Goal: Information Seeking & Learning: Learn about a topic

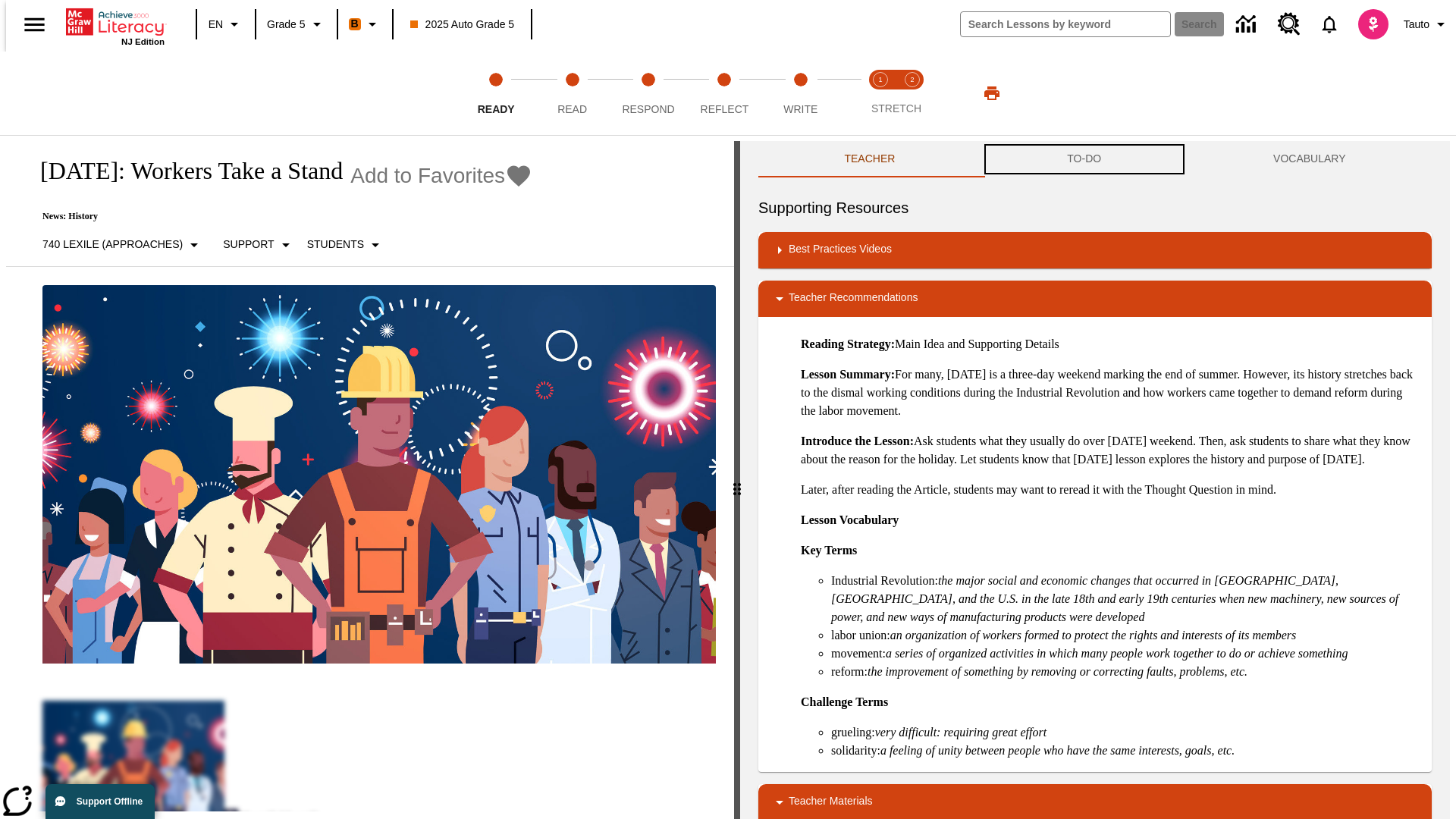
click at [1084, 159] on button "TO-DO" at bounding box center [1084, 159] width 206 height 36
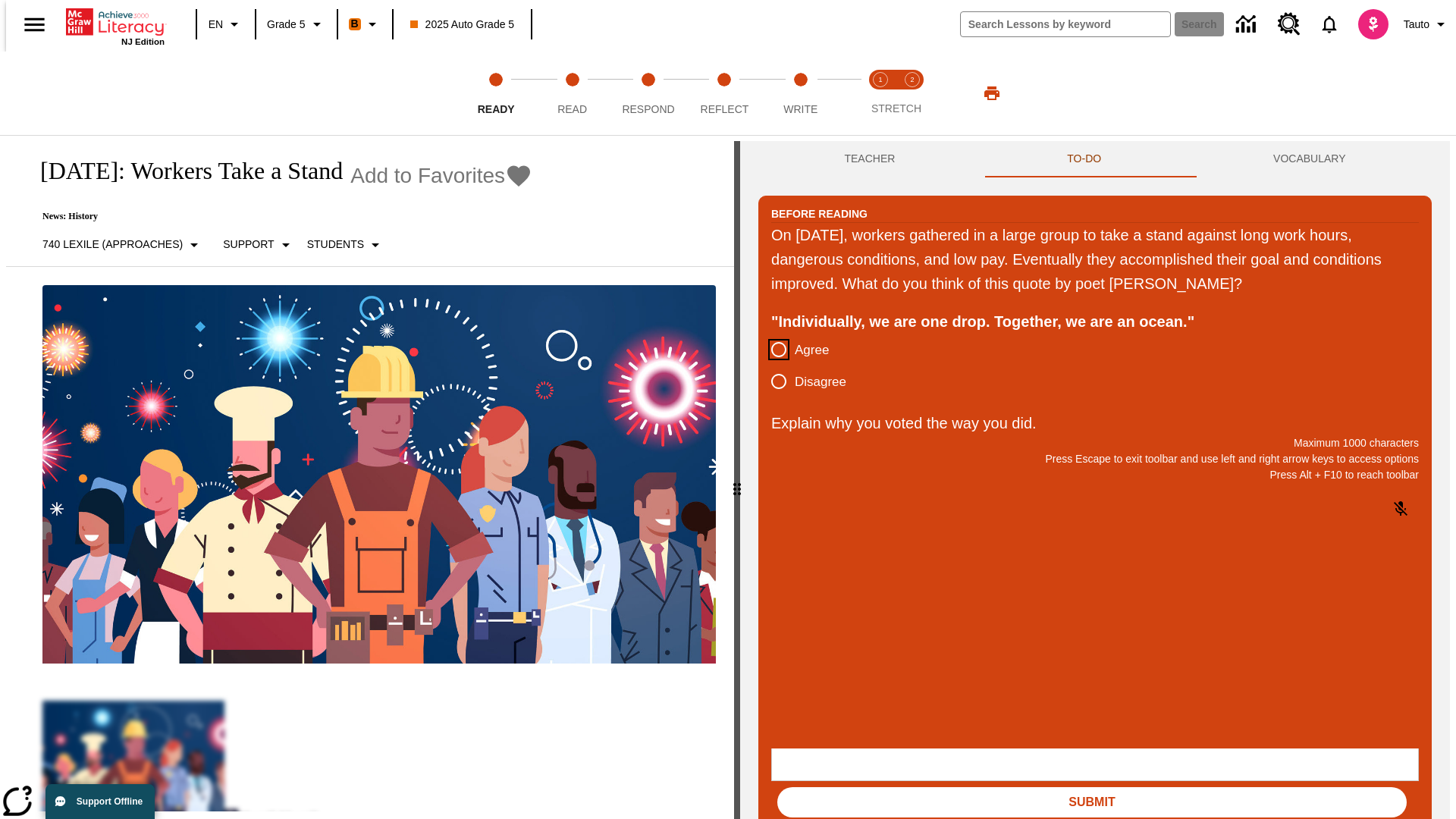
click at [773, 350] on input "Agree" at bounding box center [779, 349] width 32 height 32
radio input "true"
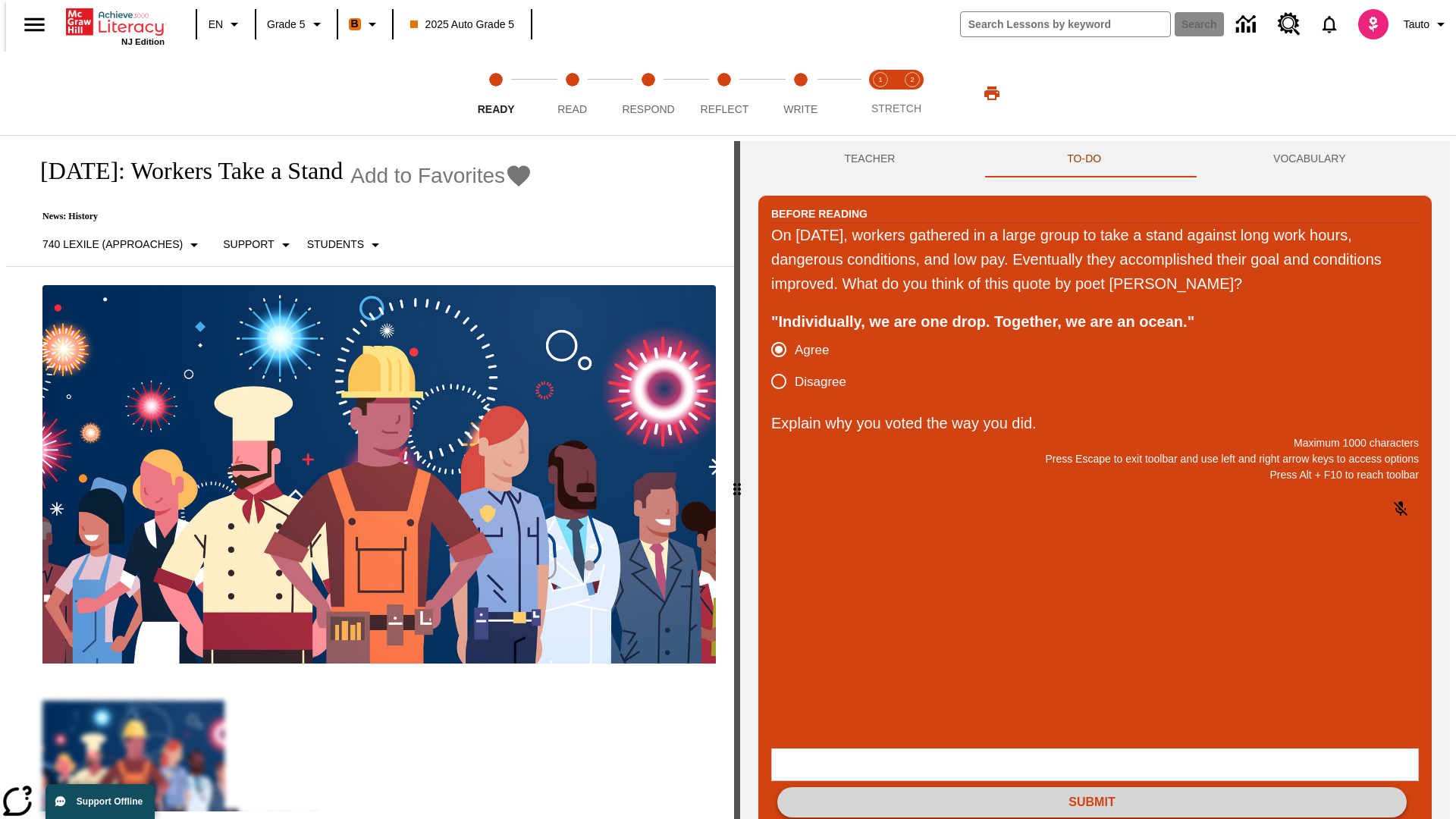
click at [1092, 787] on button "Submit" at bounding box center [1092, 803] width 629 height 31
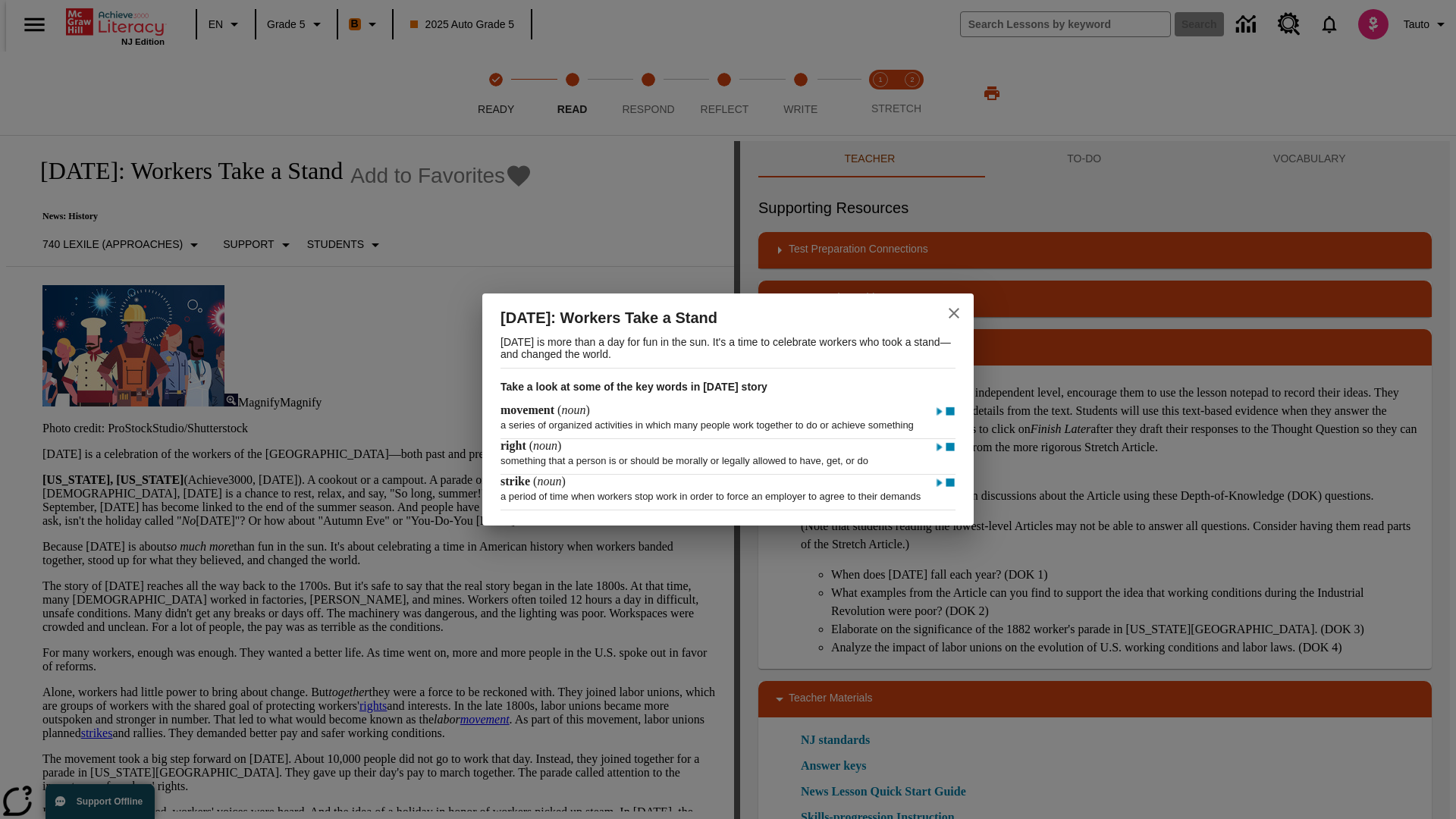
click at [954, 308] on icon "close" at bounding box center [954, 314] width 11 height 11
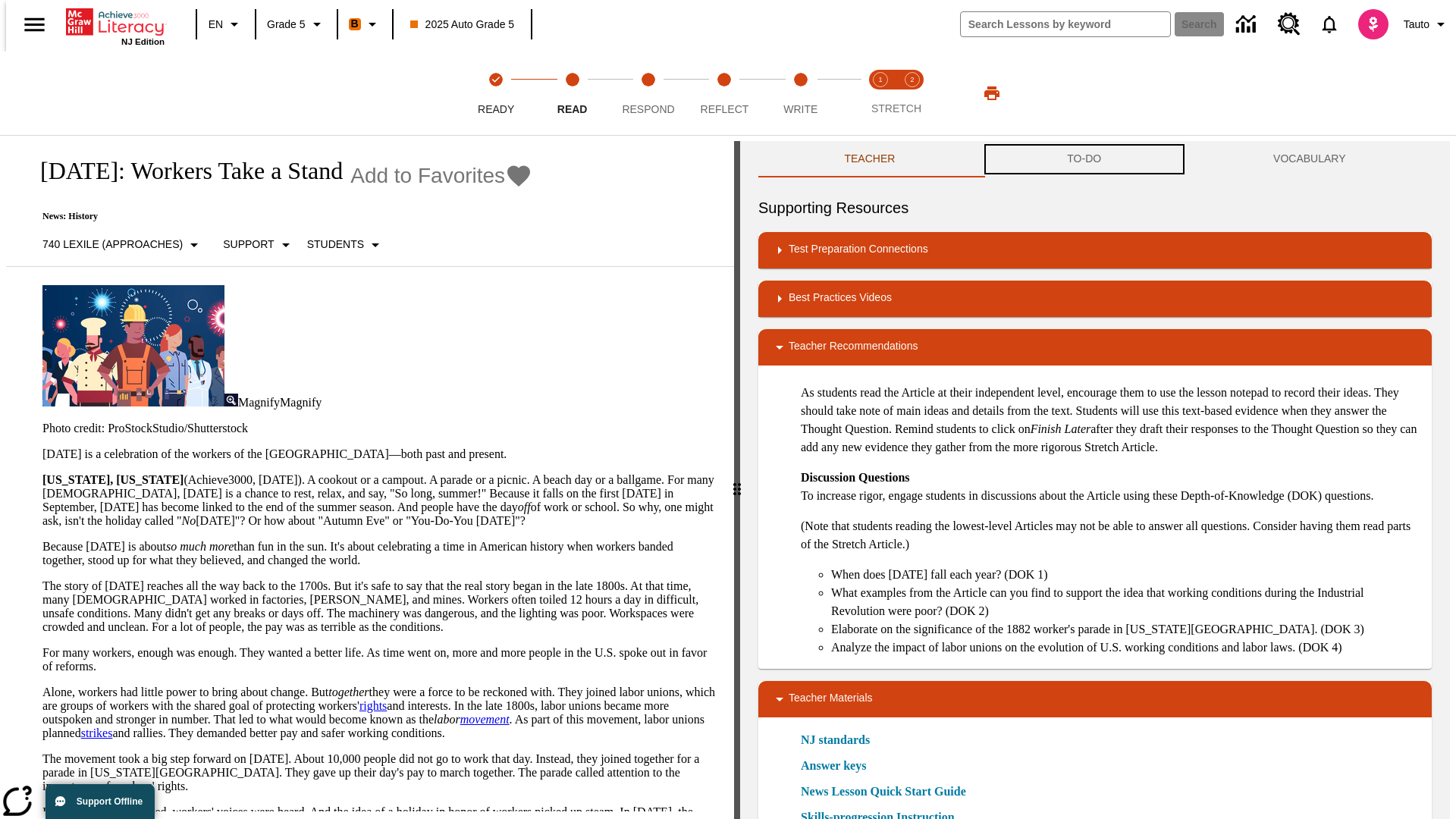
scroll to position [1, 0]
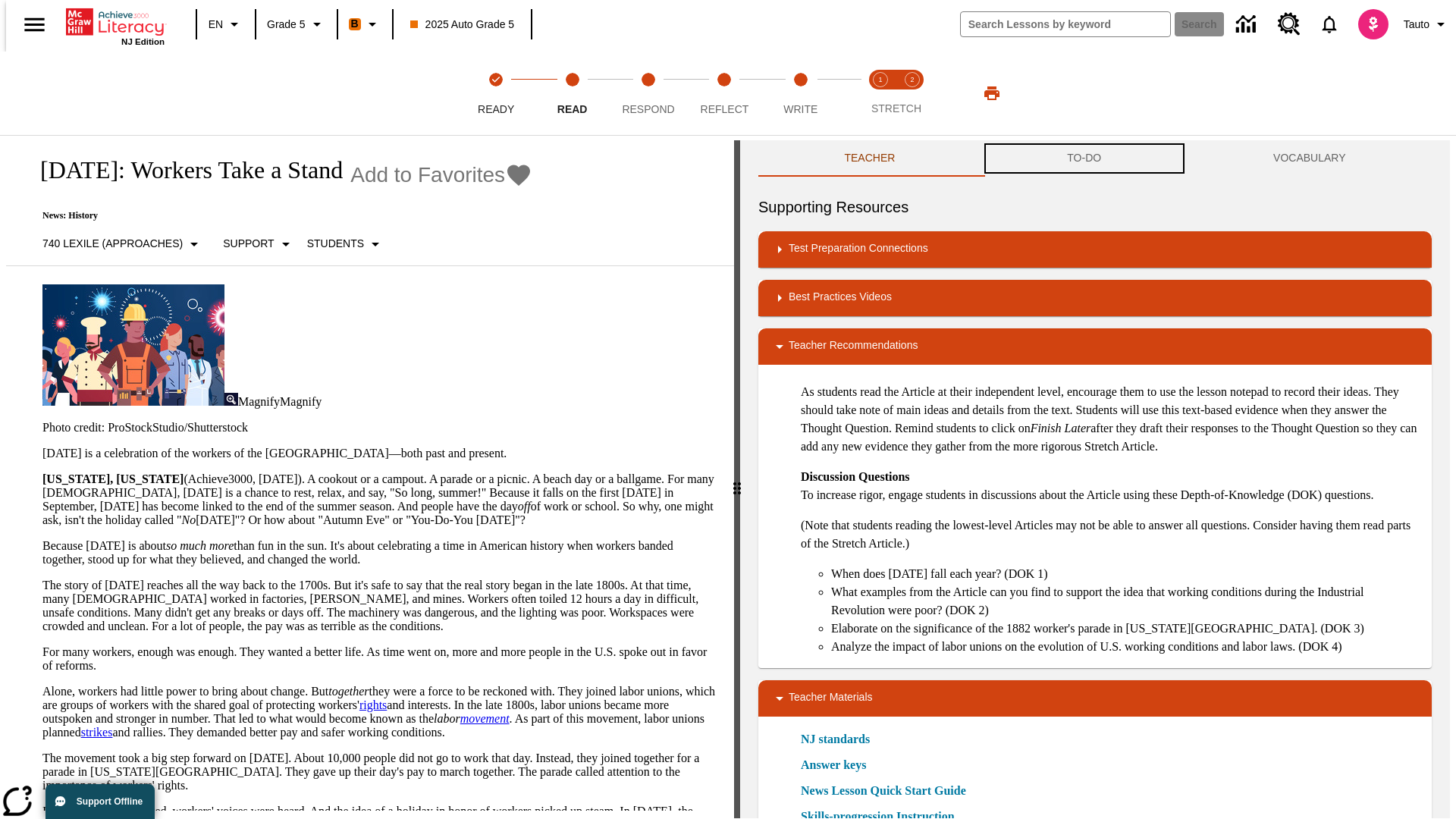
click at [1084, 159] on button "TO-DO" at bounding box center [1084, 158] width 206 height 36
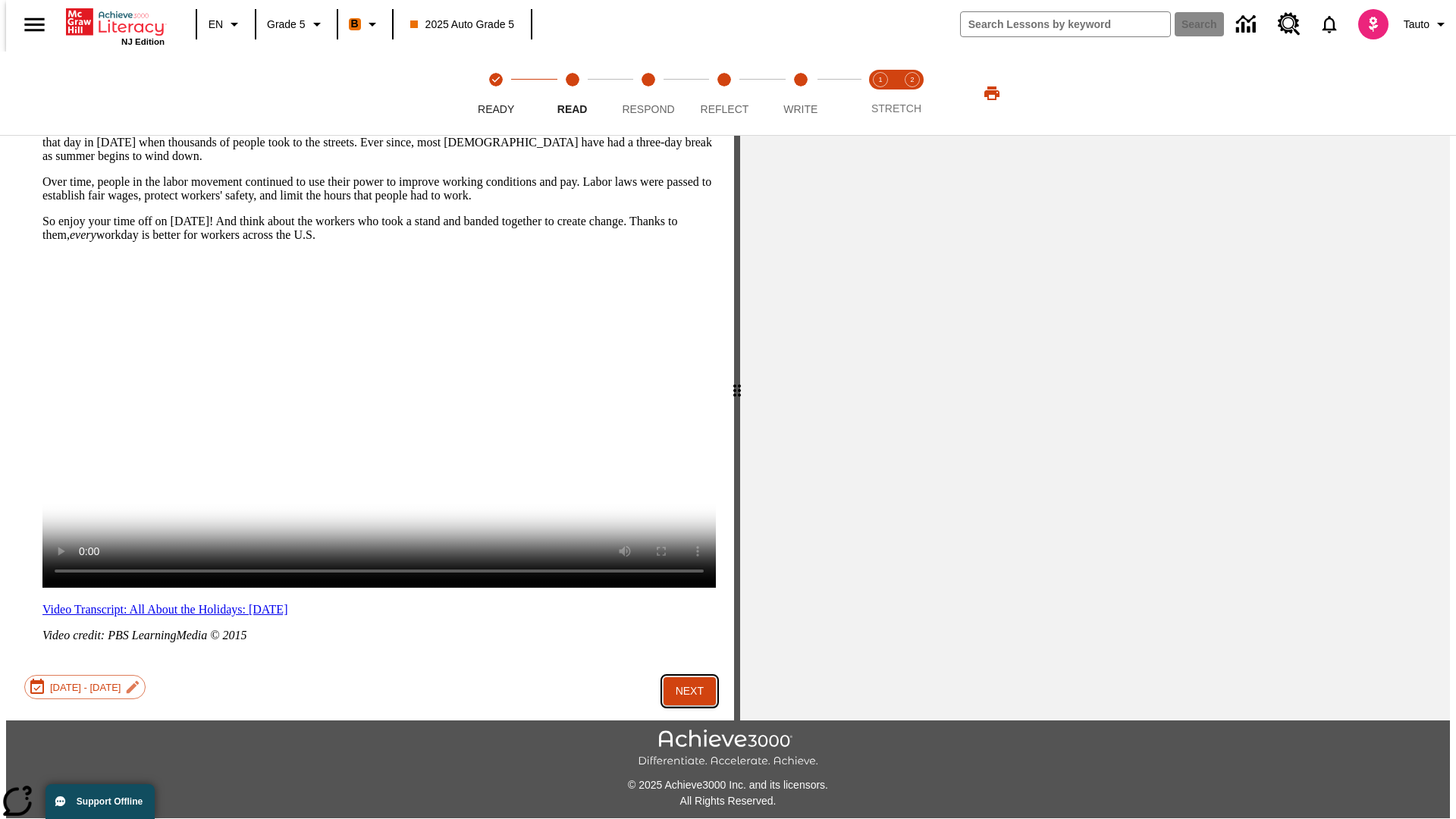
scroll to position [0, 0]
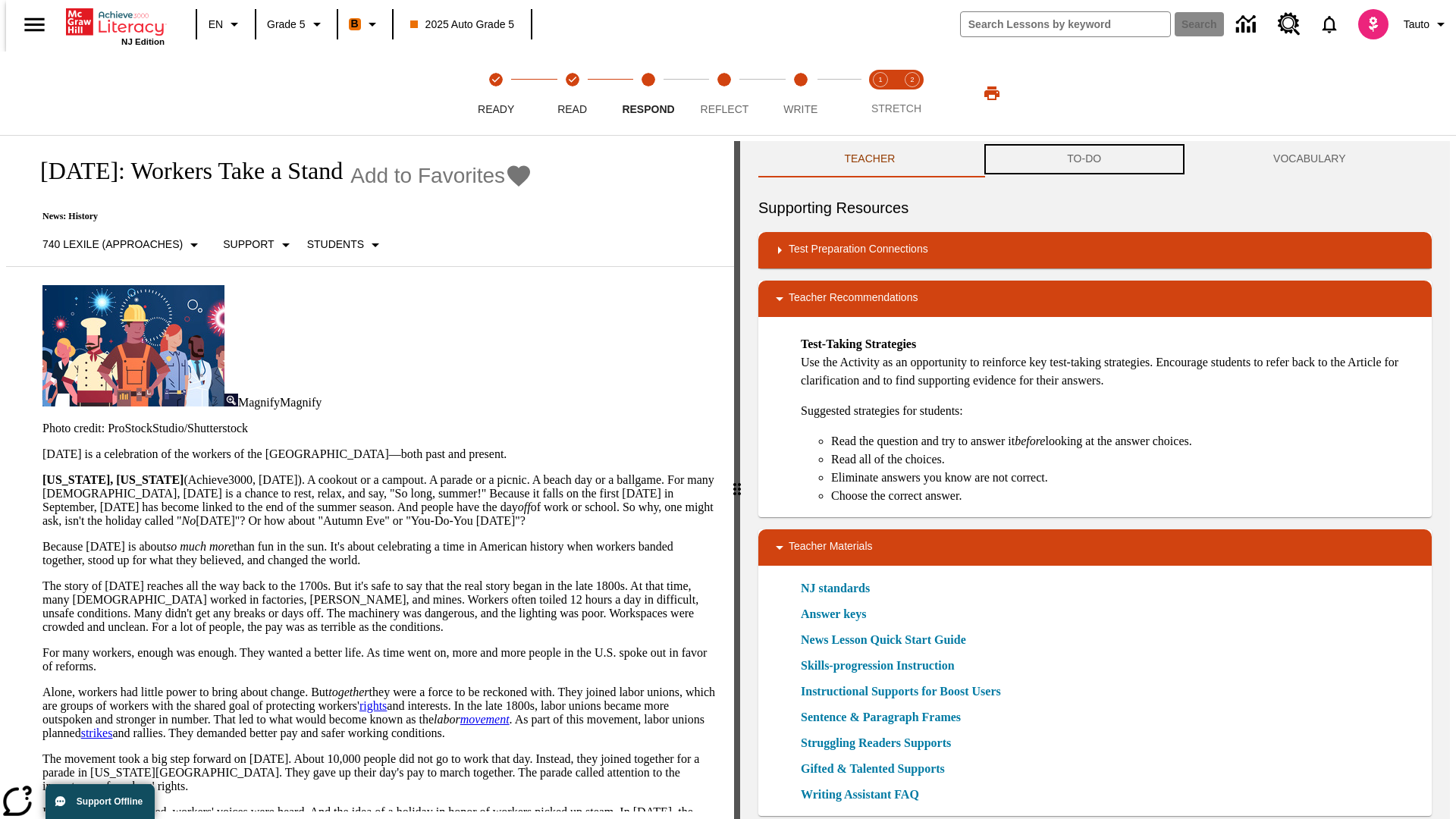
scroll to position [1, 0]
click at [1084, 159] on button "TO-DO" at bounding box center [1084, 158] width 206 height 36
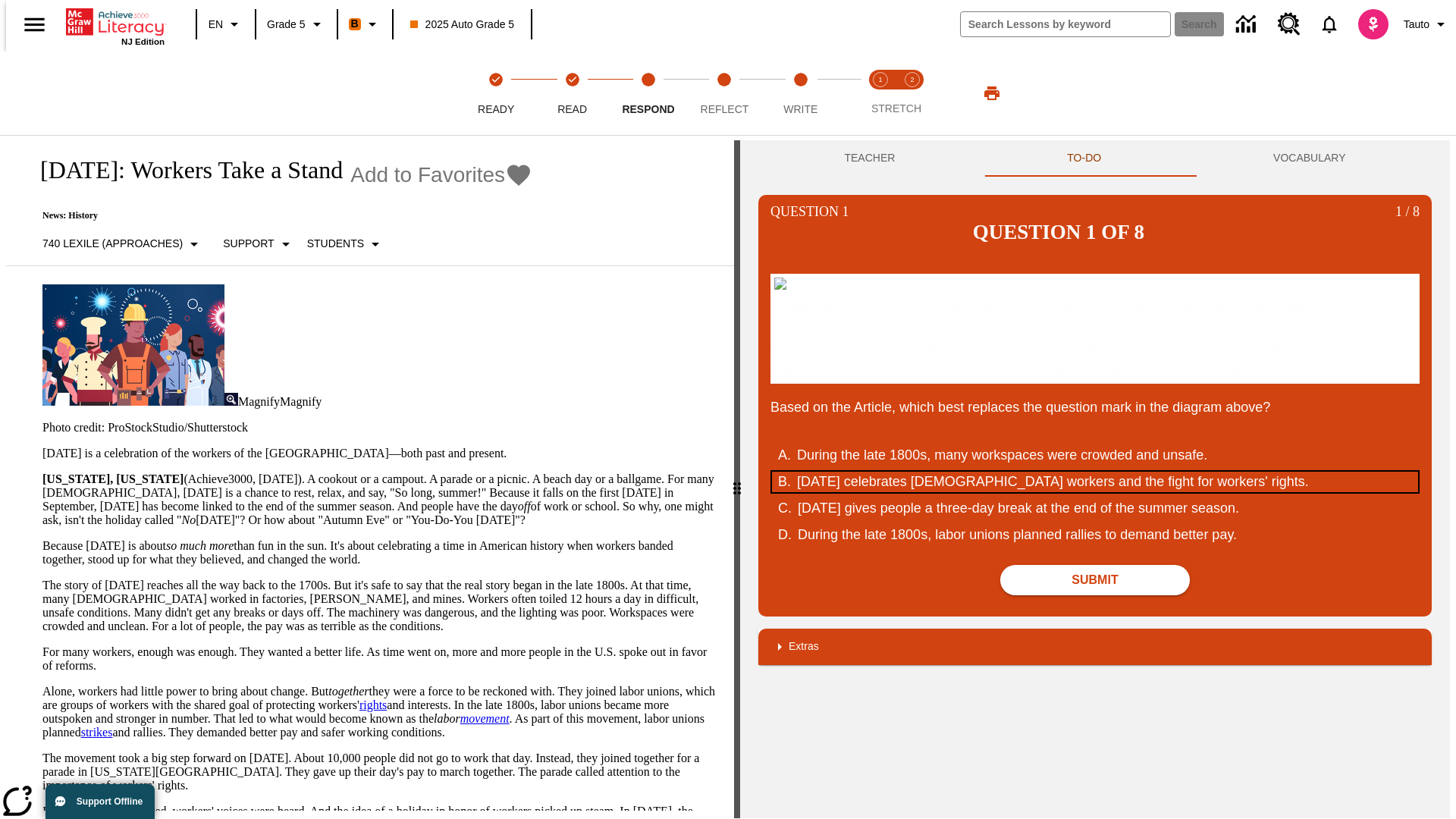
click at [1095, 492] on div "[DATE] celebrates [DEMOGRAPHIC_DATA] workers and the fight for workers' rights." at bounding box center [1084, 482] width 576 height 21
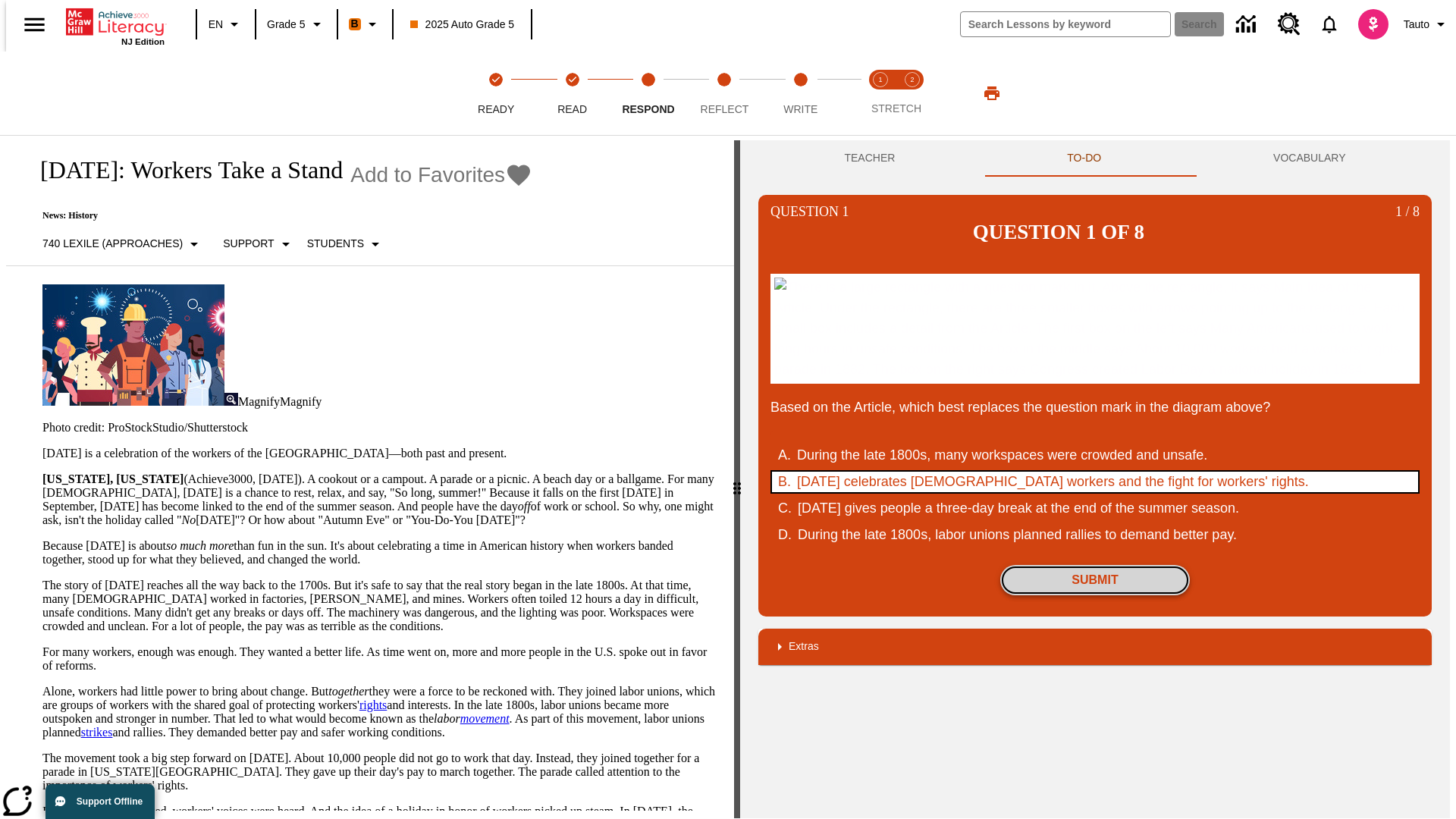
click at [1095, 595] on button "Submit" at bounding box center [1095, 580] width 190 height 31
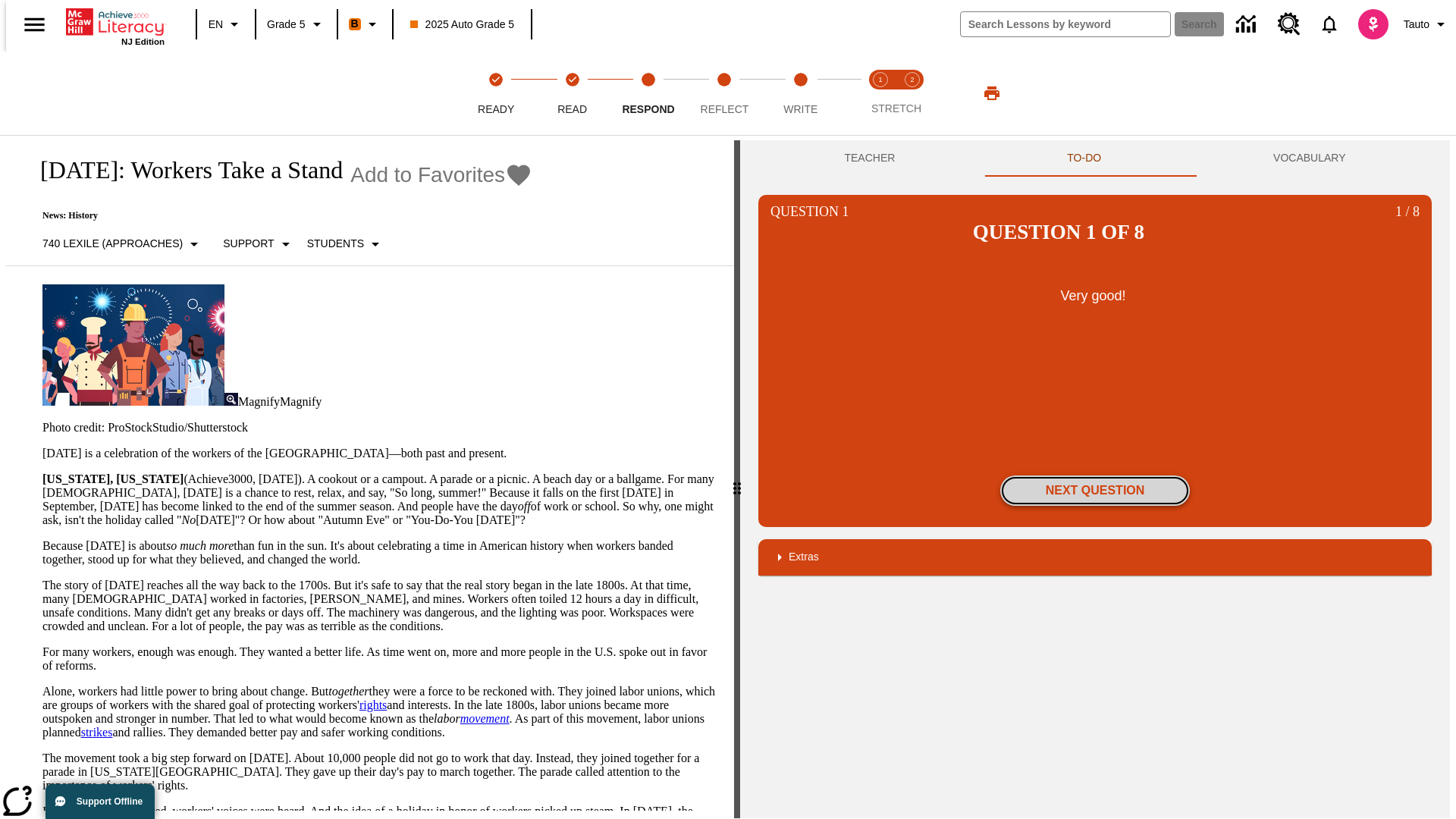
click at [1095, 475] on button "Next Question" at bounding box center [1095, 491] width 190 height 31
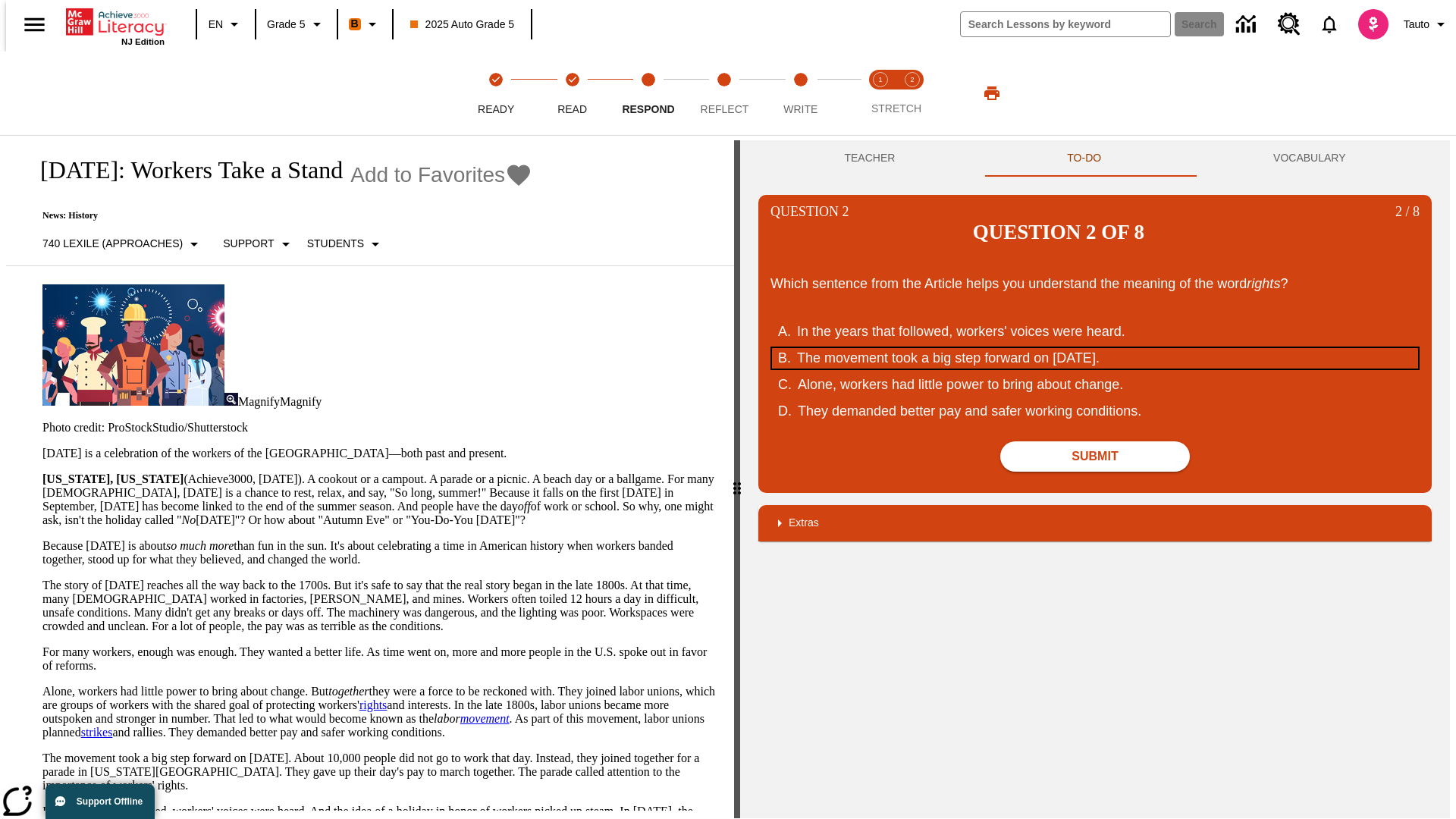
click at [1095, 348] on div "The movement took a big step forward on [DATE]." at bounding box center [1084, 358] width 576 height 21
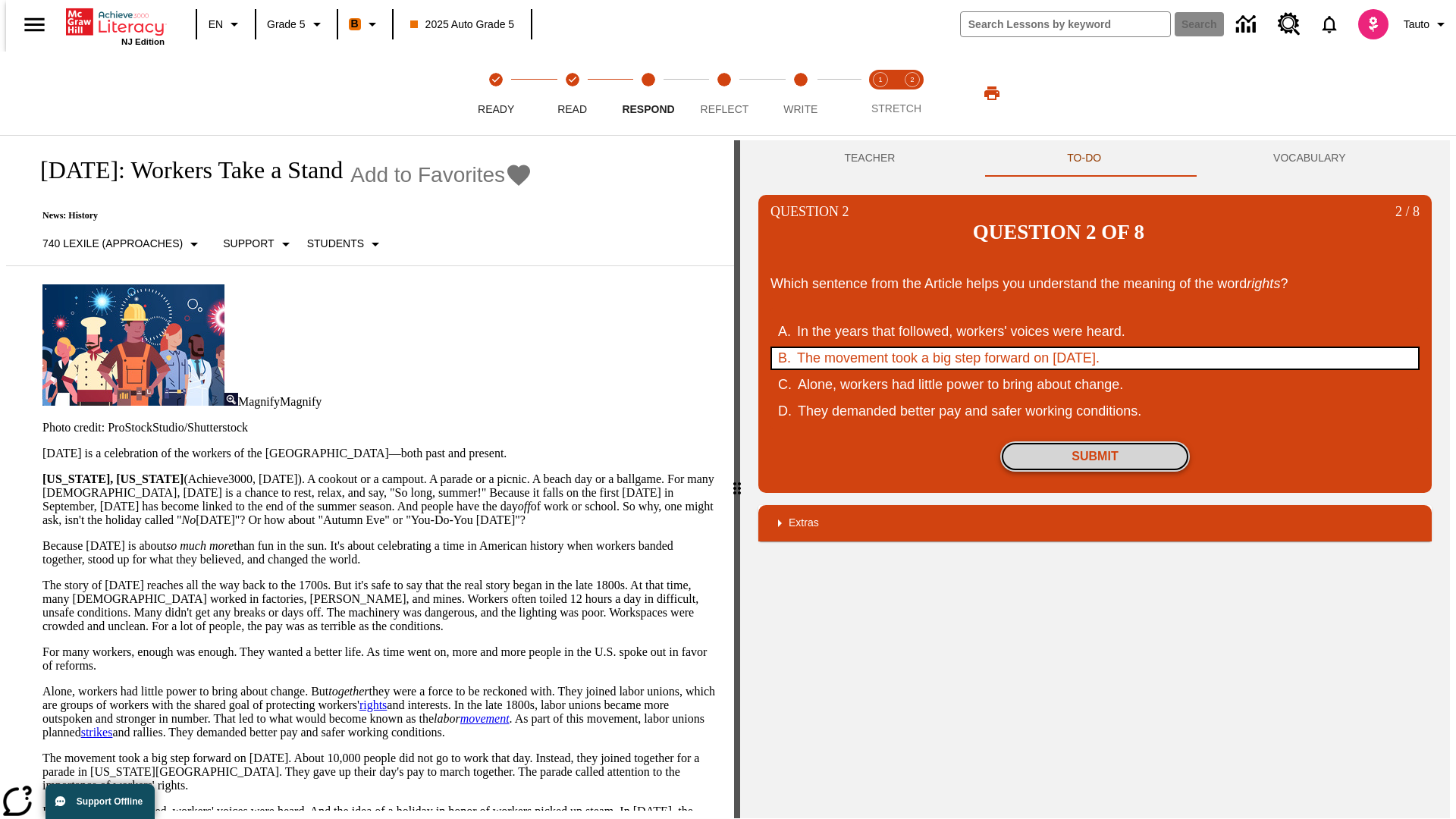
click at [1095, 441] on button "Submit" at bounding box center [1095, 457] width 190 height 31
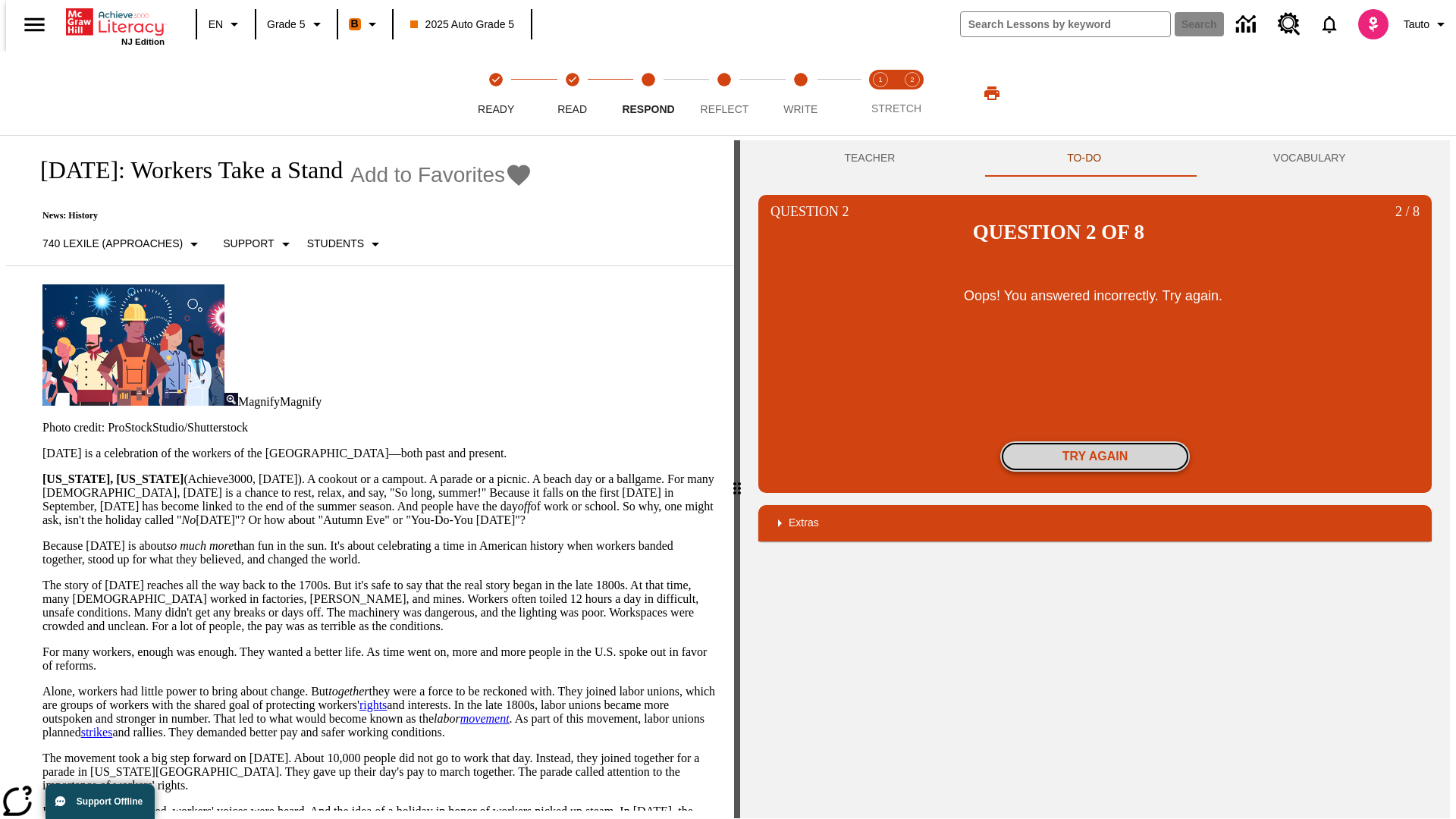
click at [1095, 441] on button "Try again" at bounding box center [1095, 457] width 190 height 31
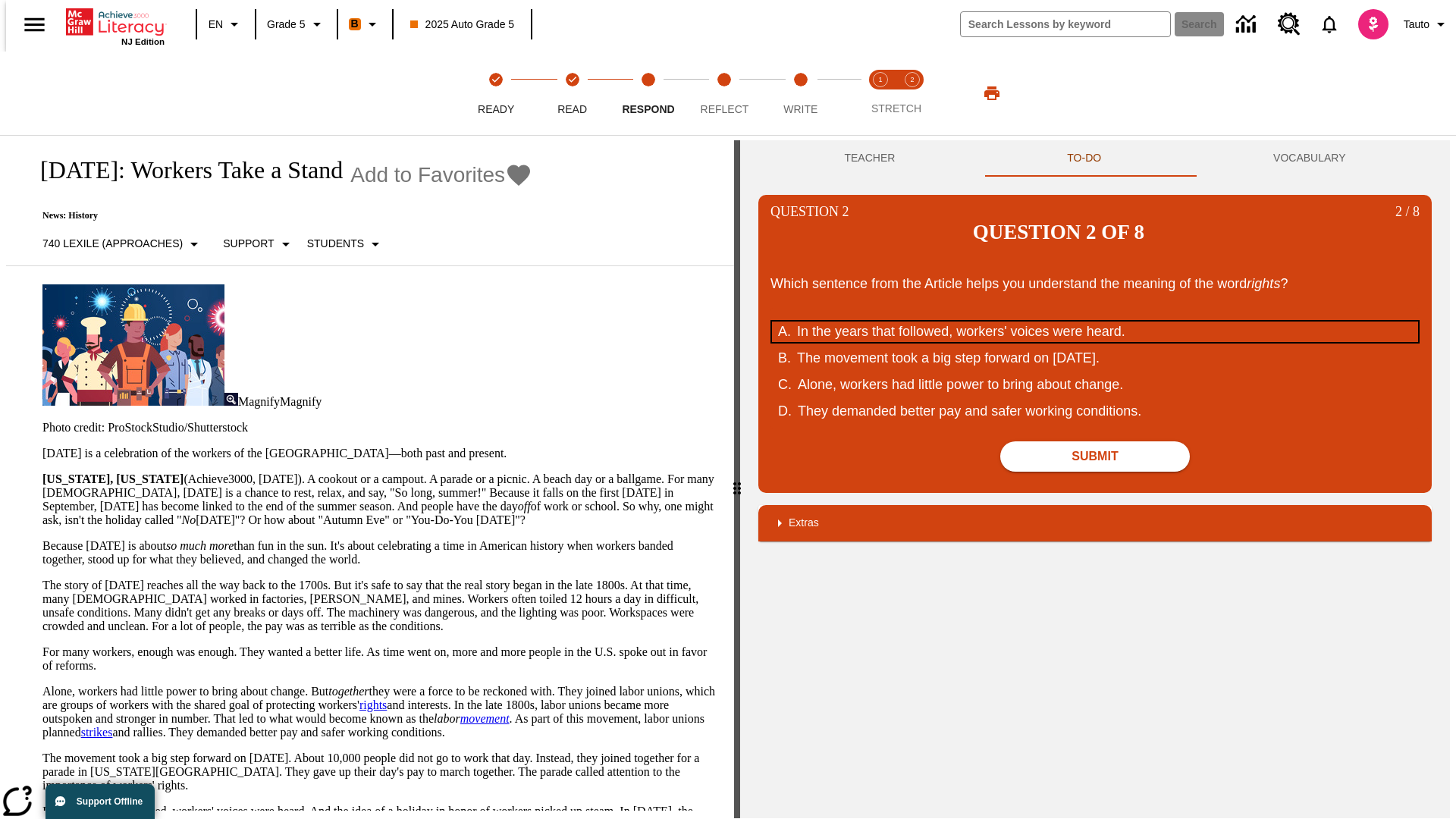
click at [1095, 322] on div "In the years that followed, workers' voices were heard." at bounding box center [1084, 332] width 576 height 21
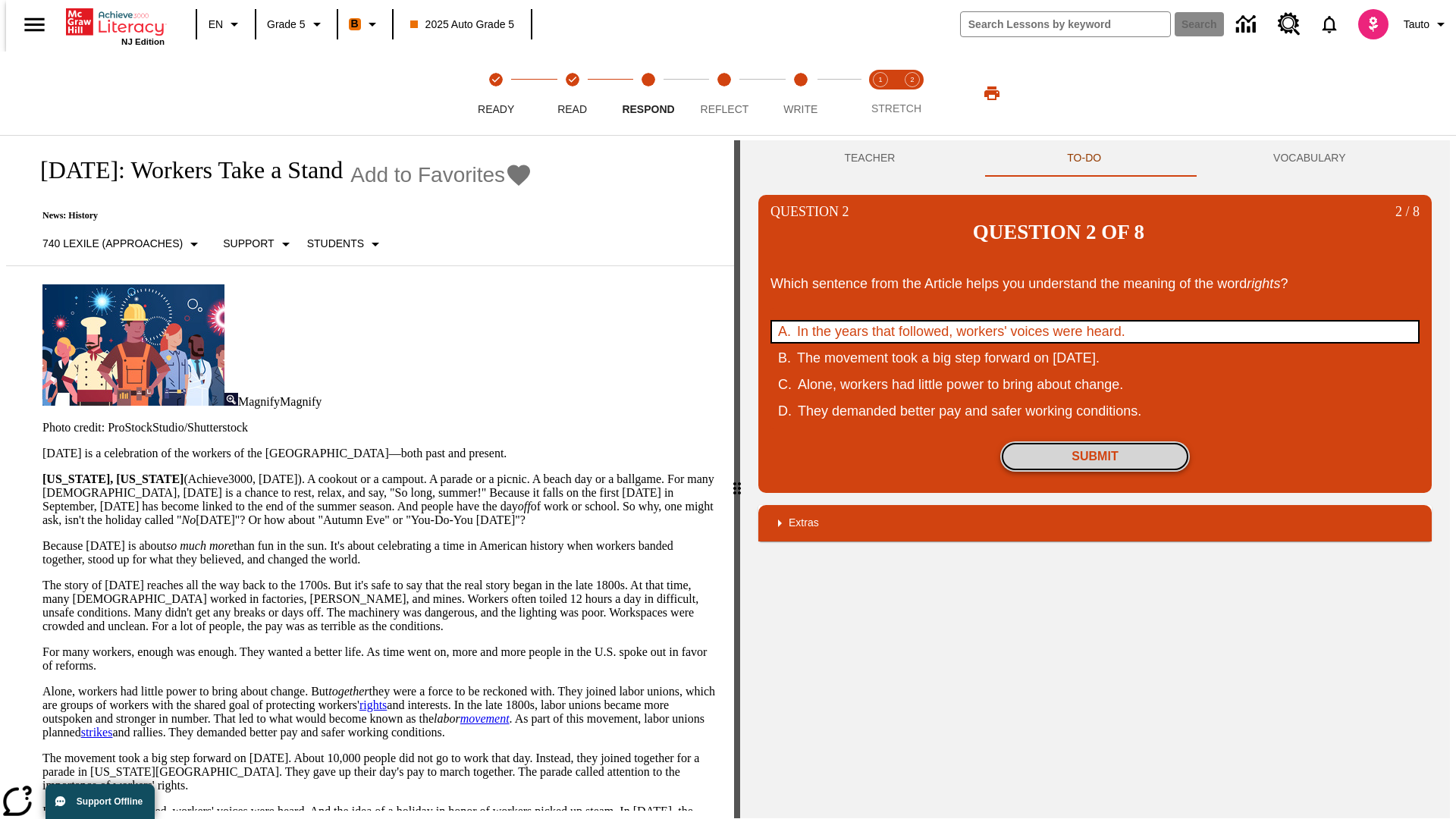
click at [1095, 441] on button "Submit" at bounding box center [1095, 457] width 190 height 31
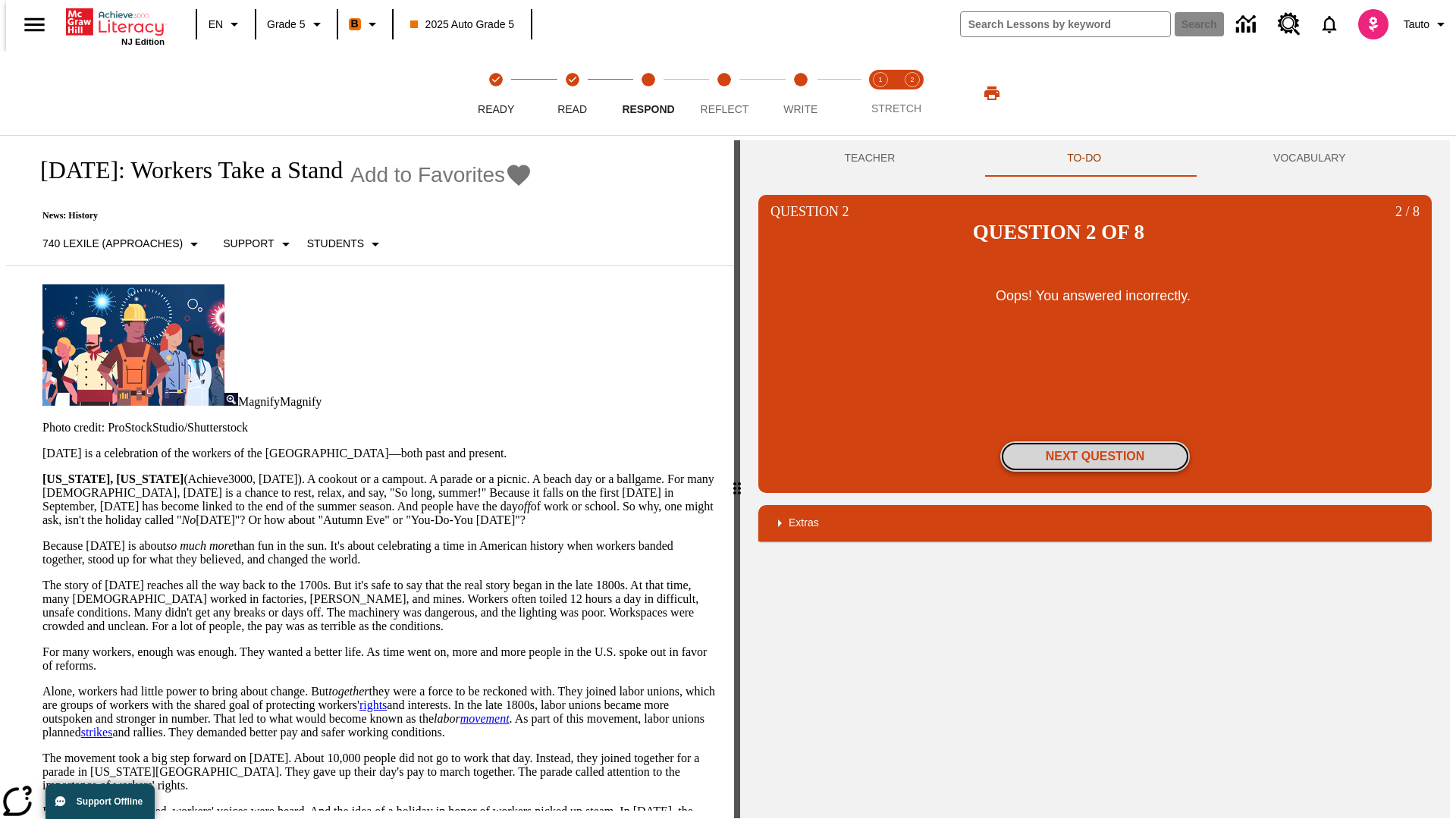
click at [1095, 441] on button "Next Question" at bounding box center [1095, 457] width 190 height 31
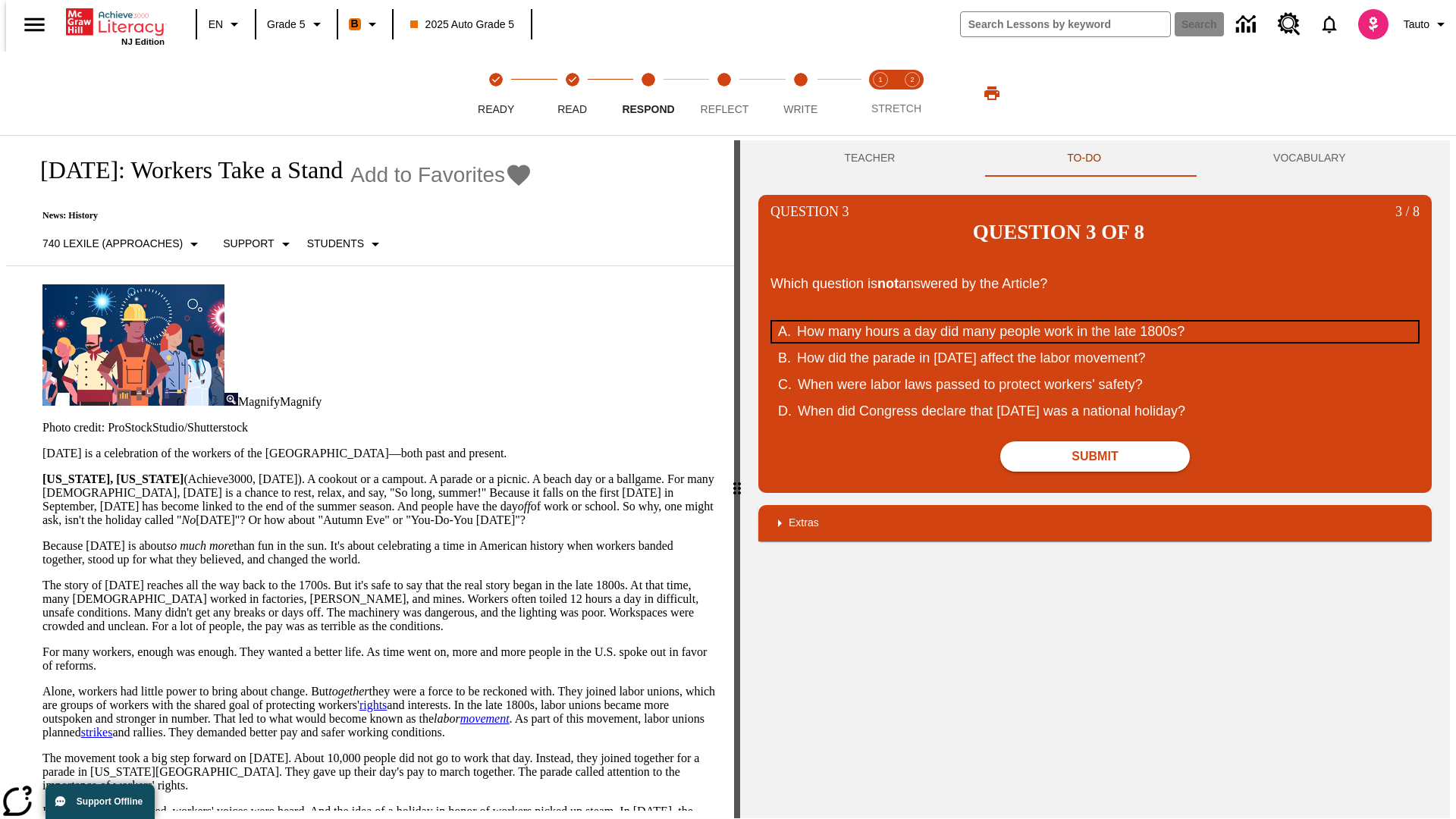
click at [1095, 322] on div "How many hours a day did many people work in the late 1800s?" at bounding box center [1084, 332] width 576 height 21
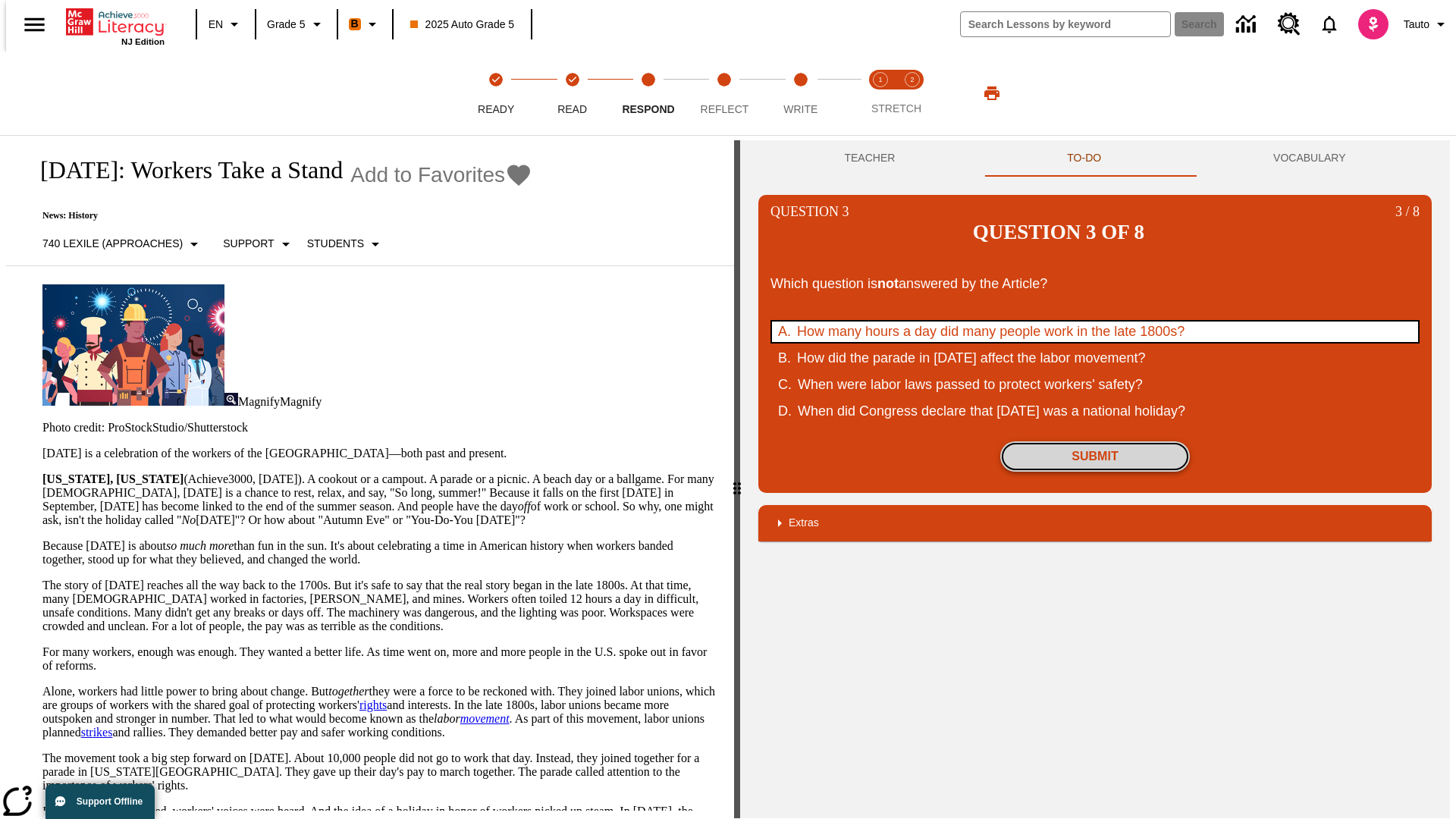
click at [1095, 441] on button "Submit" at bounding box center [1095, 457] width 190 height 31
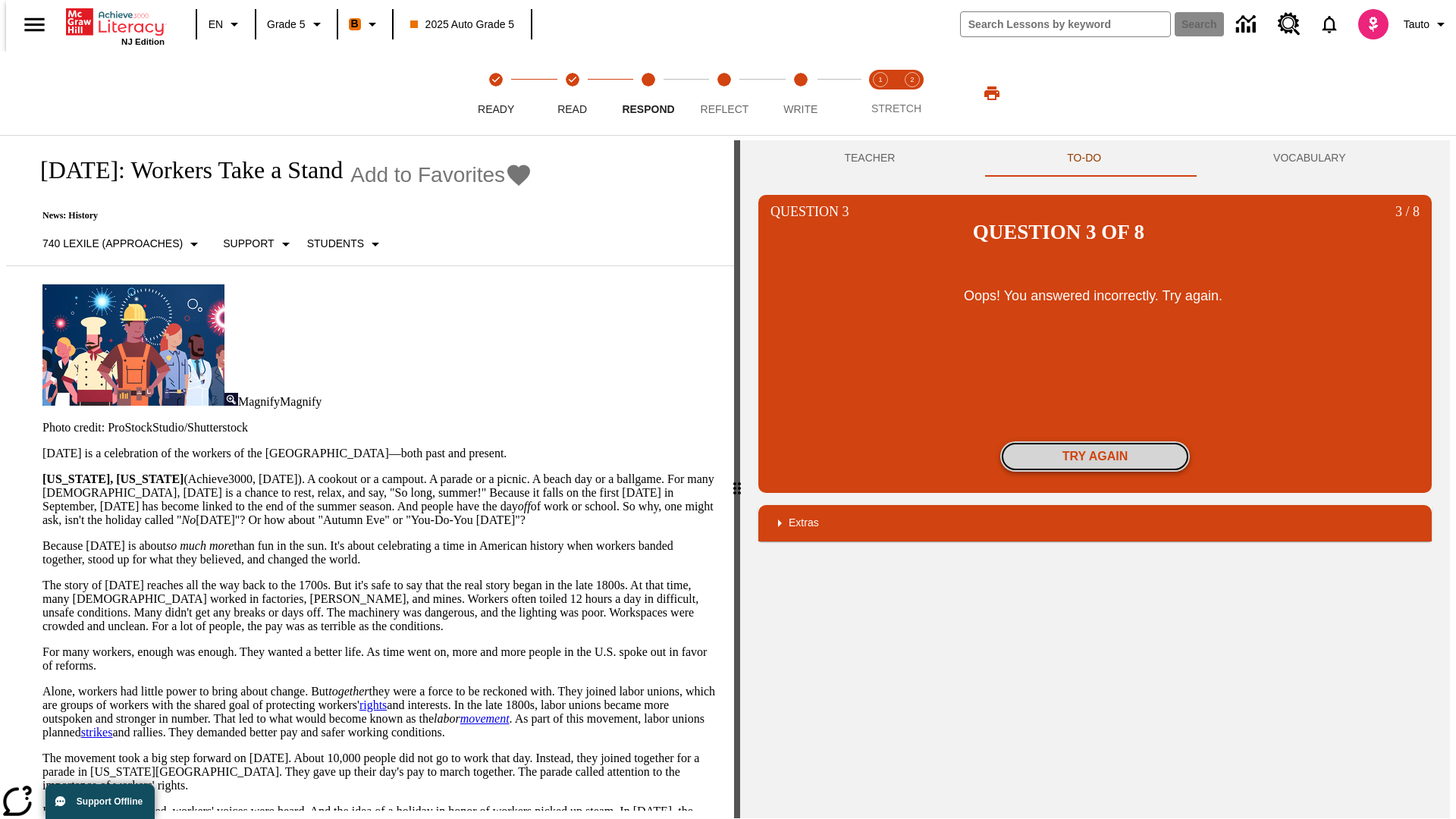
click at [1095, 441] on button "Try again" at bounding box center [1095, 457] width 190 height 31
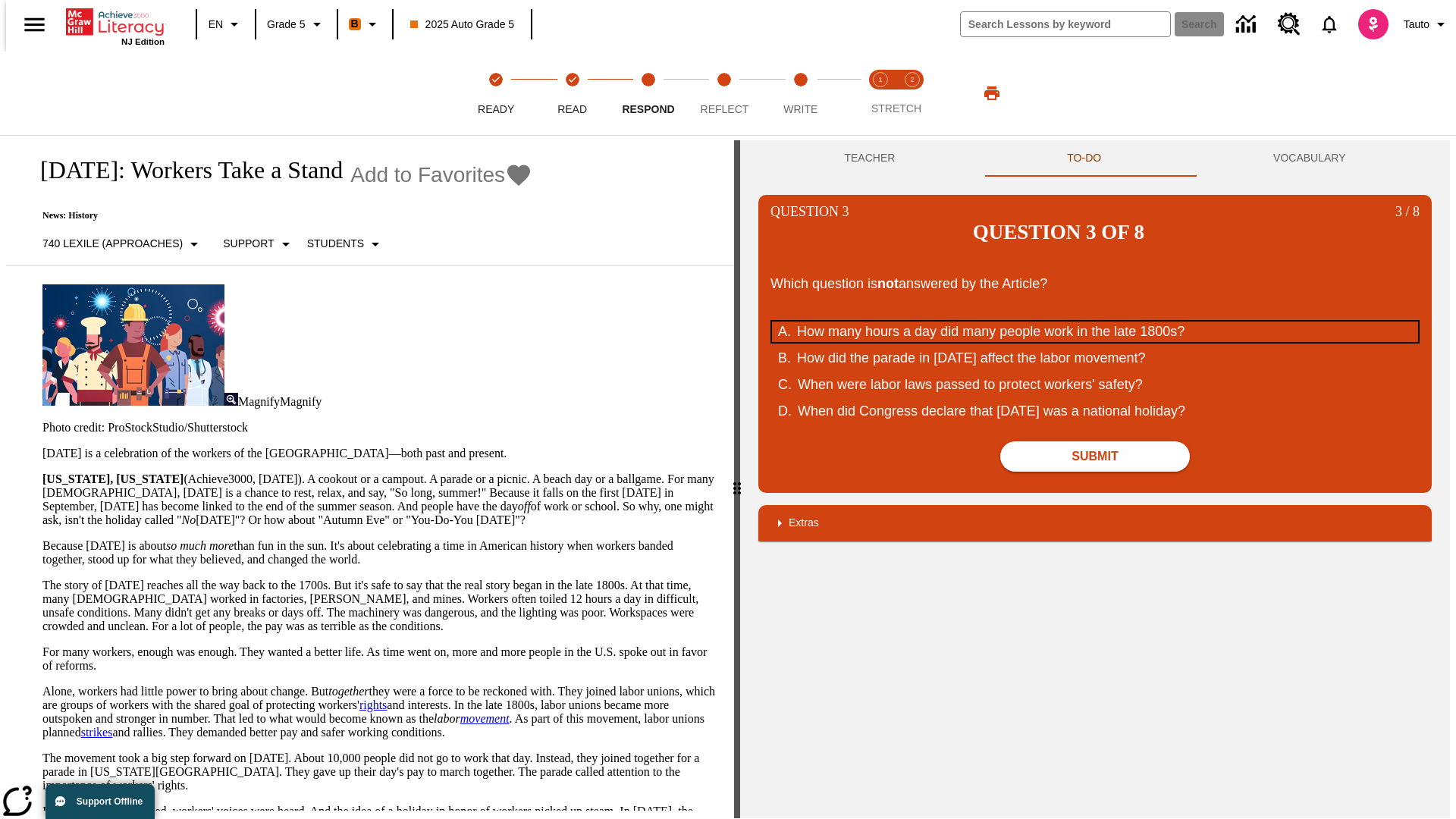
click at [1095, 322] on div "How many hours a day did many people work in the late 1800s?" at bounding box center [1084, 332] width 576 height 21
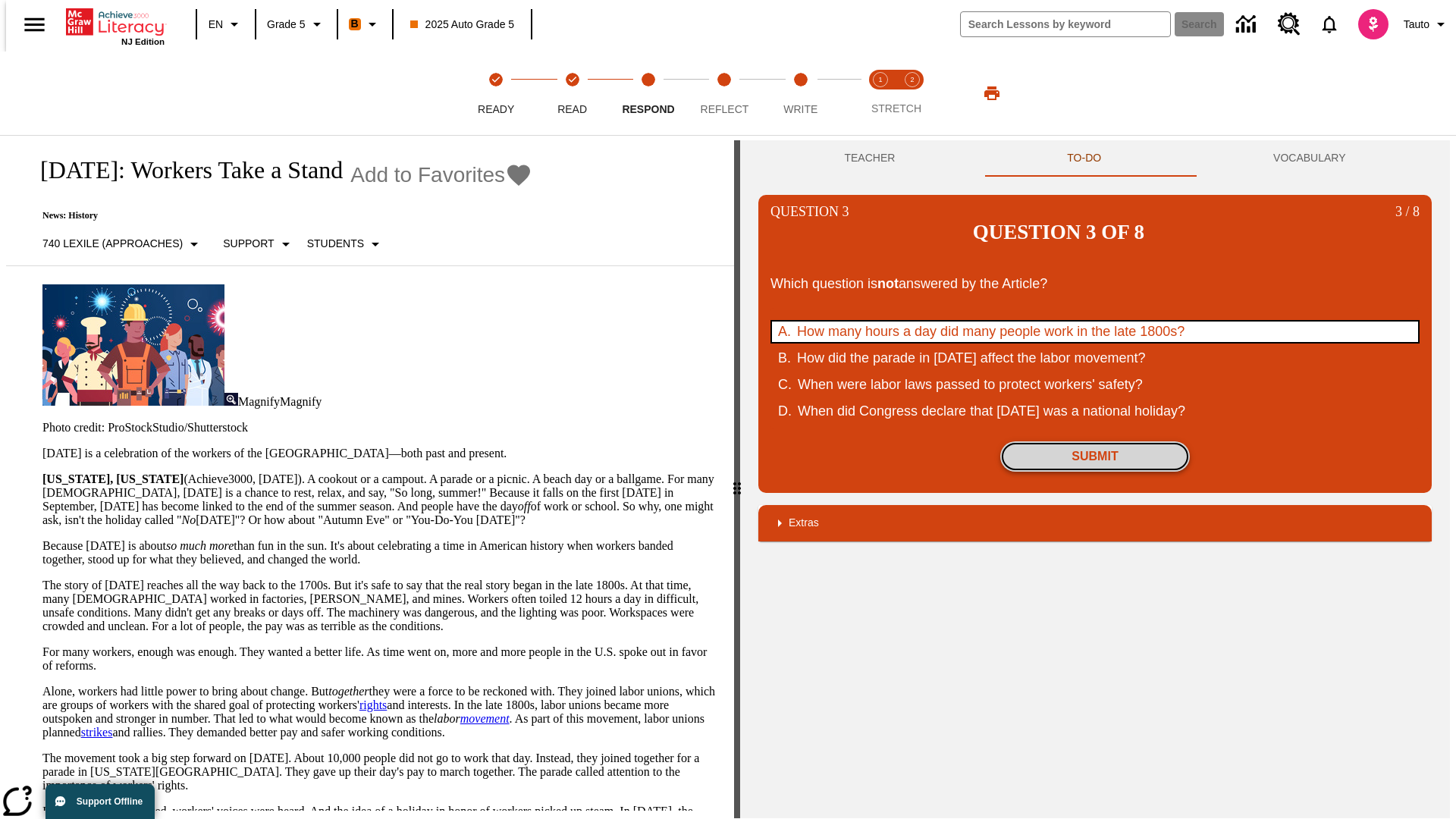
click at [1095, 441] on button "Submit" at bounding box center [1095, 457] width 190 height 31
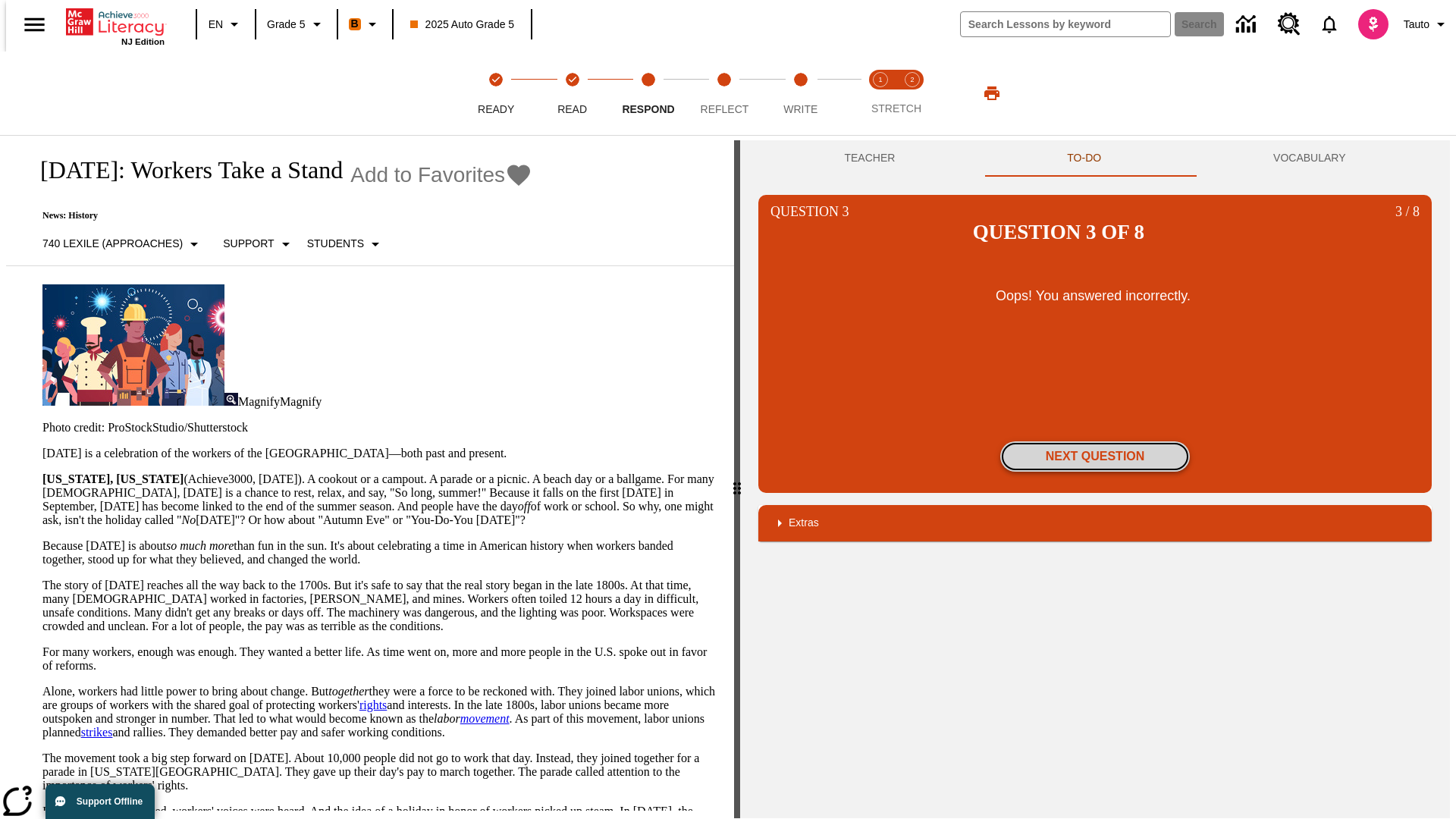
click at [1095, 441] on button "Next Question" at bounding box center [1095, 457] width 190 height 31
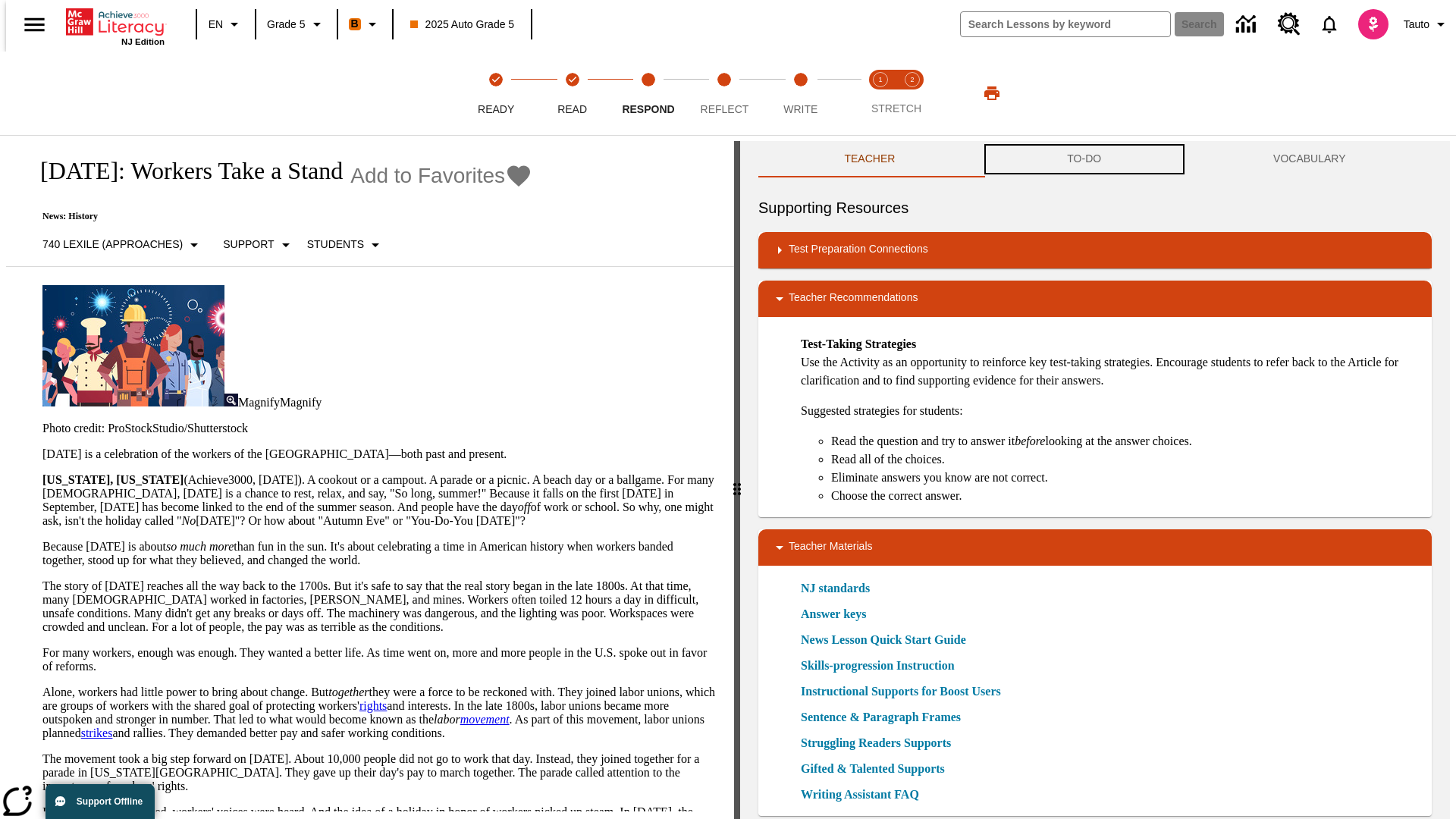
click at [1084, 159] on button "TO-DO" at bounding box center [1084, 159] width 206 height 36
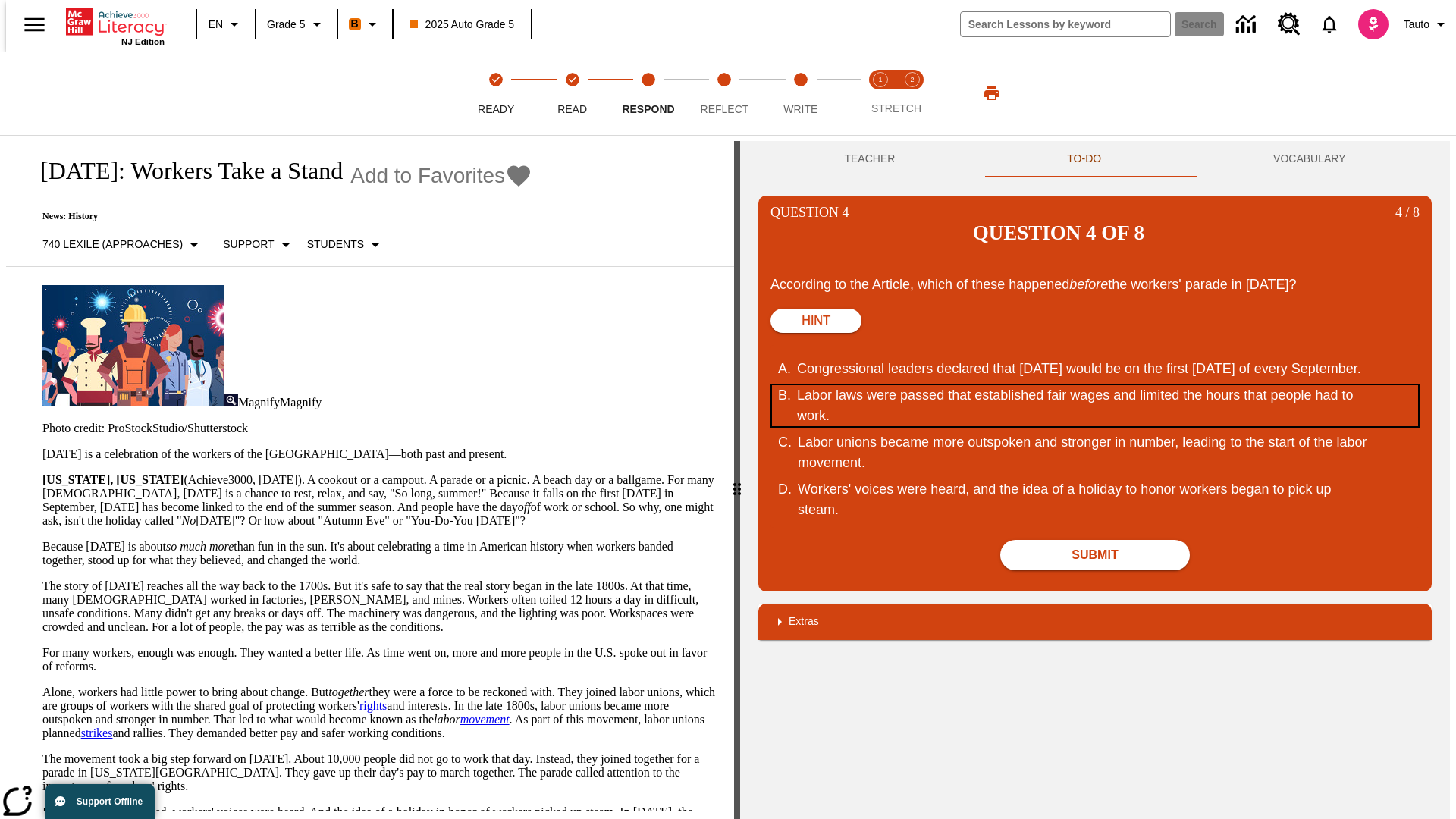
click at [1095, 385] on div "Labor laws were passed that established fair wages and limited the hours that p…" at bounding box center [1084, 405] width 576 height 41
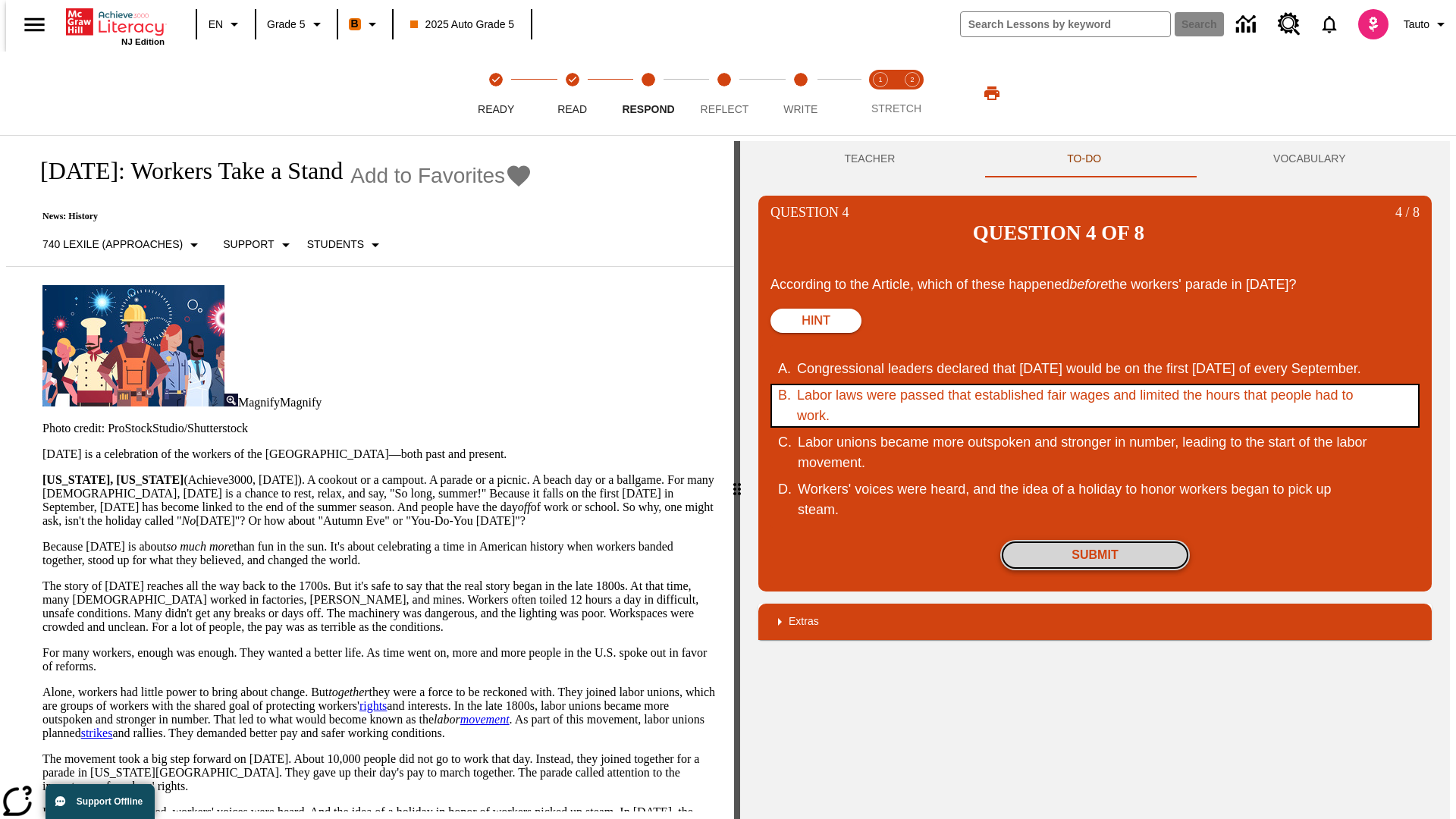
click at [1095, 540] on button "Submit" at bounding box center [1095, 555] width 190 height 31
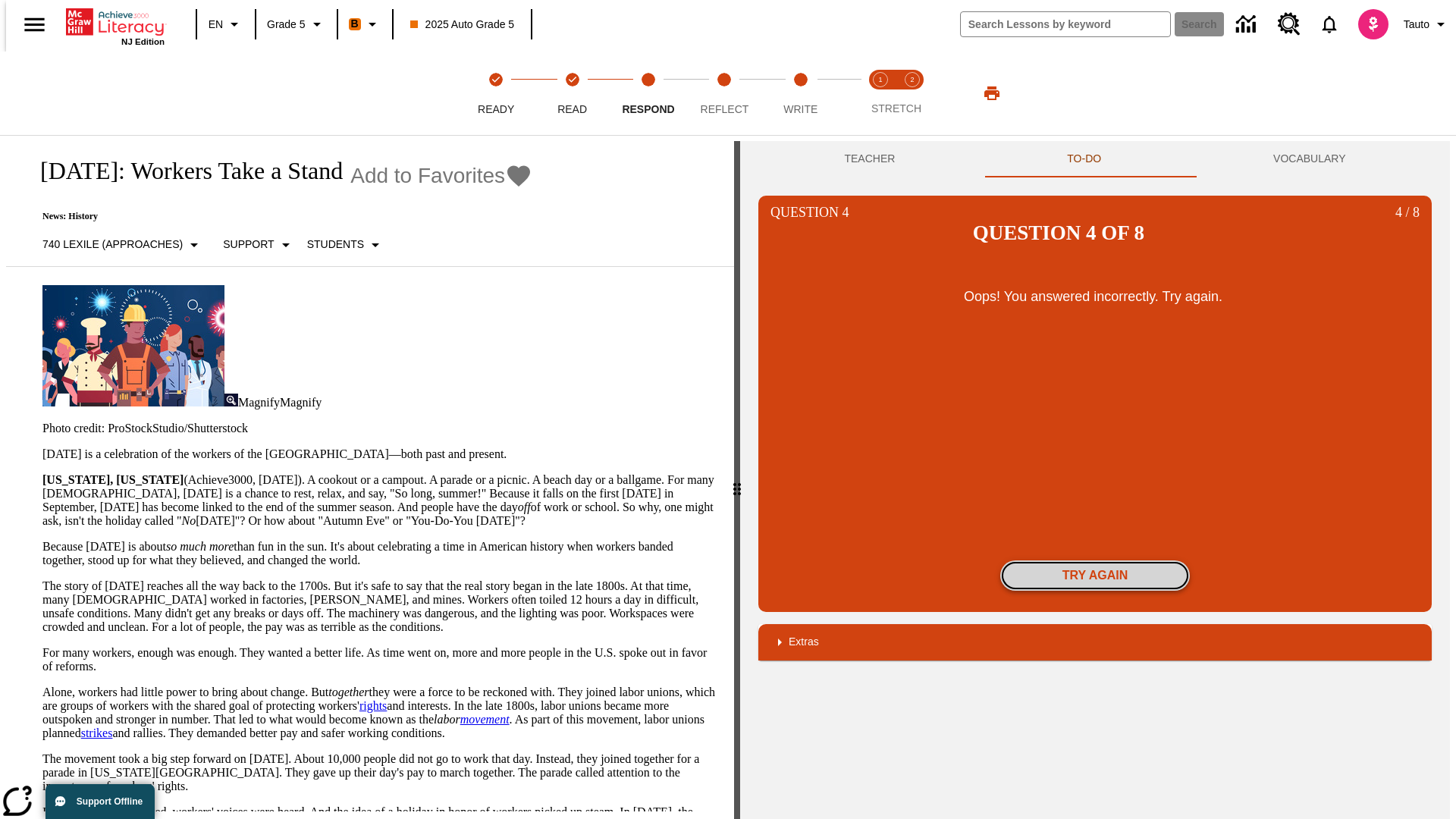
click at [1095, 560] on button "Try again" at bounding box center [1095, 576] width 190 height 31
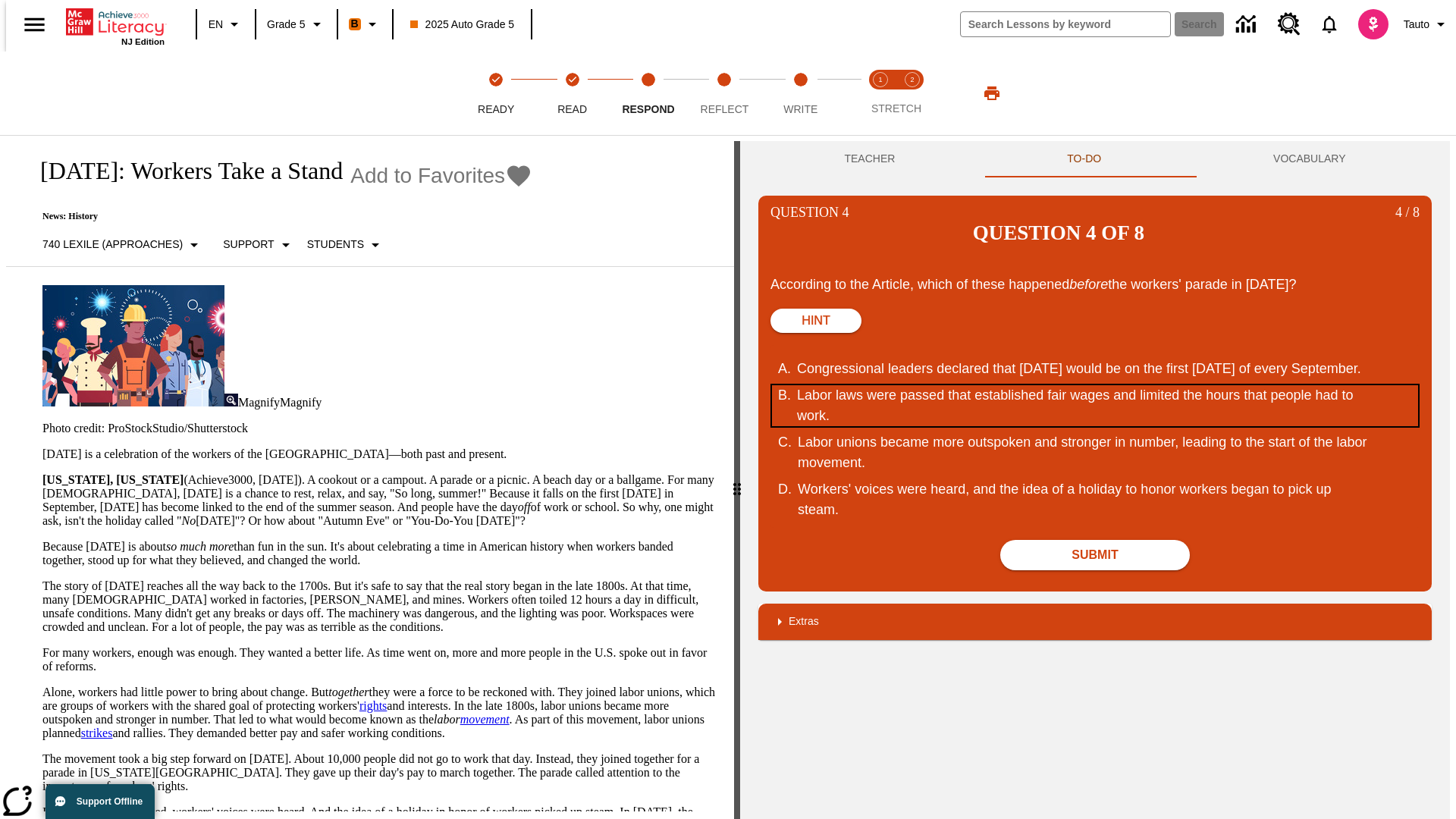
click at [1095, 385] on div "Labor laws were passed that established fair wages and limited the hours that p…" at bounding box center [1084, 405] width 576 height 41
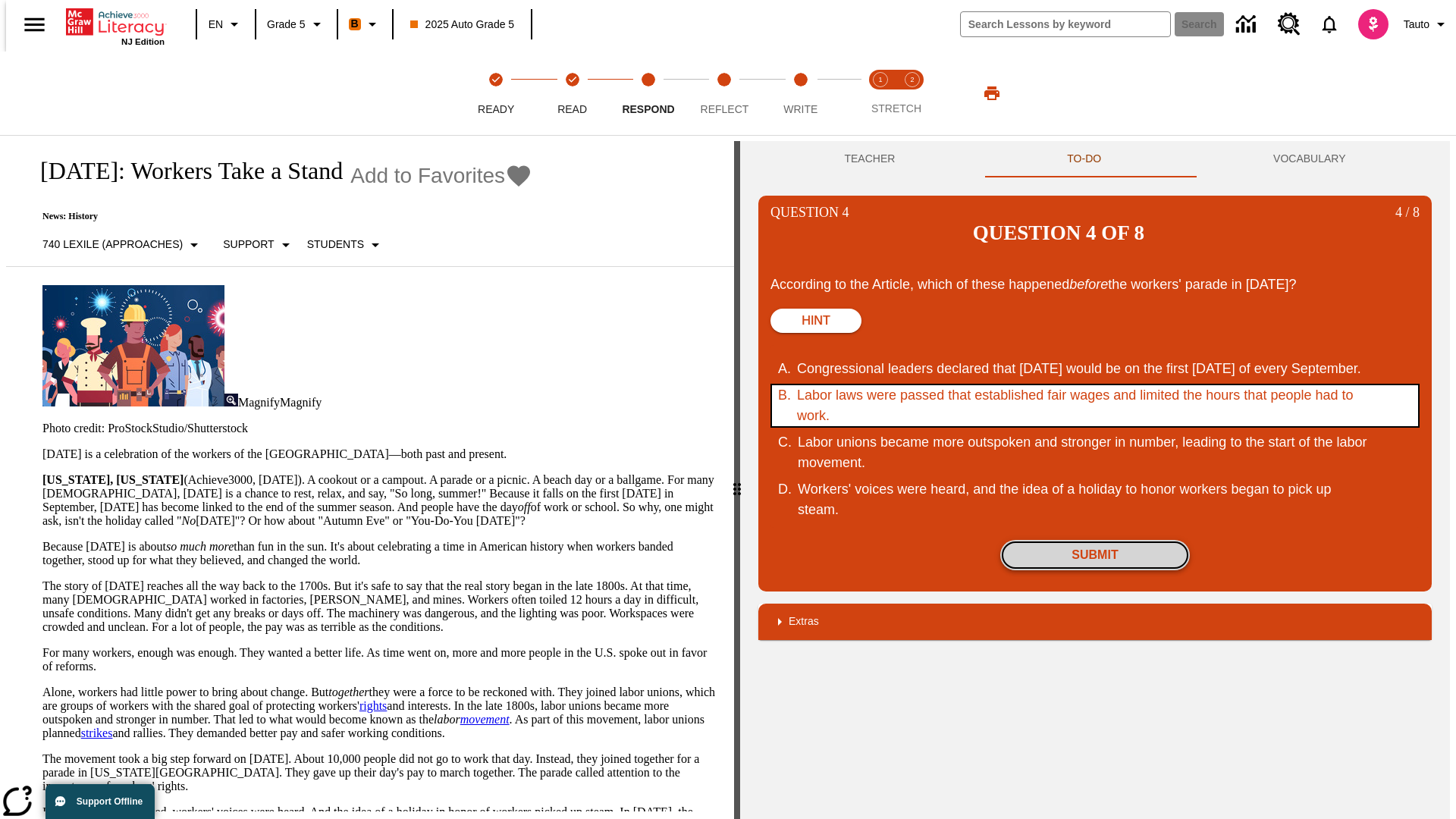
click at [1095, 540] on button "Submit" at bounding box center [1095, 555] width 190 height 31
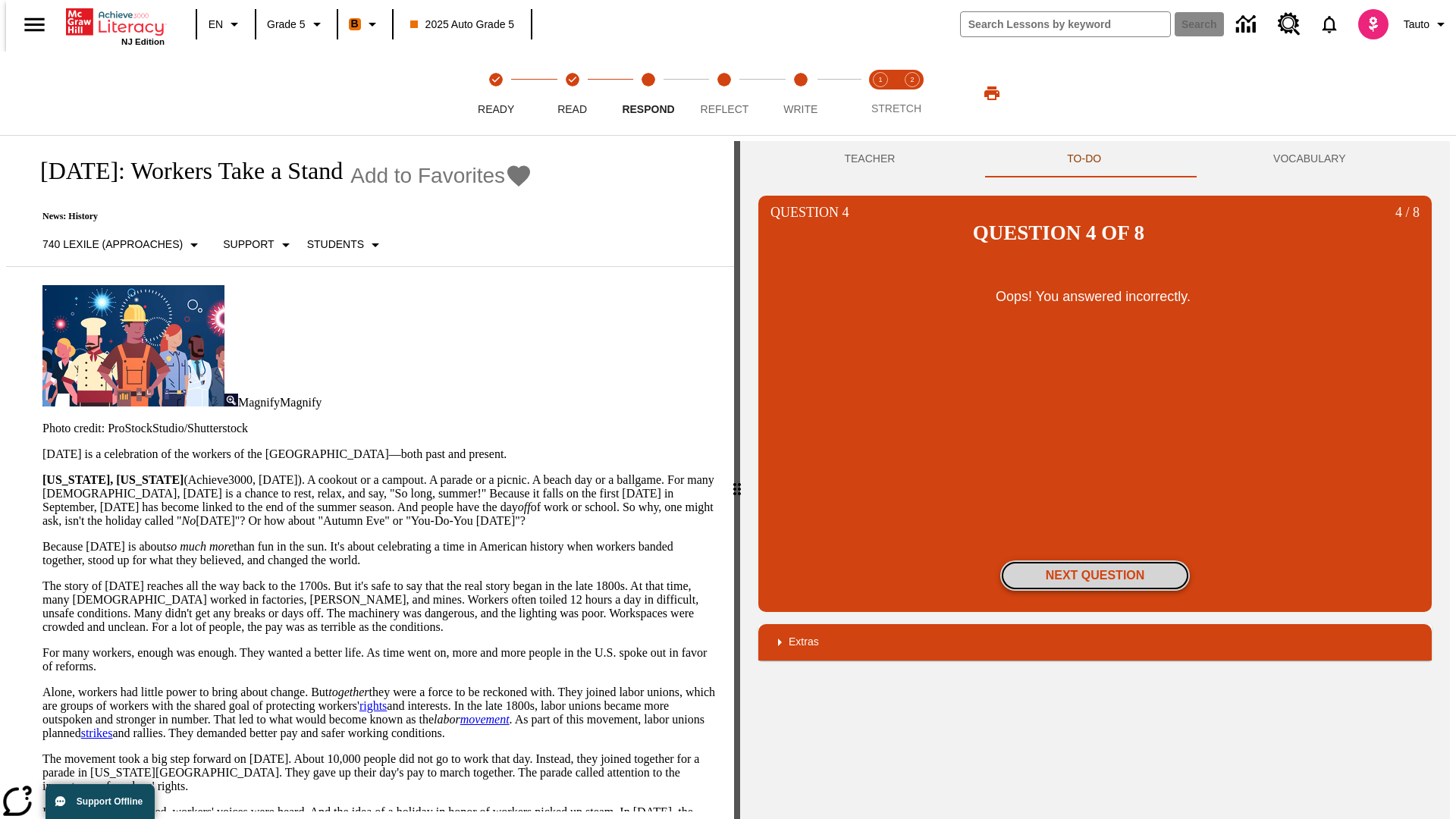
click at [1095, 560] on button "Next Question" at bounding box center [1095, 576] width 190 height 31
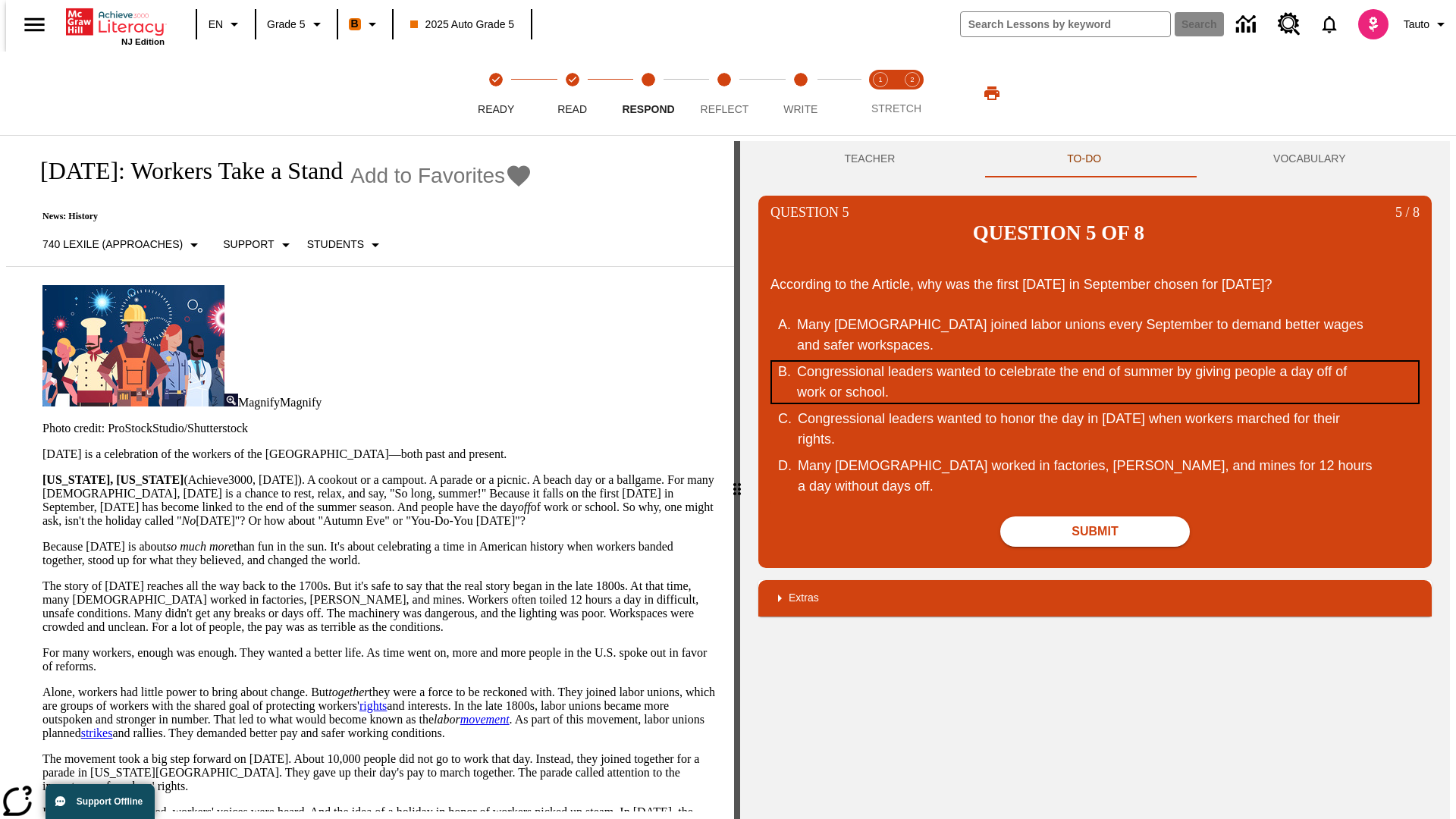
click at [1095, 362] on div "Congressional leaders wanted to celebrate the end of summer by giving people a …" at bounding box center [1084, 381] width 576 height 41
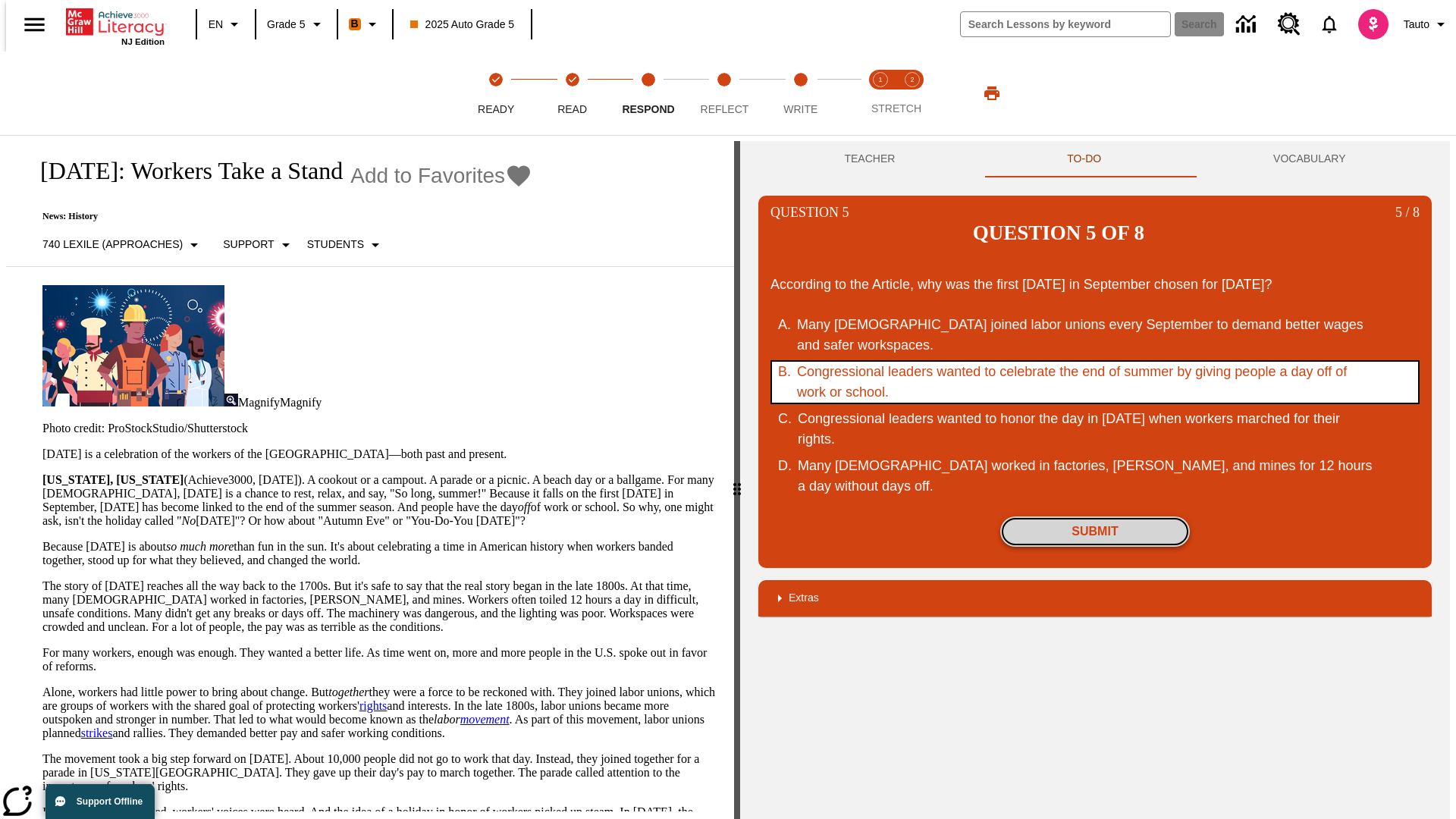
click at [1095, 516] on button "Submit" at bounding box center [1095, 532] width 190 height 31
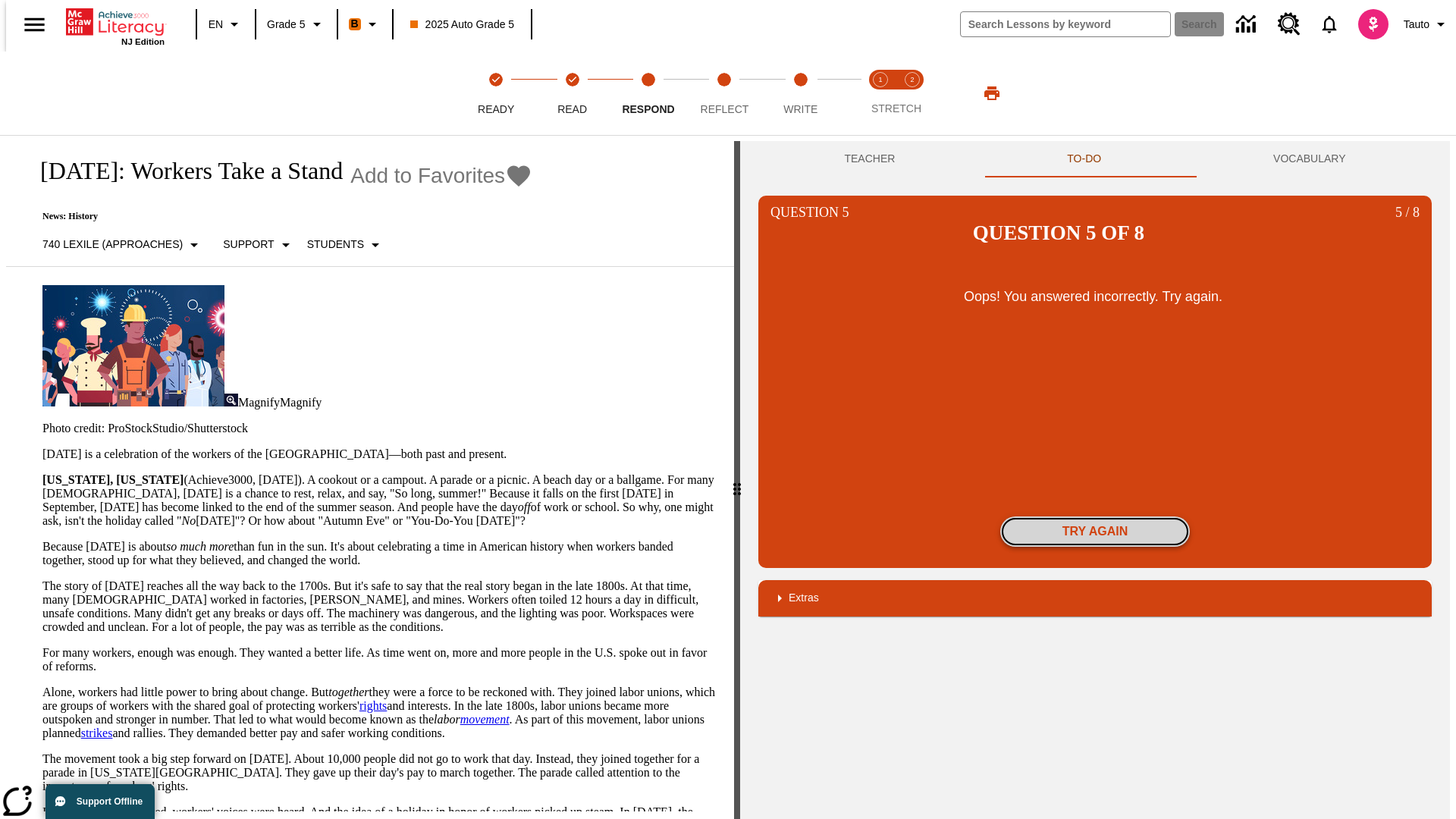
click at [1095, 516] on button "Try again" at bounding box center [1095, 532] width 190 height 31
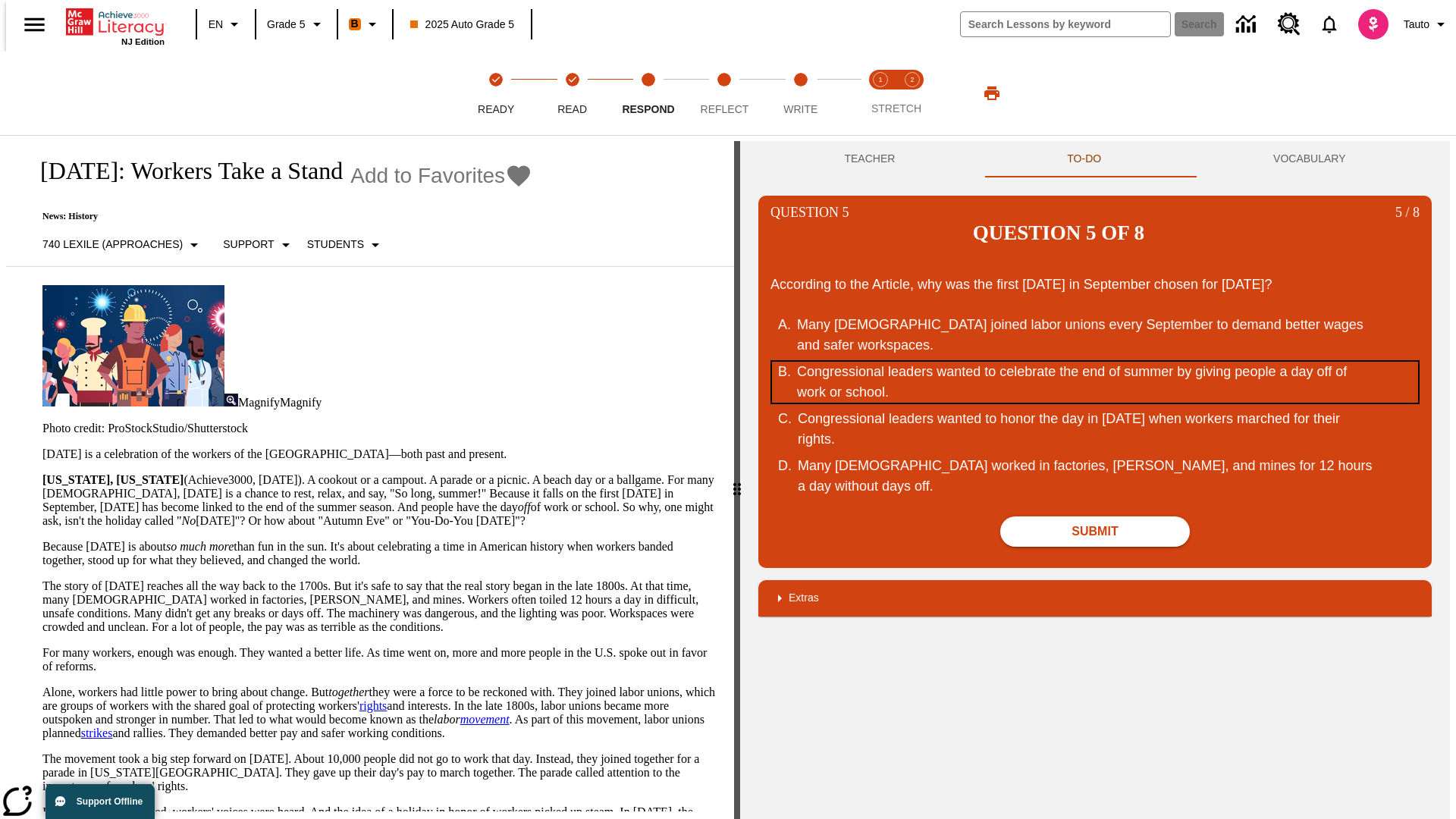
click at [1095, 362] on div "Congressional leaders wanted to celebrate the end of summer by giving people a …" at bounding box center [1084, 381] width 576 height 41
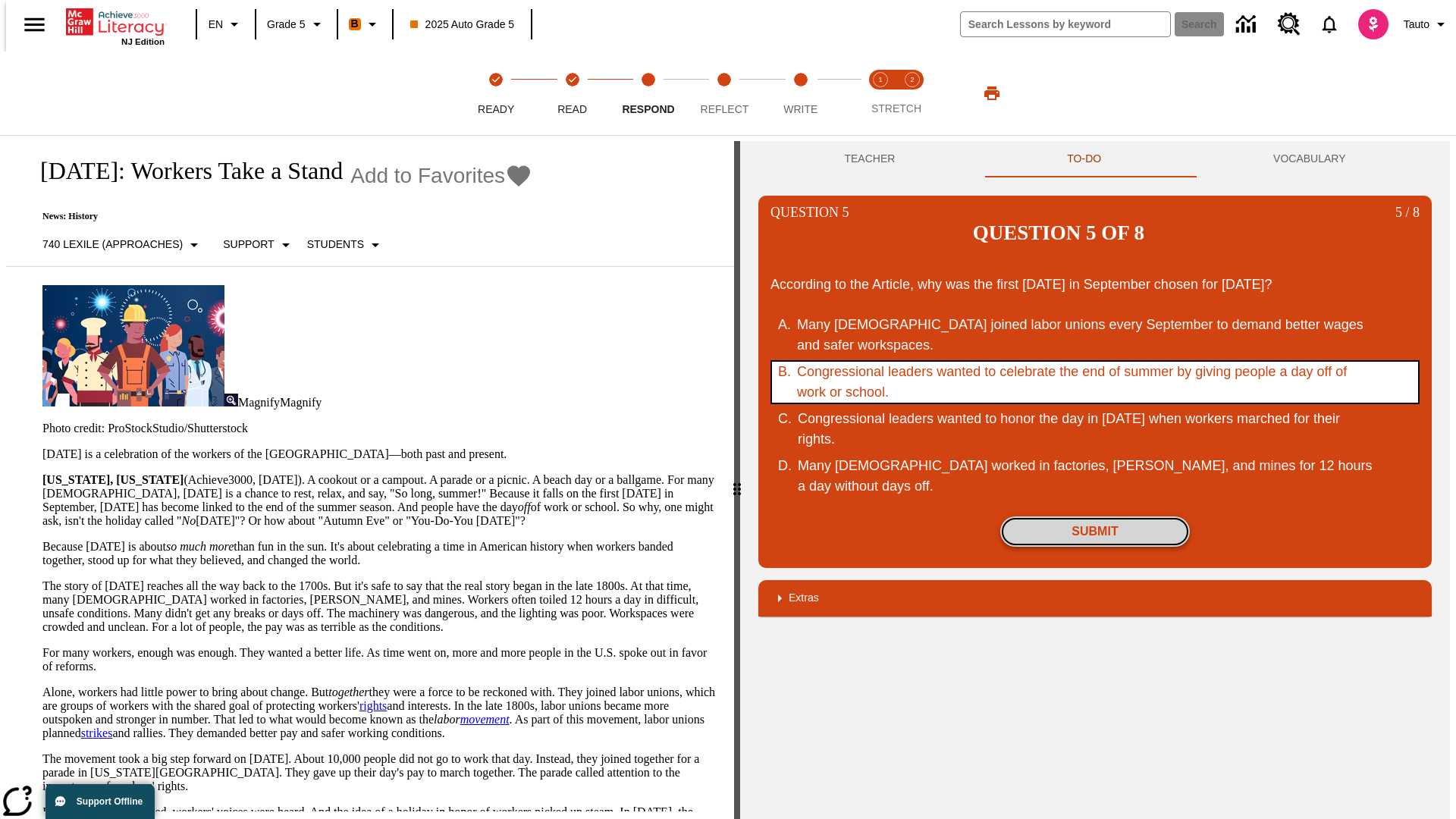
click at [1095, 516] on button "Submit" at bounding box center [1095, 532] width 190 height 31
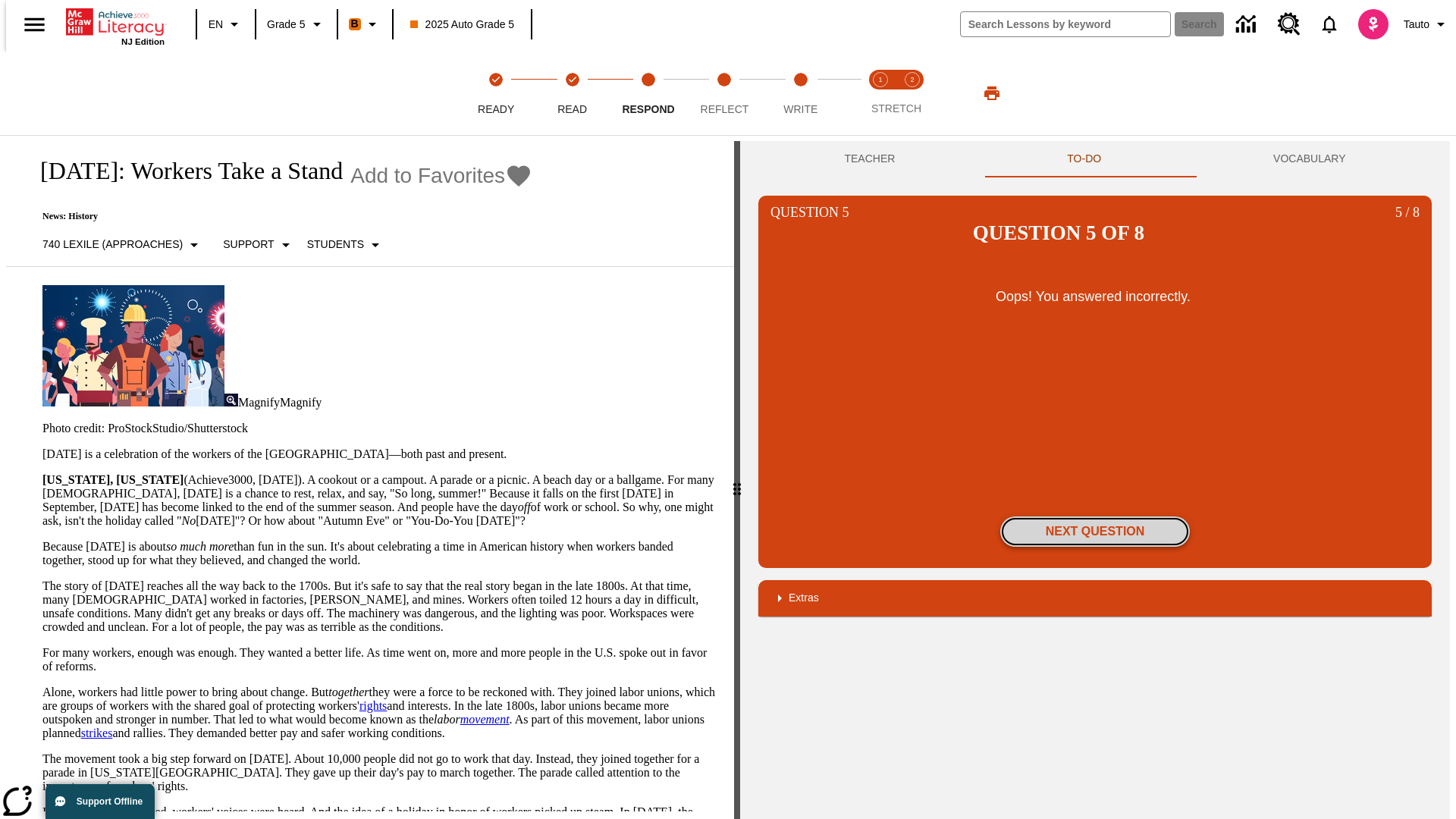
click at [1095, 516] on button "Next Question" at bounding box center [1095, 532] width 190 height 31
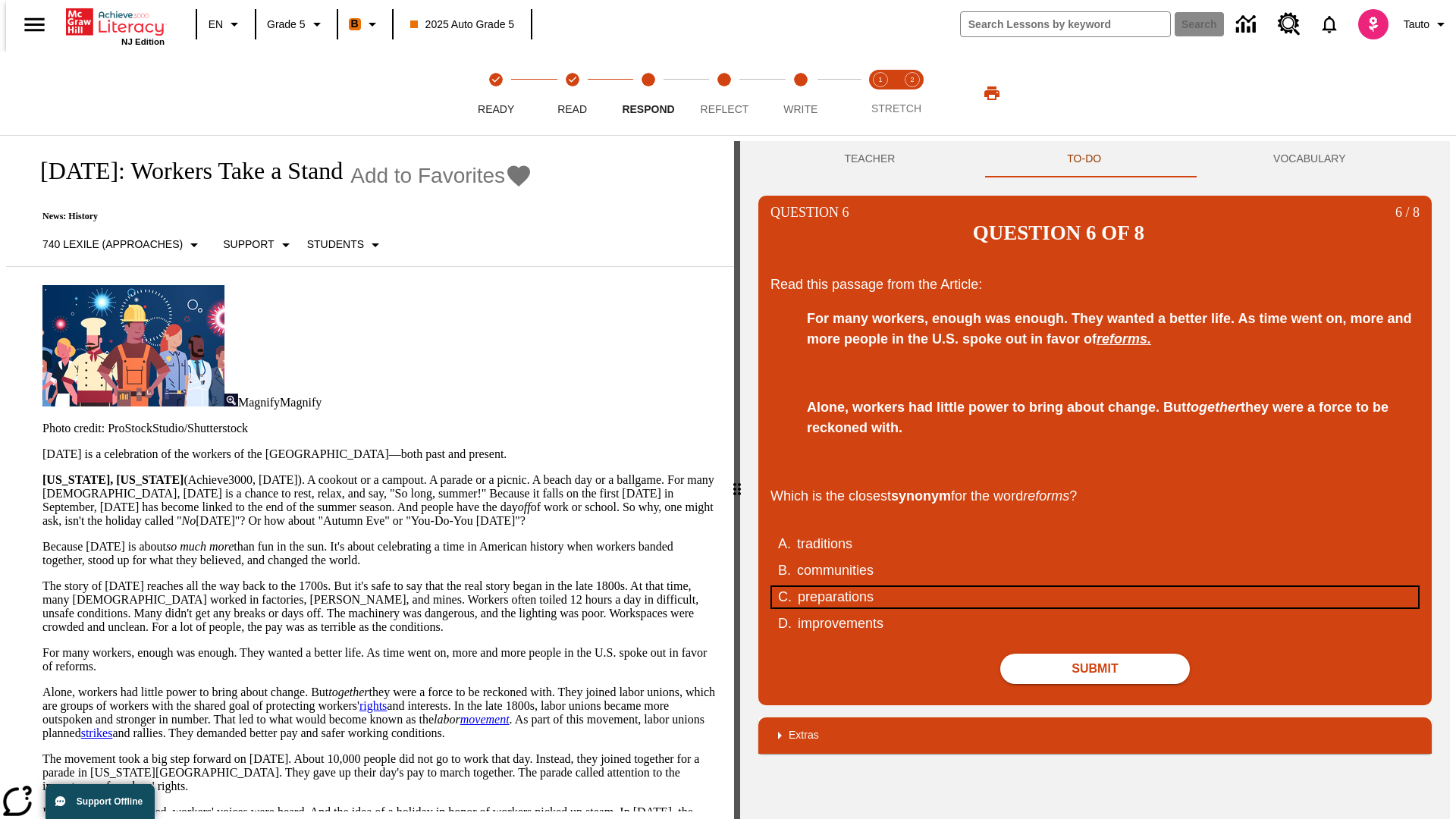
click at [1095, 587] on div "preparations" at bounding box center [1085, 597] width 576 height 21
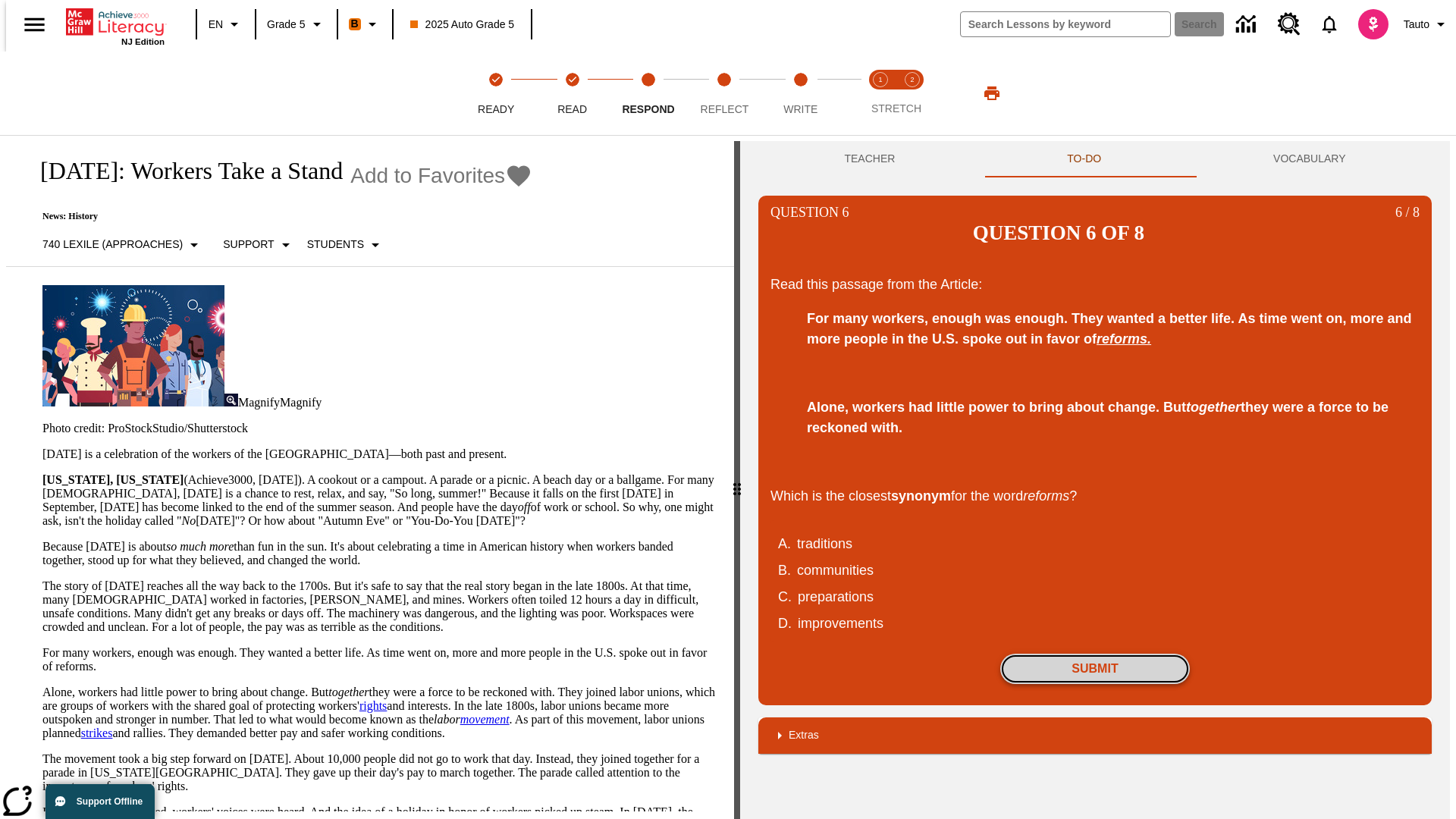
click at [1095, 654] on button "Submit" at bounding box center [1095, 669] width 190 height 31
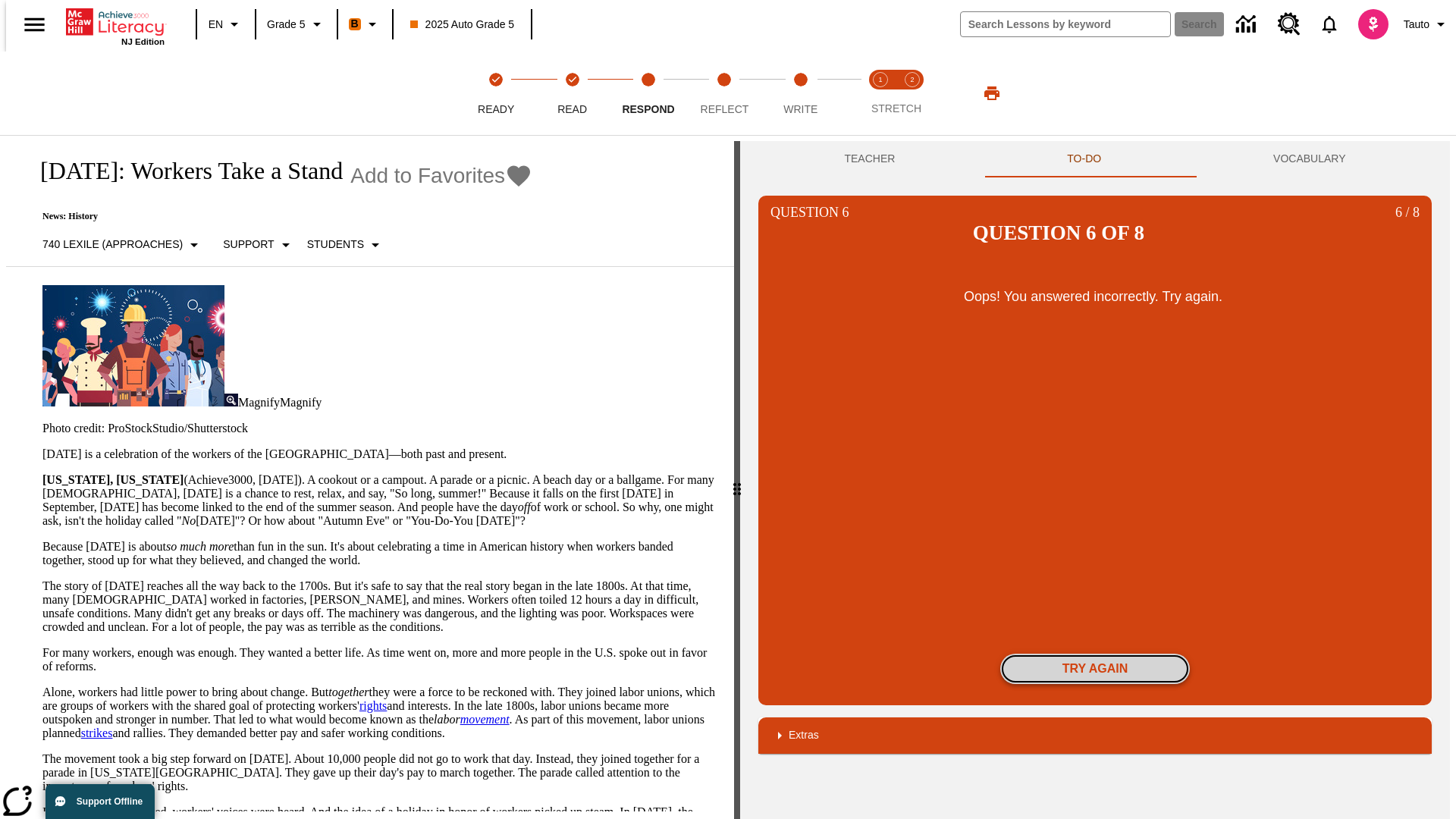
click at [1095, 654] on button "Try again" at bounding box center [1095, 669] width 190 height 31
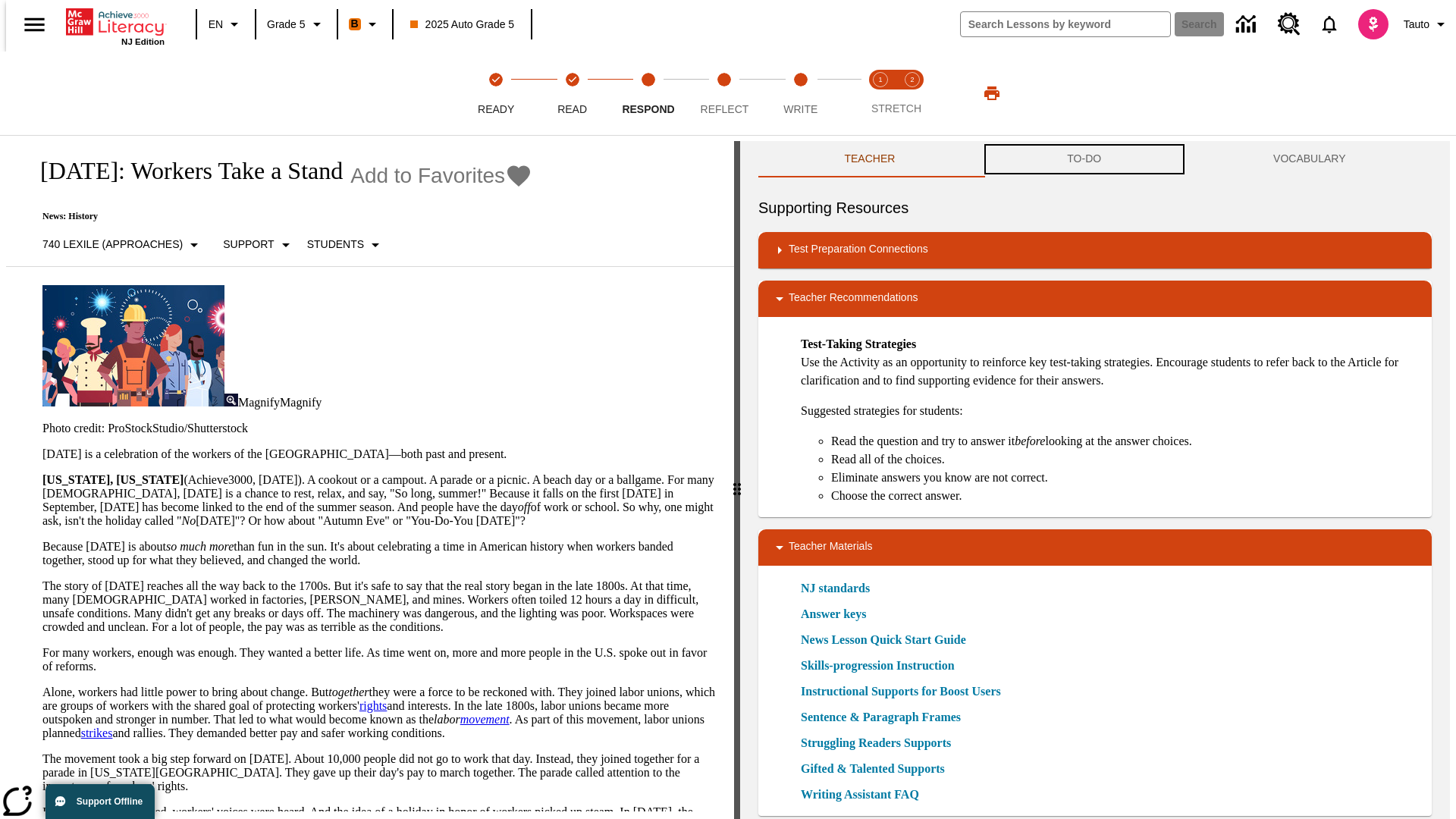
click at [1084, 159] on button "TO-DO" at bounding box center [1084, 159] width 206 height 36
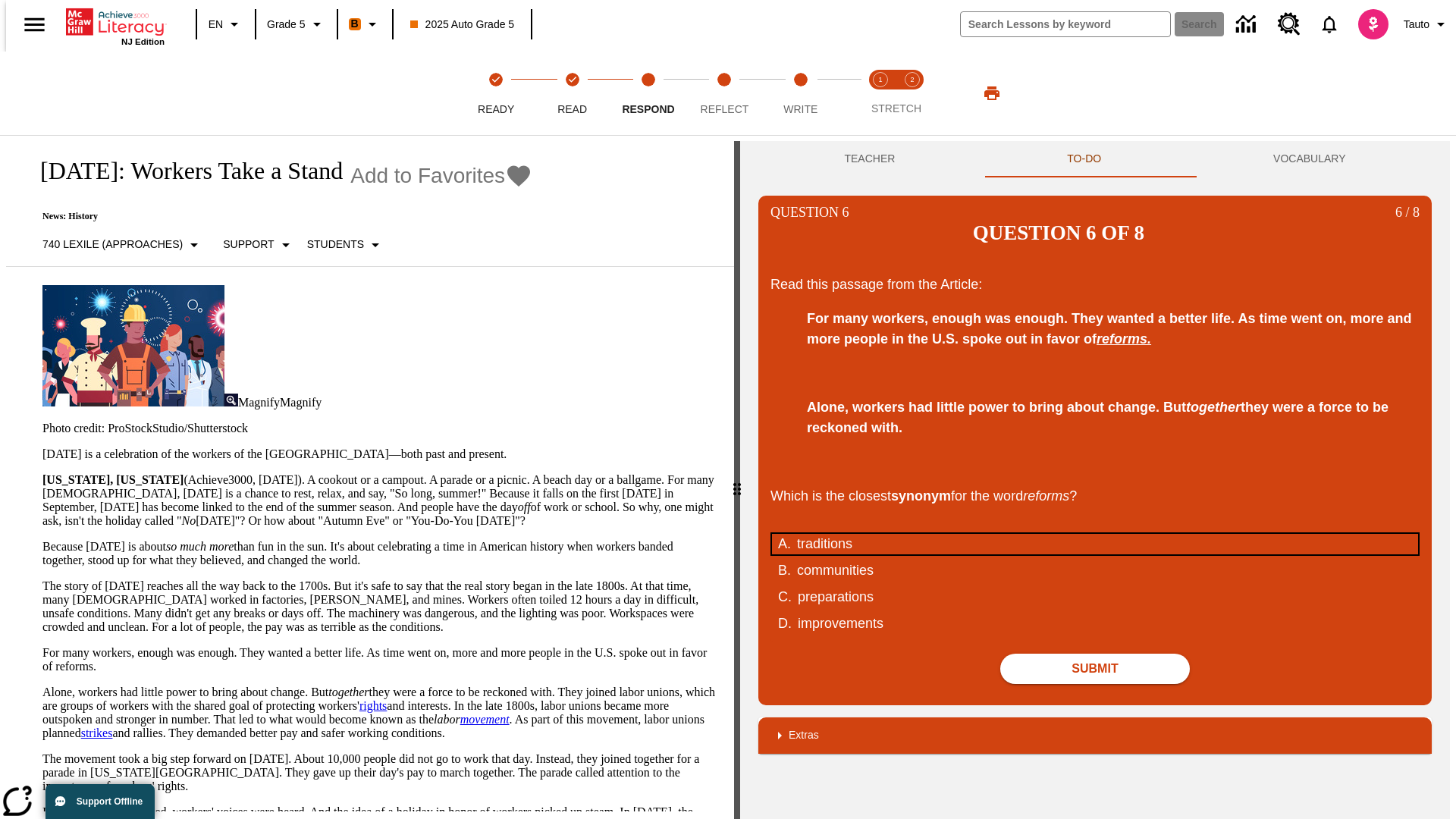
click at [1095, 533] on div "traditions" at bounding box center [1084, 543] width 576 height 21
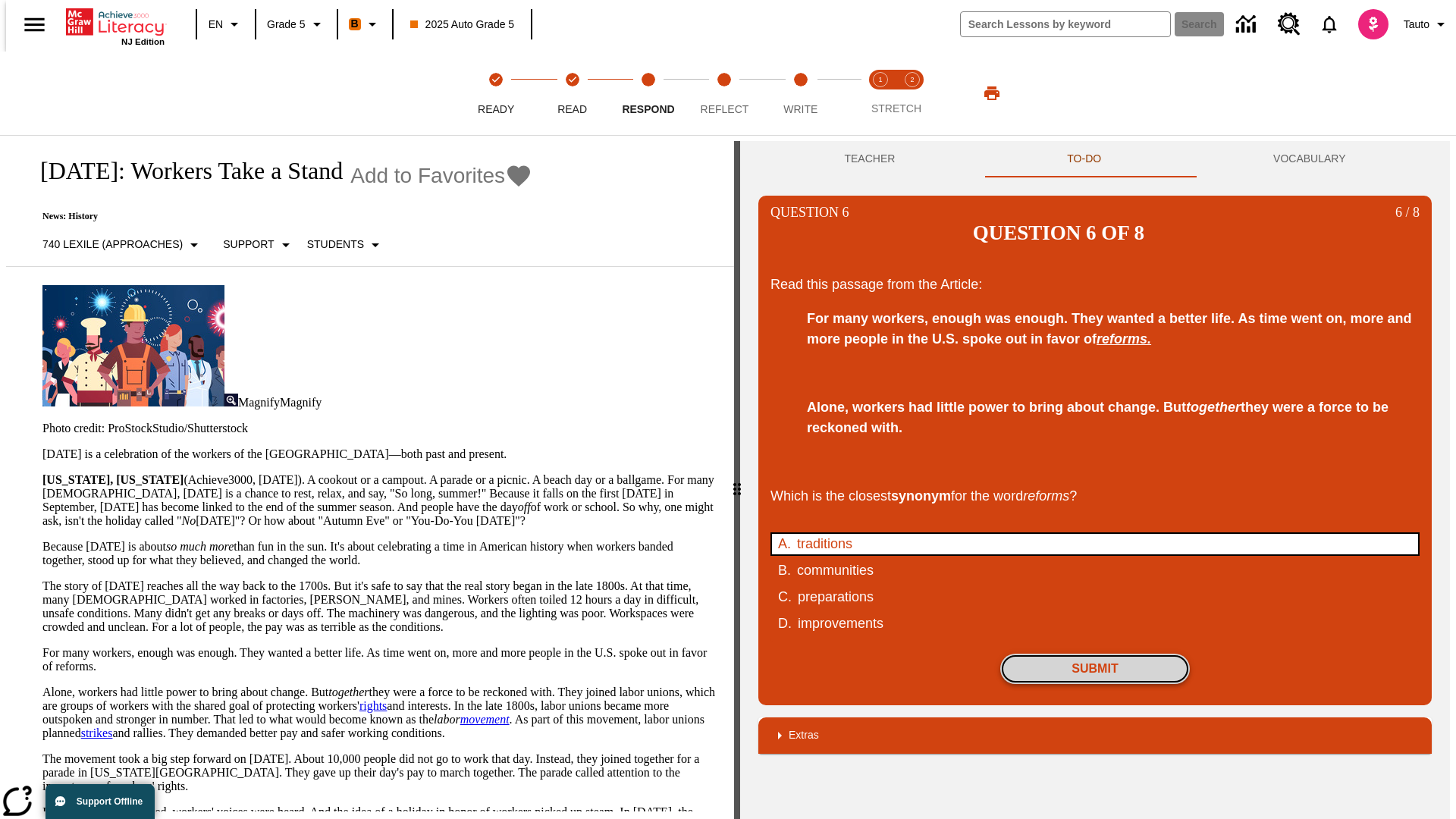
click at [1095, 654] on button "Submit" at bounding box center [1095, 669] width 190 height 31
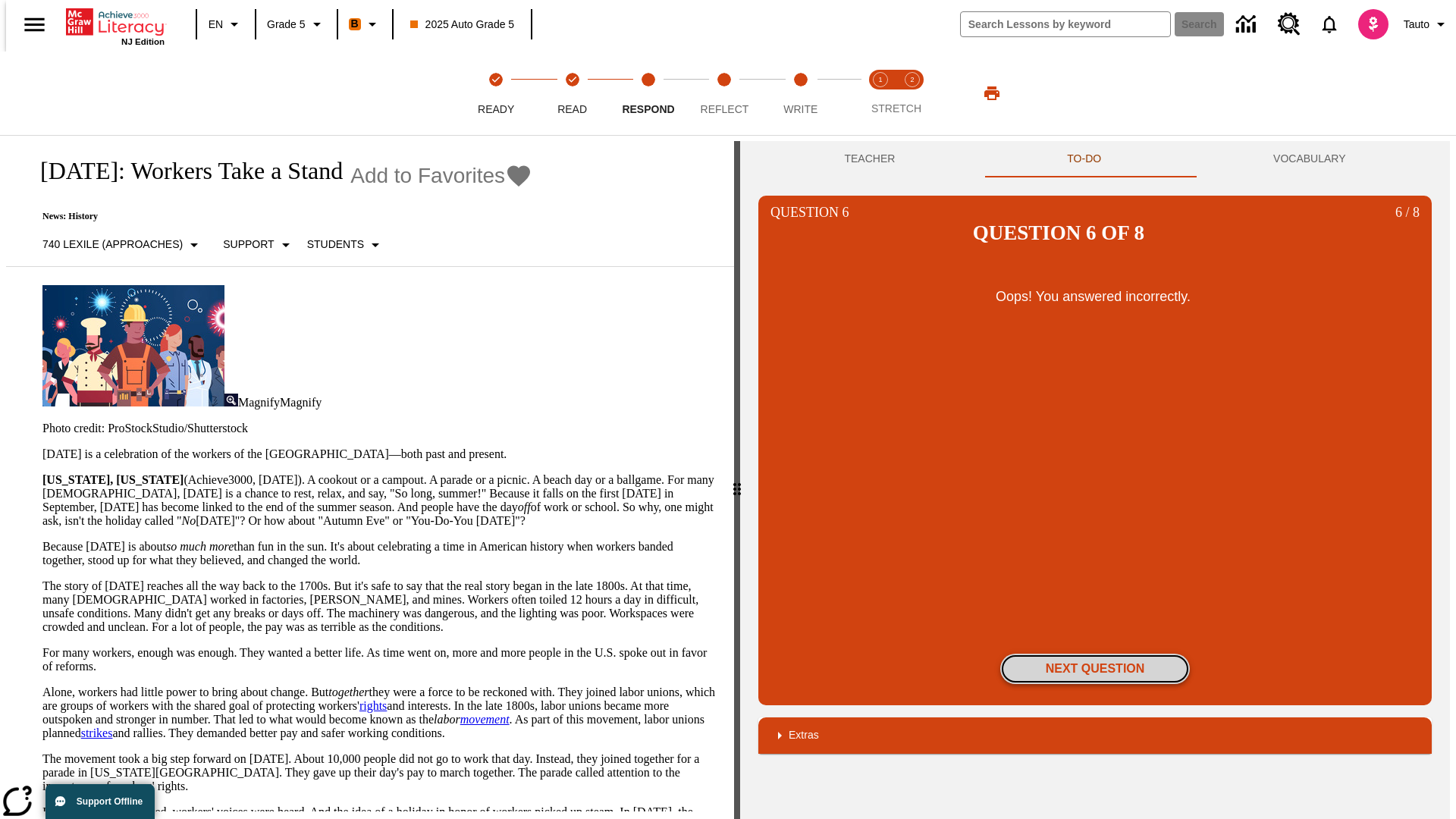
click at [1095, 654] on button "Next Question" at bounding box center [1095, 669] width 190 height 31
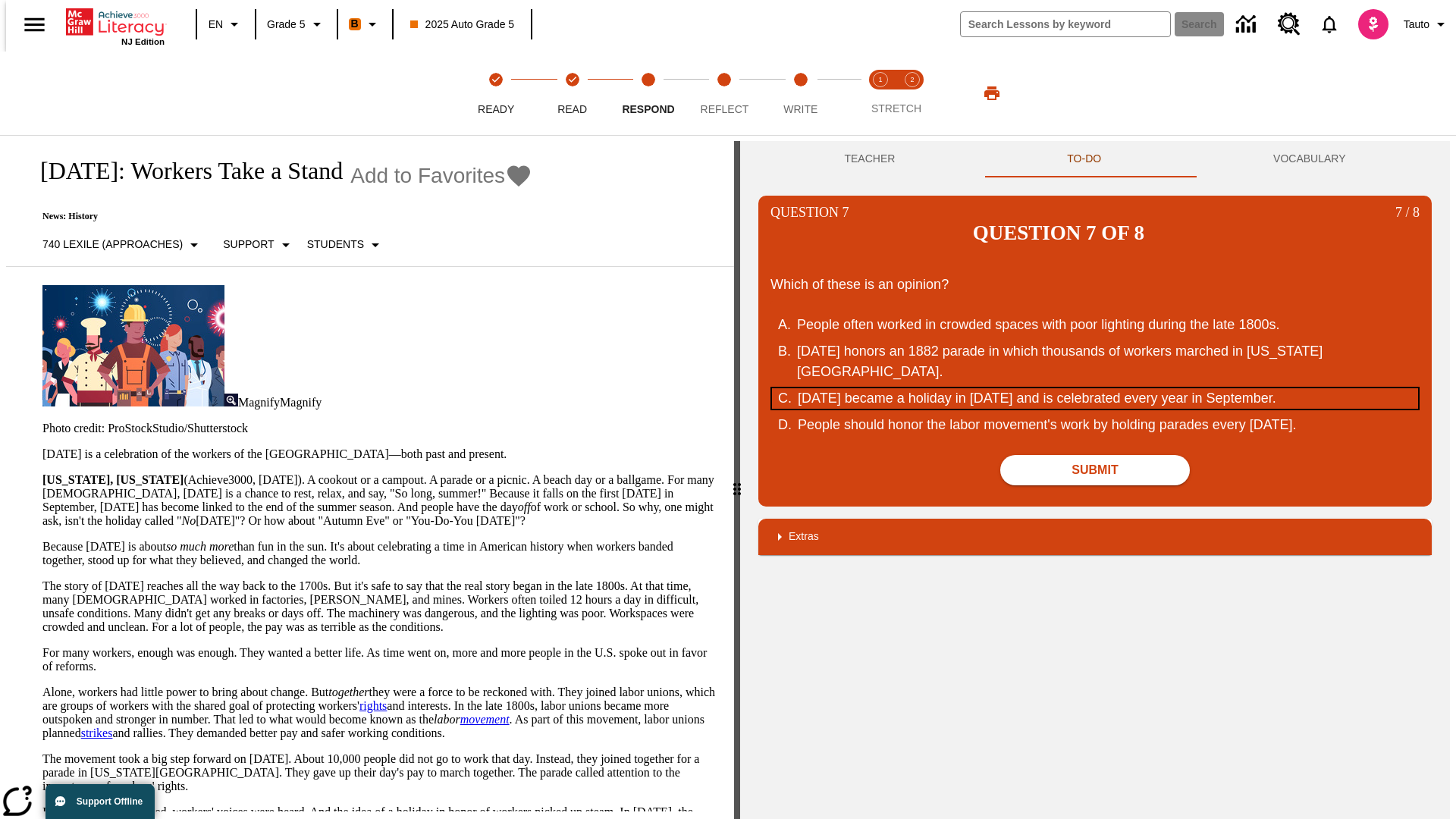
click at [1095, 388] on div "Labor Day became a holiday in 1894 and is celebrated every year in September." at bounding box center [1085, 398] width 576 height 21
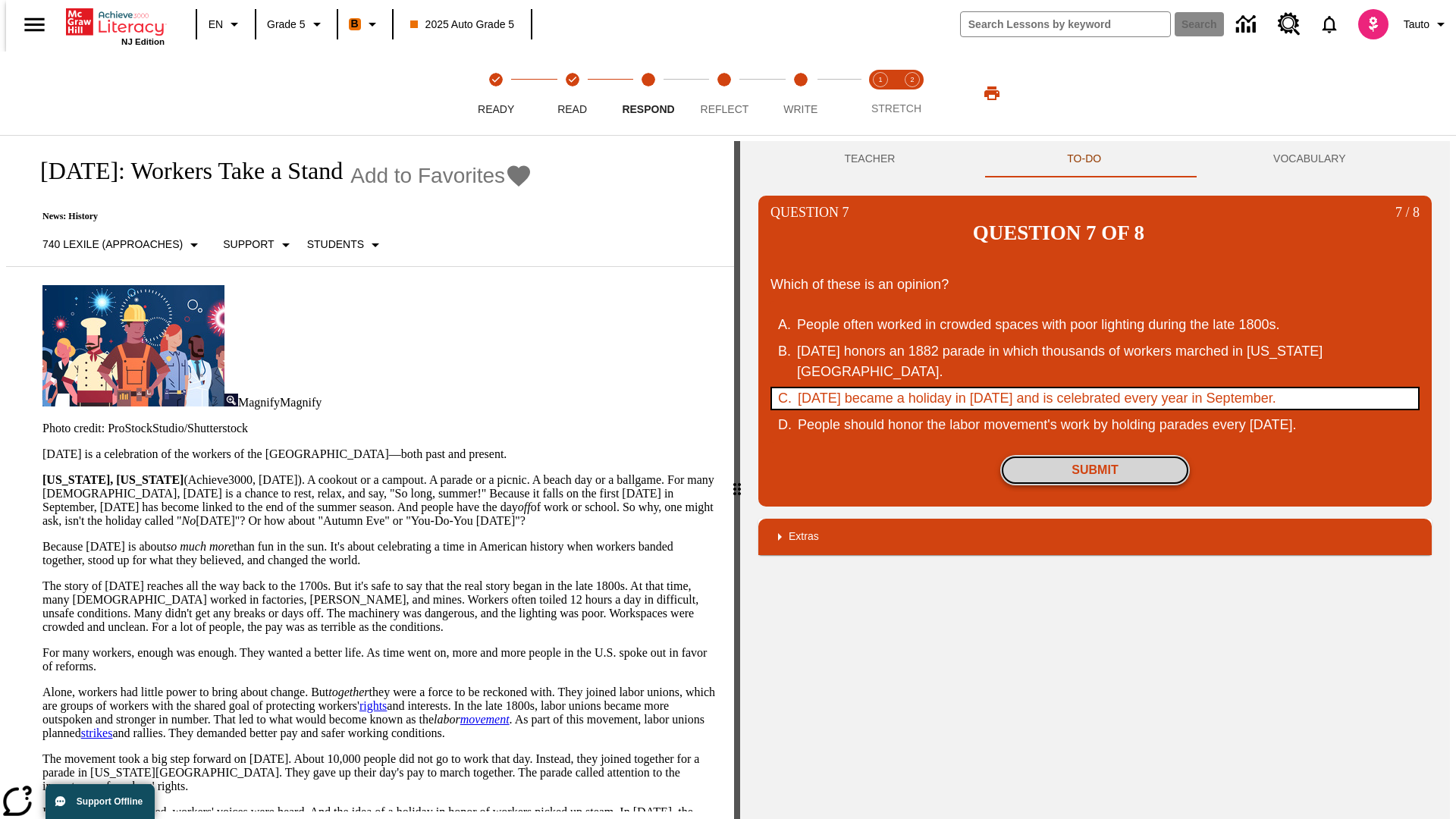
click at [1095, 455] on button "Submit" at bounding box center [1095, 470] width 190 height 31
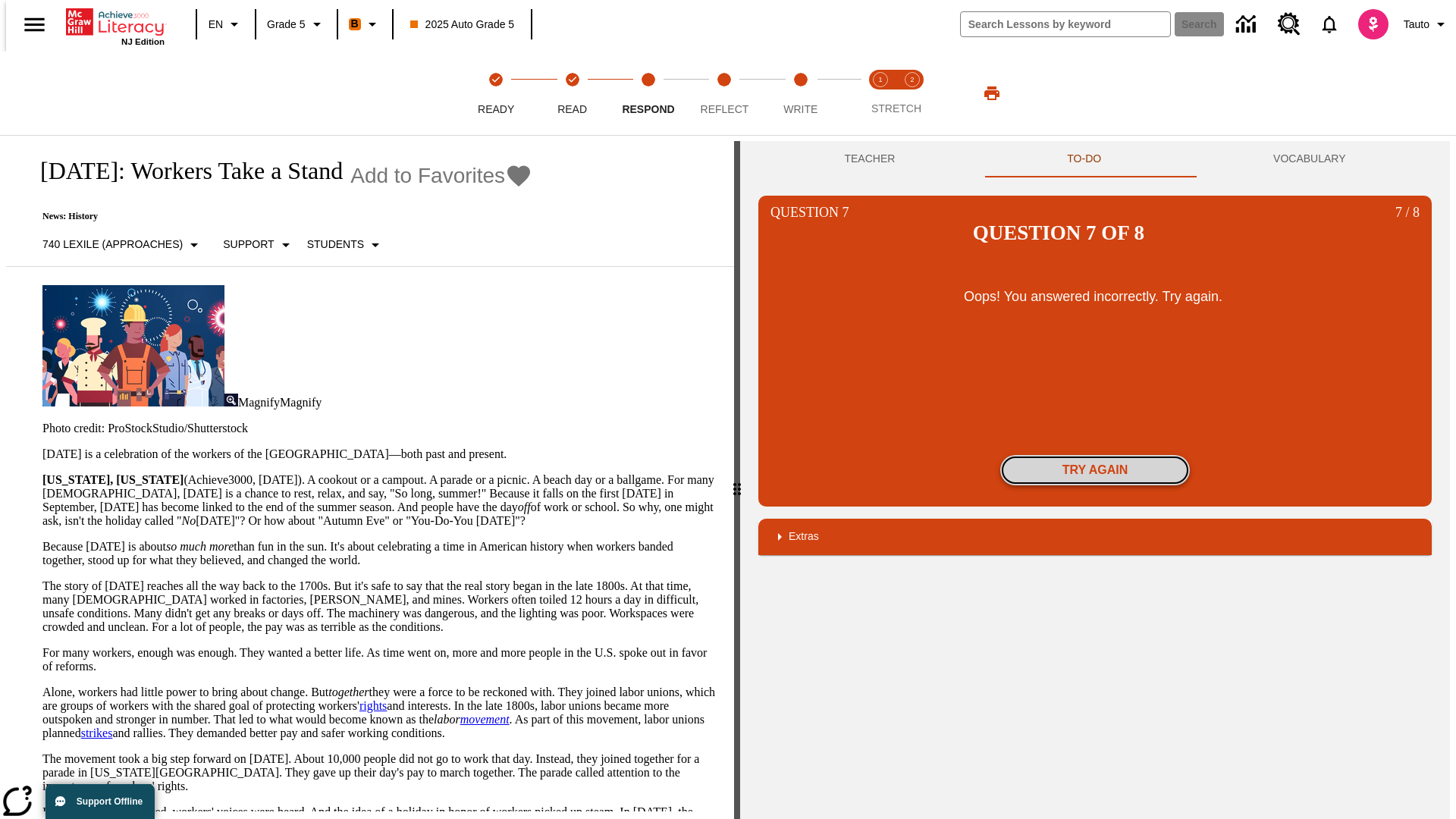
click at [1095, 455] on button "Try again" at bounding box center [1095, 470] width 190 height 31
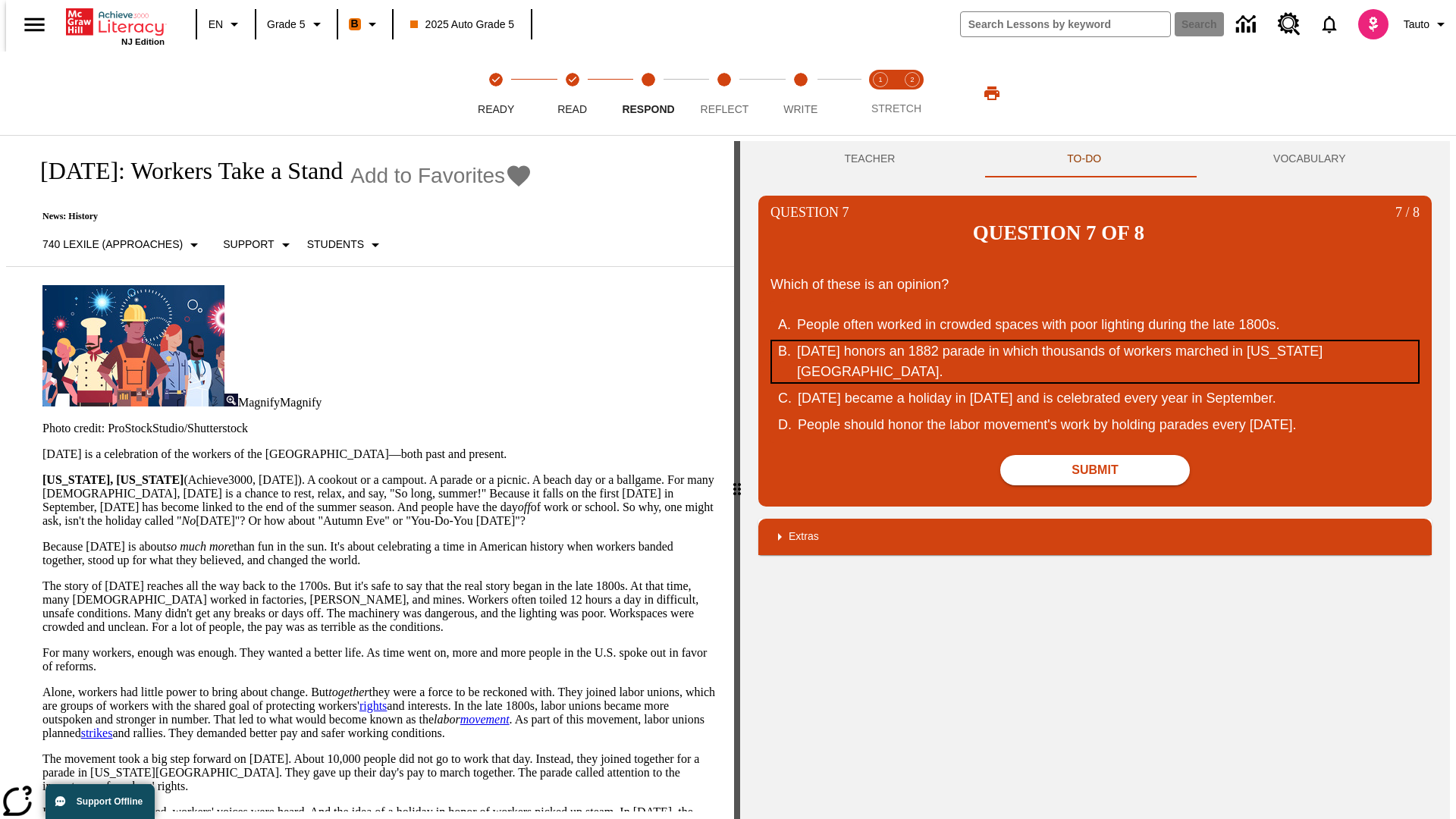
click at [1095, 341] on div "Labor Day honors an 1882 parade in which thousands of workers marched in New Yo…" at bounding box center [1084, 361] width 576 height 41
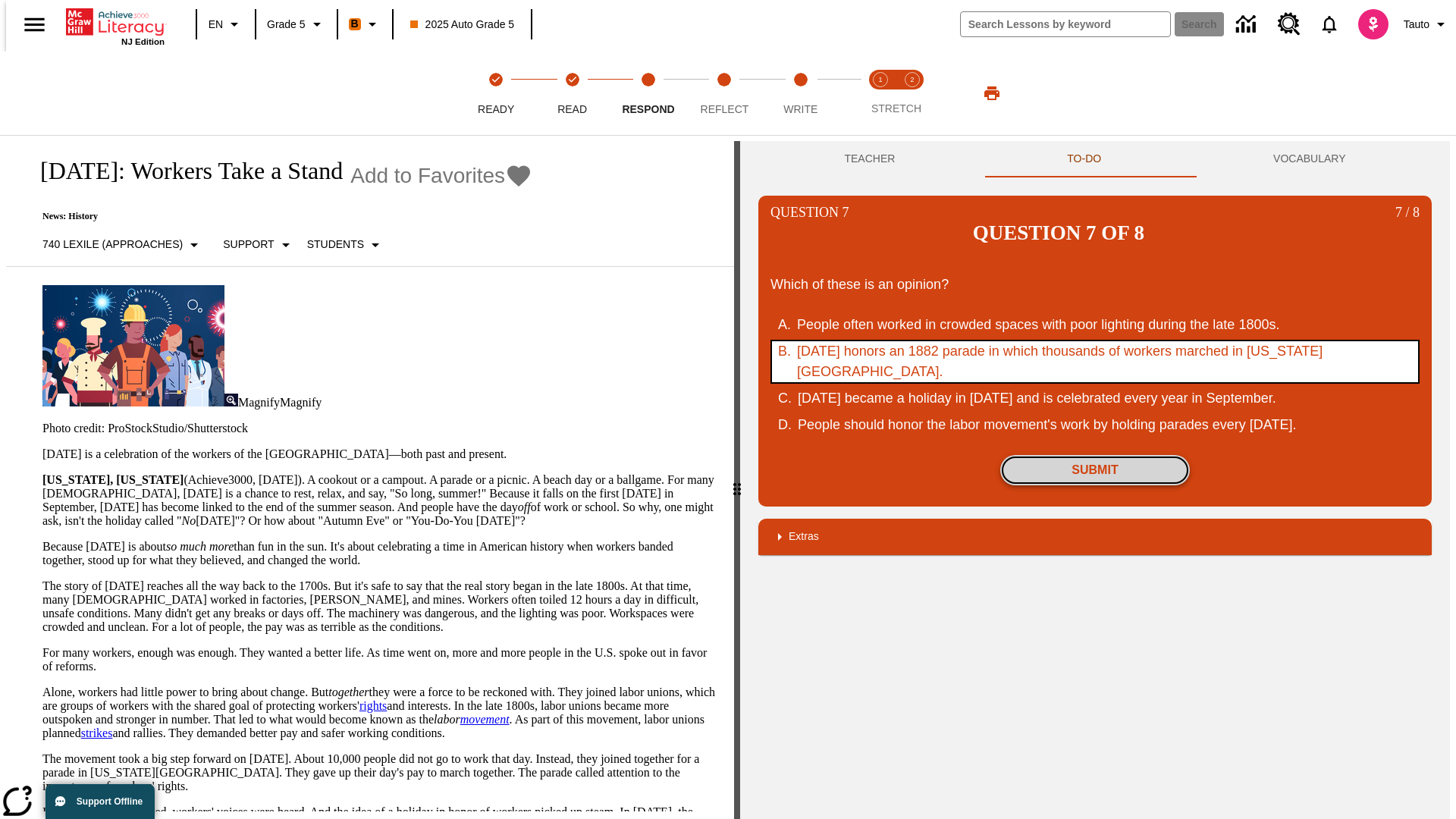
click at [1095, 455] on button "Submit" at bounding box center [1095, 470] width 190 height 31
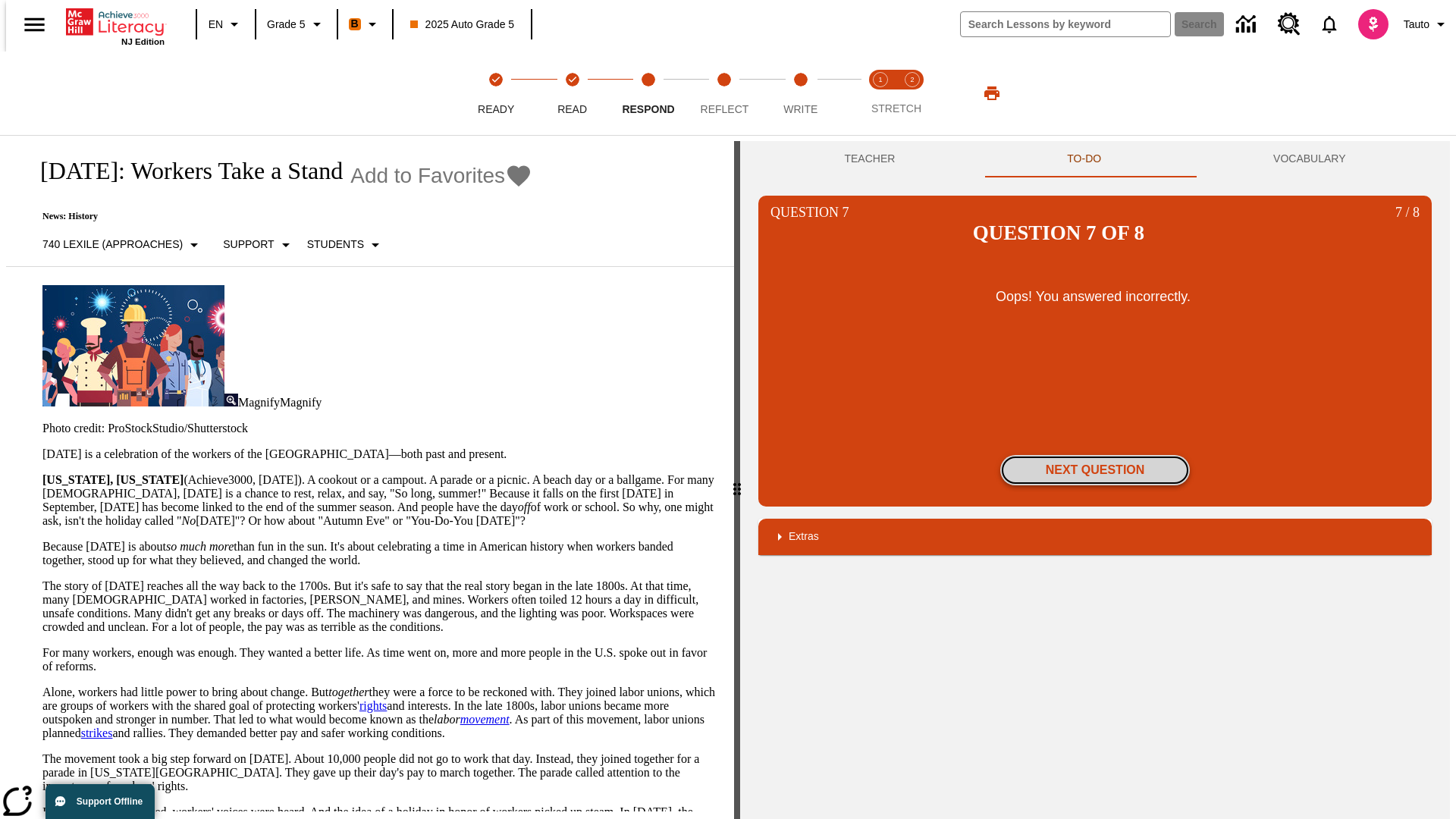
click at [1095, 455] on button "Next Question" at bounding box center [1095, 470] width 190 height 31
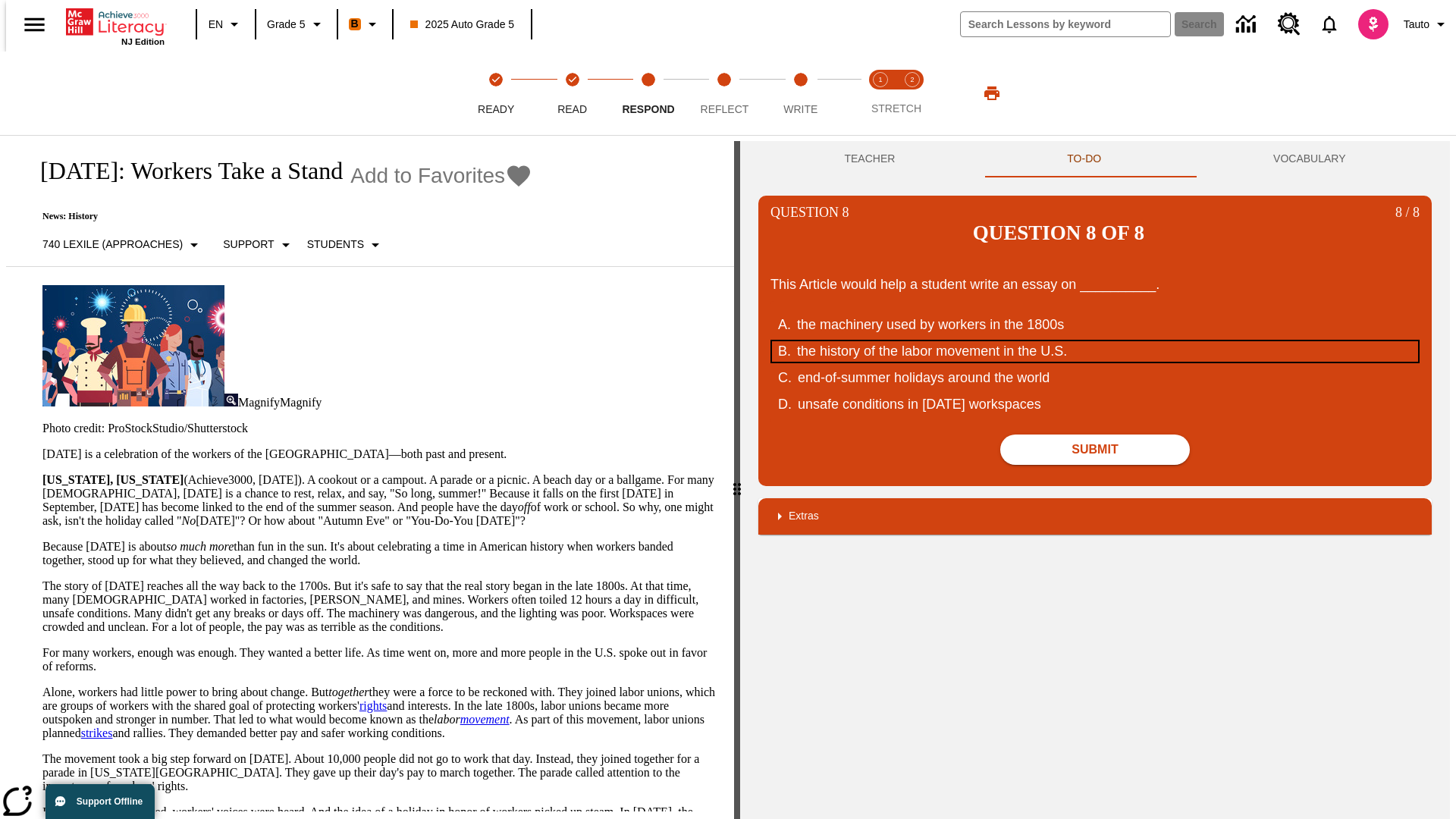
click at [1095, 341] on div "the history of the labor movement in the U.S." at bounding box center [1084, 351] width 576 height 21
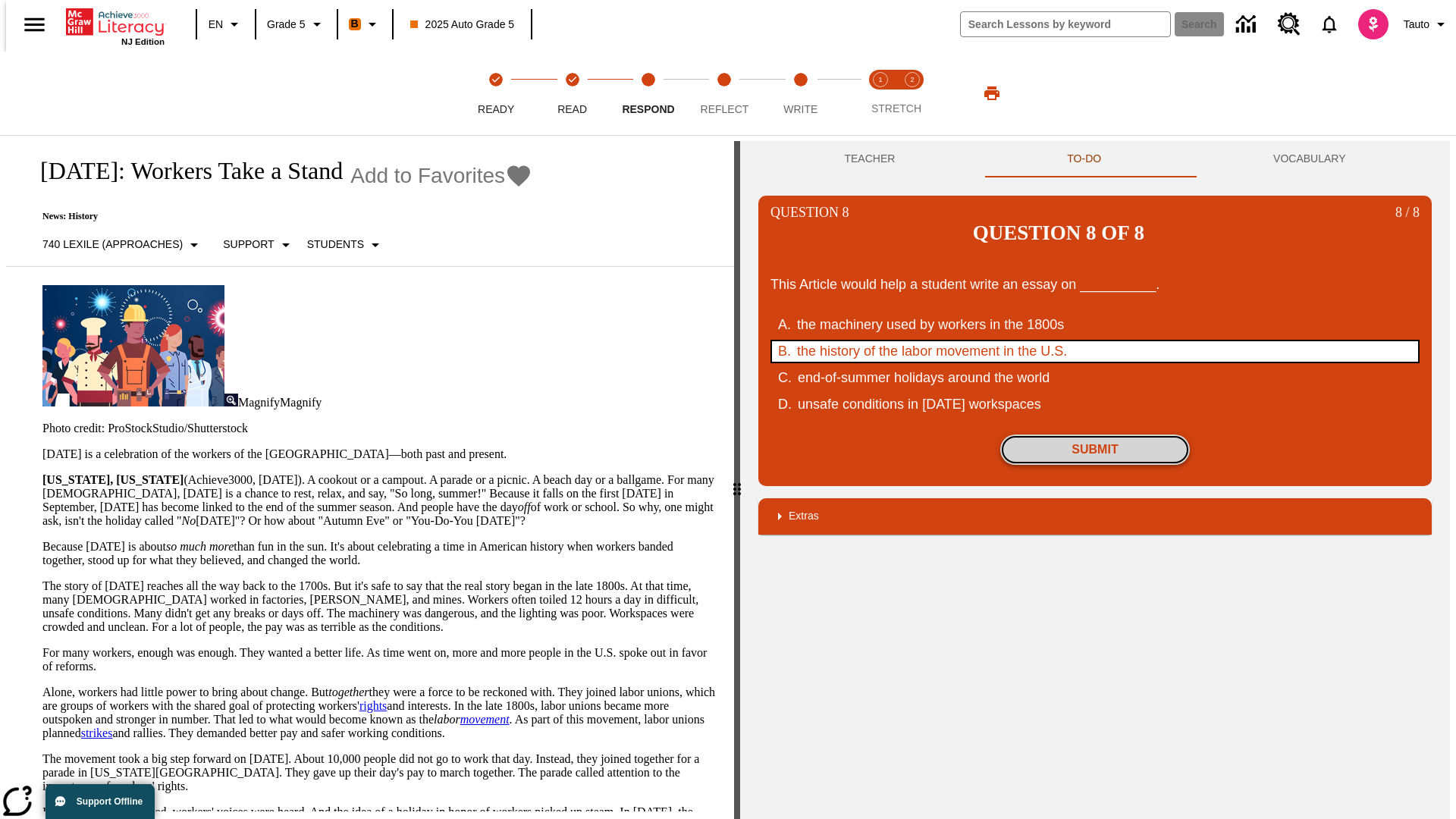
click at [1095, 435] on button "Submit" at bounding box center [1095, 450] width 190 height 31
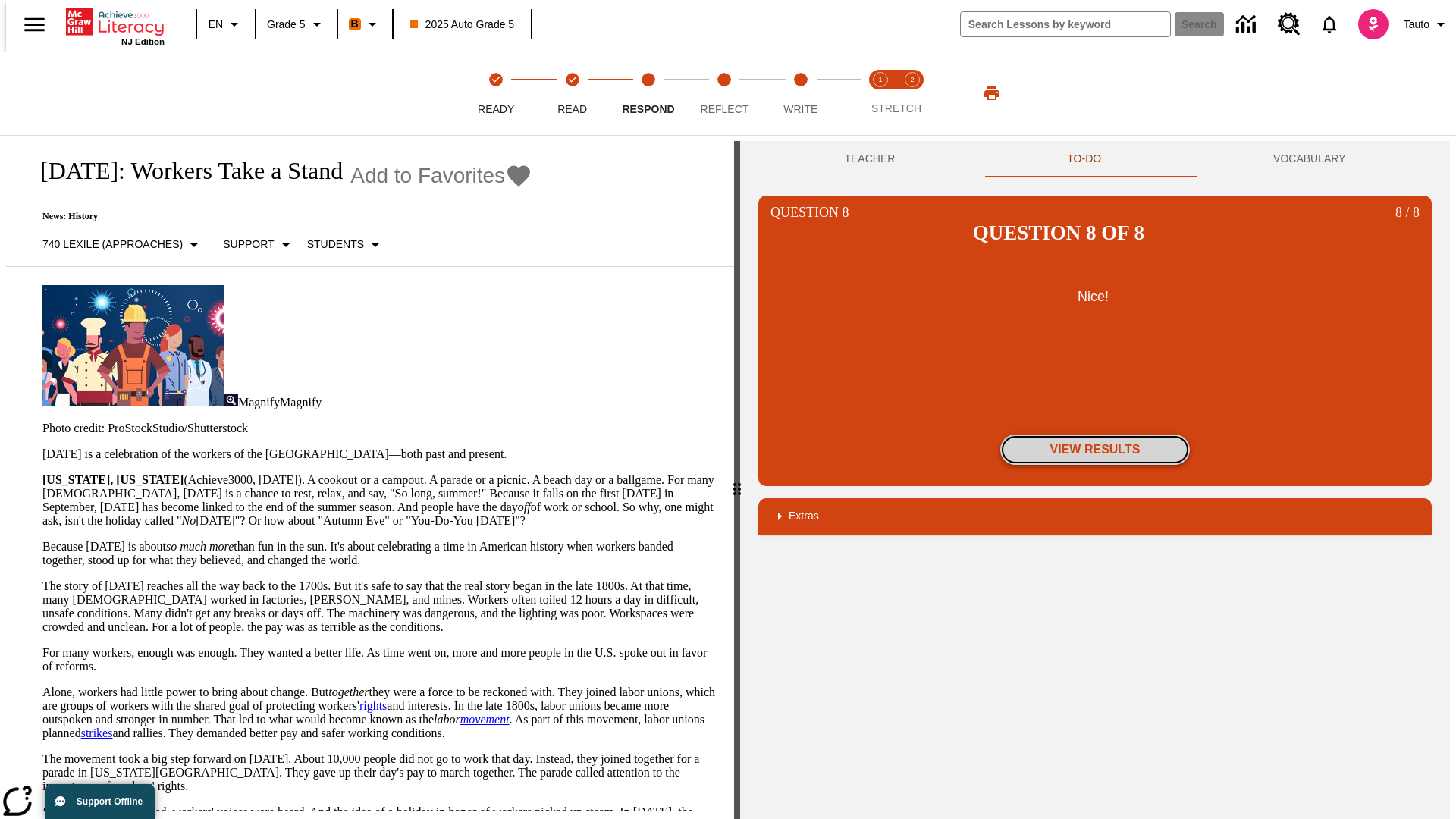
click at [1095, 435] on button "View Results" at bounding box center [1095, 450] width 190 height 31
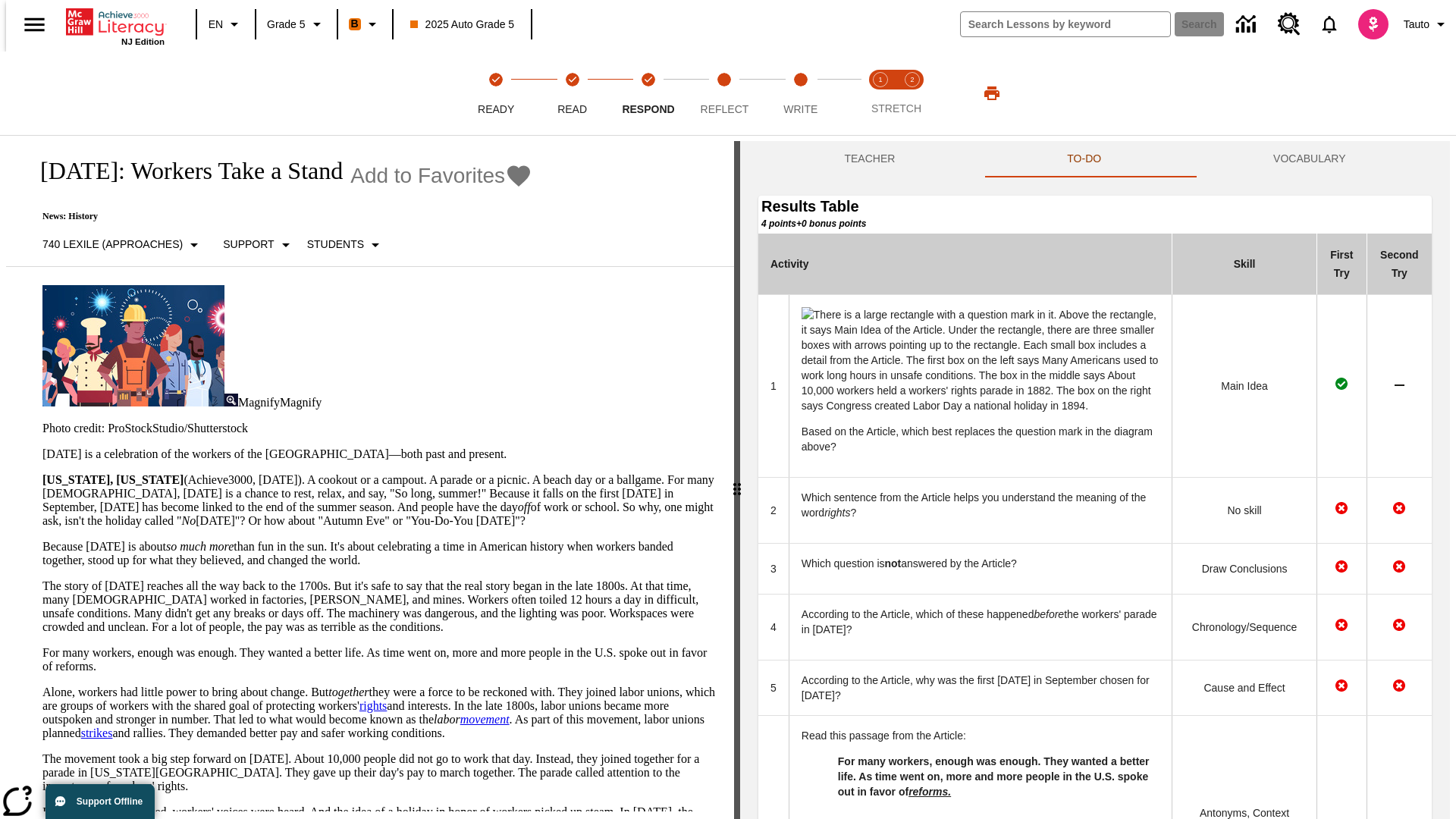
scroll to position [540, 0]
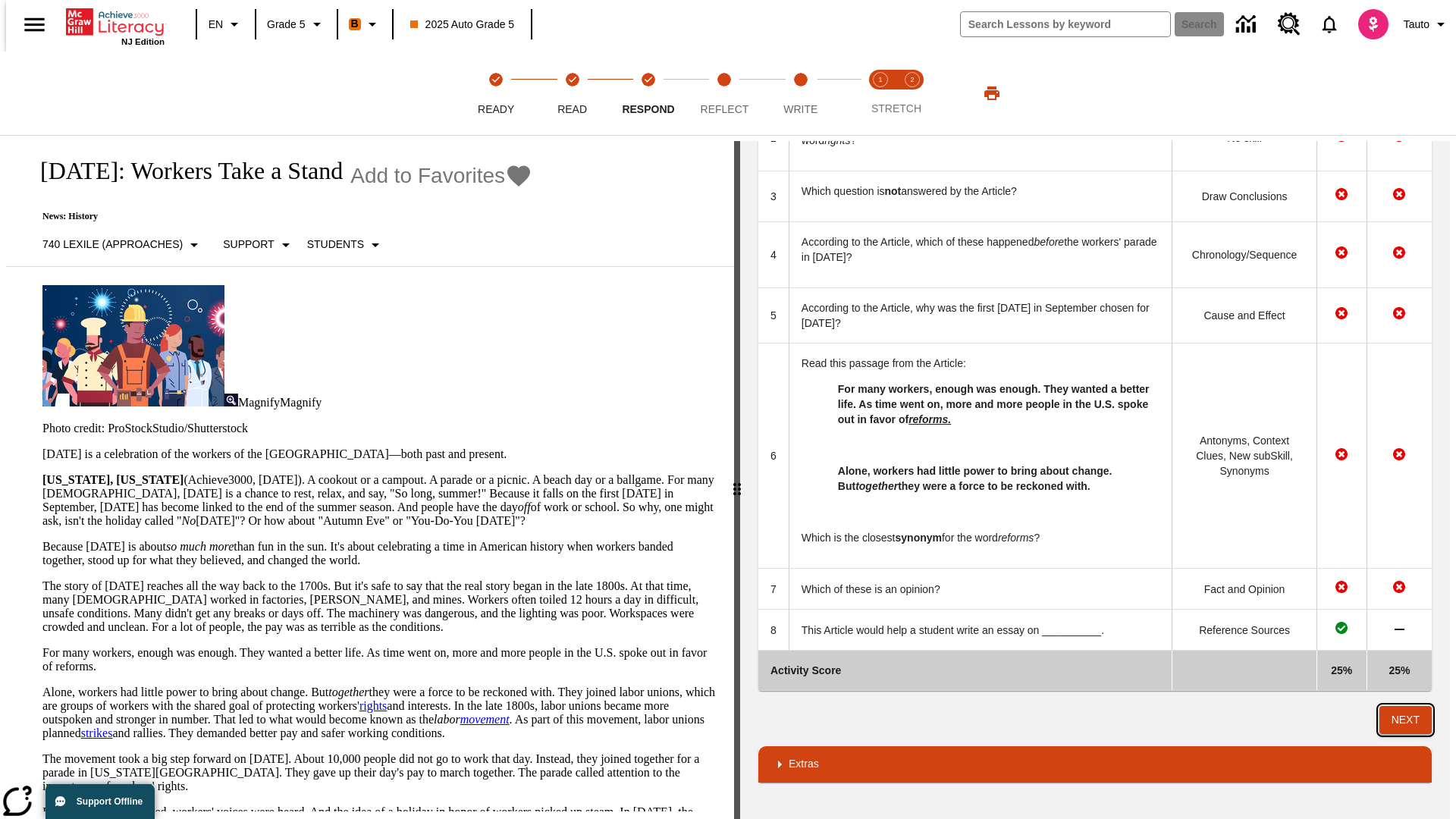
click at [1413, 720] on button "Next" at bounding box center [1406, 720] width 52 height 28
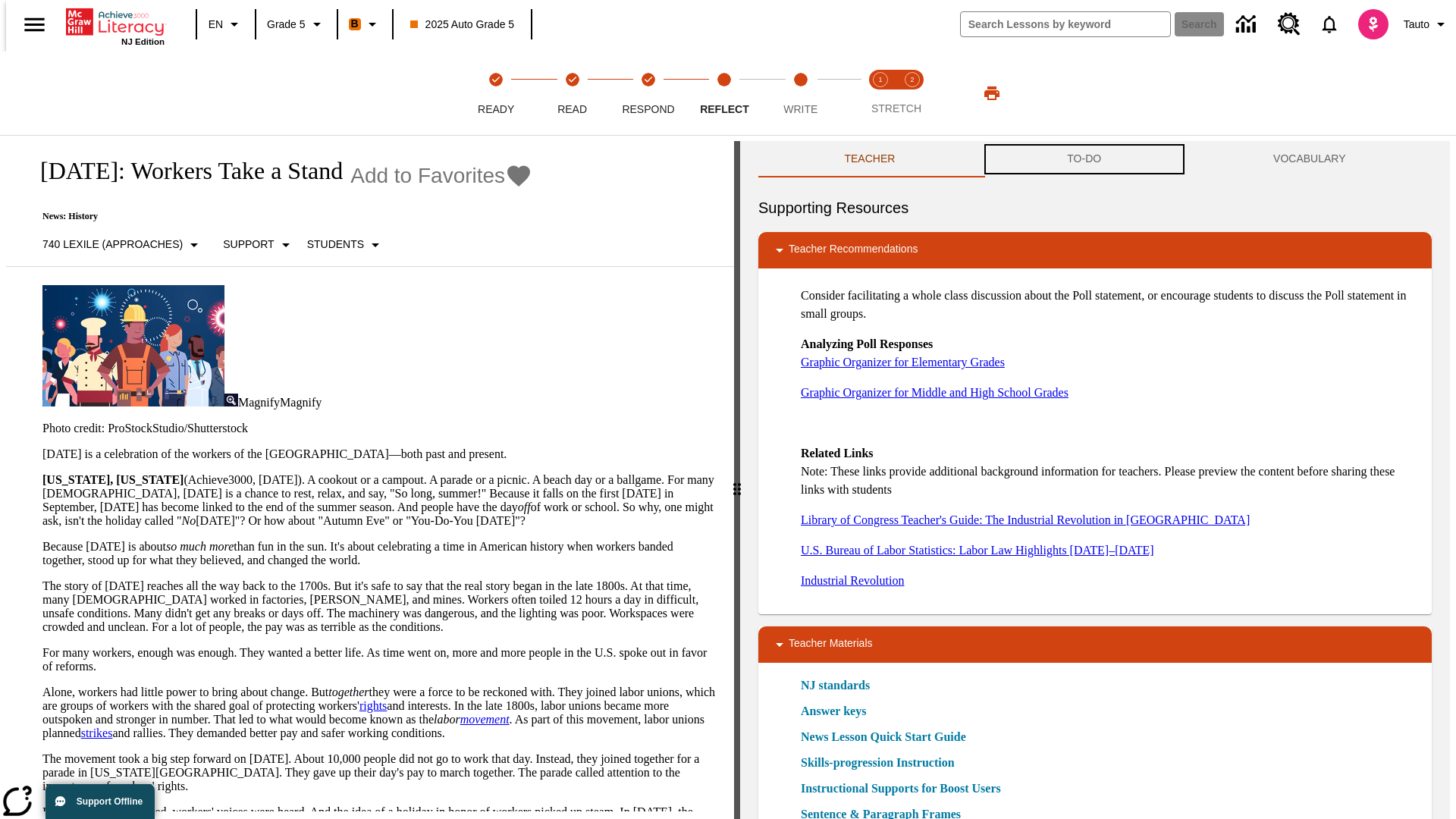
click at [1084, 159] on button "TO-DO" at bounding box center [1084, 159] width 206 height 36
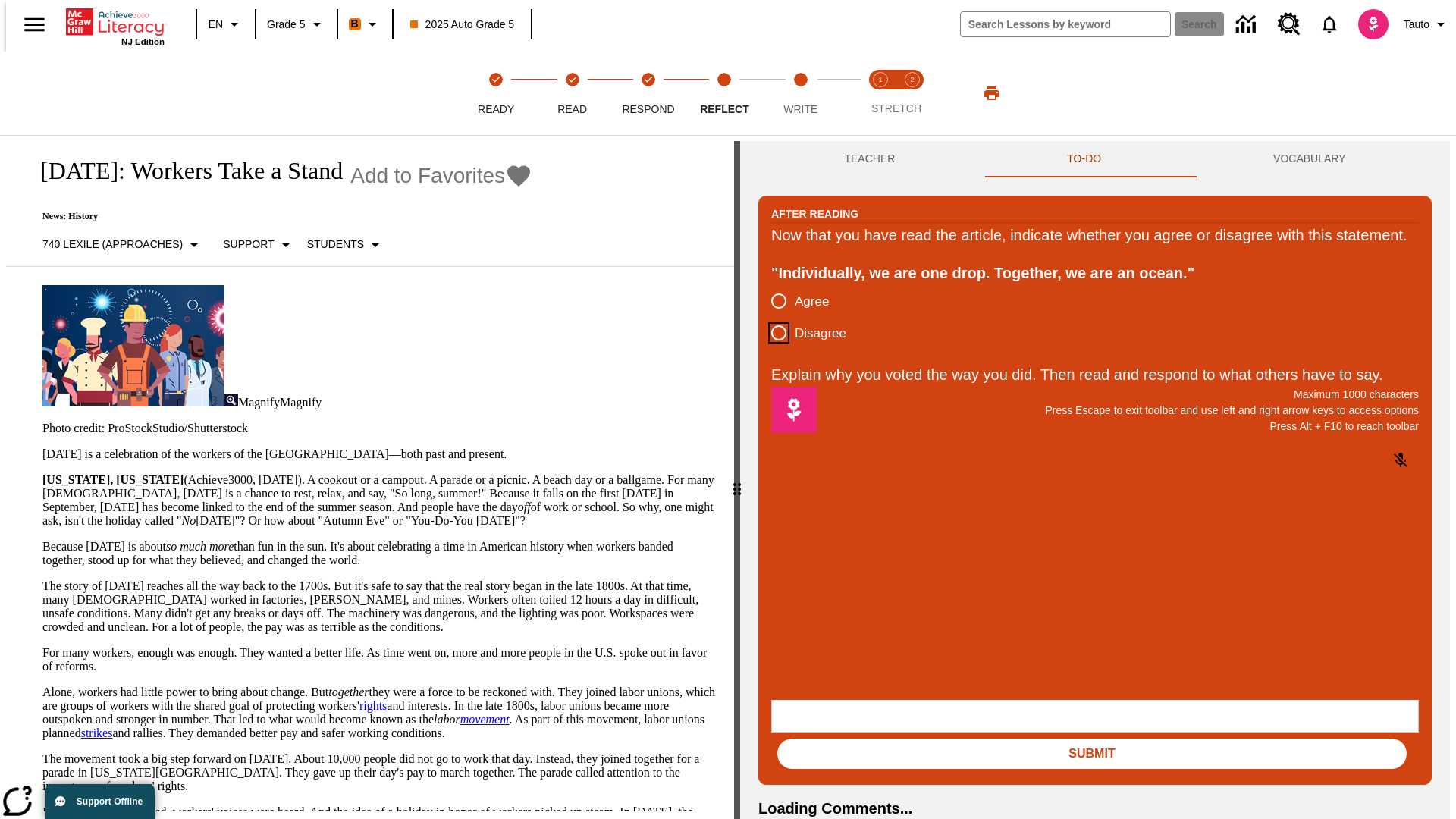
click at [773, 349] on input "Disagree" at bounding box center [779, 333] width 32 height 32
radio input "true"
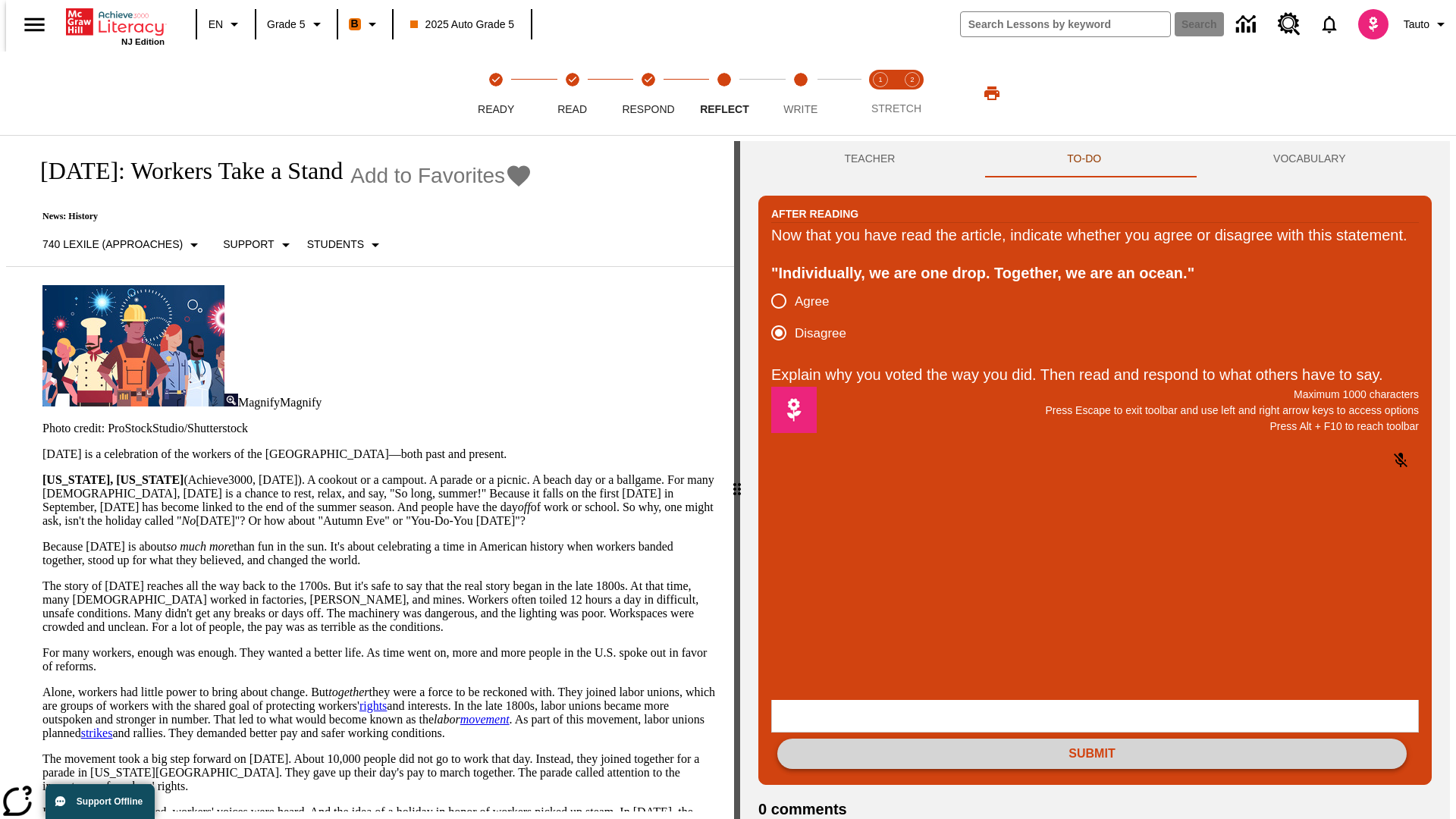
click at [1092, 739] on button "Submit" at bounding box center [1092, 754] width 629 height 31
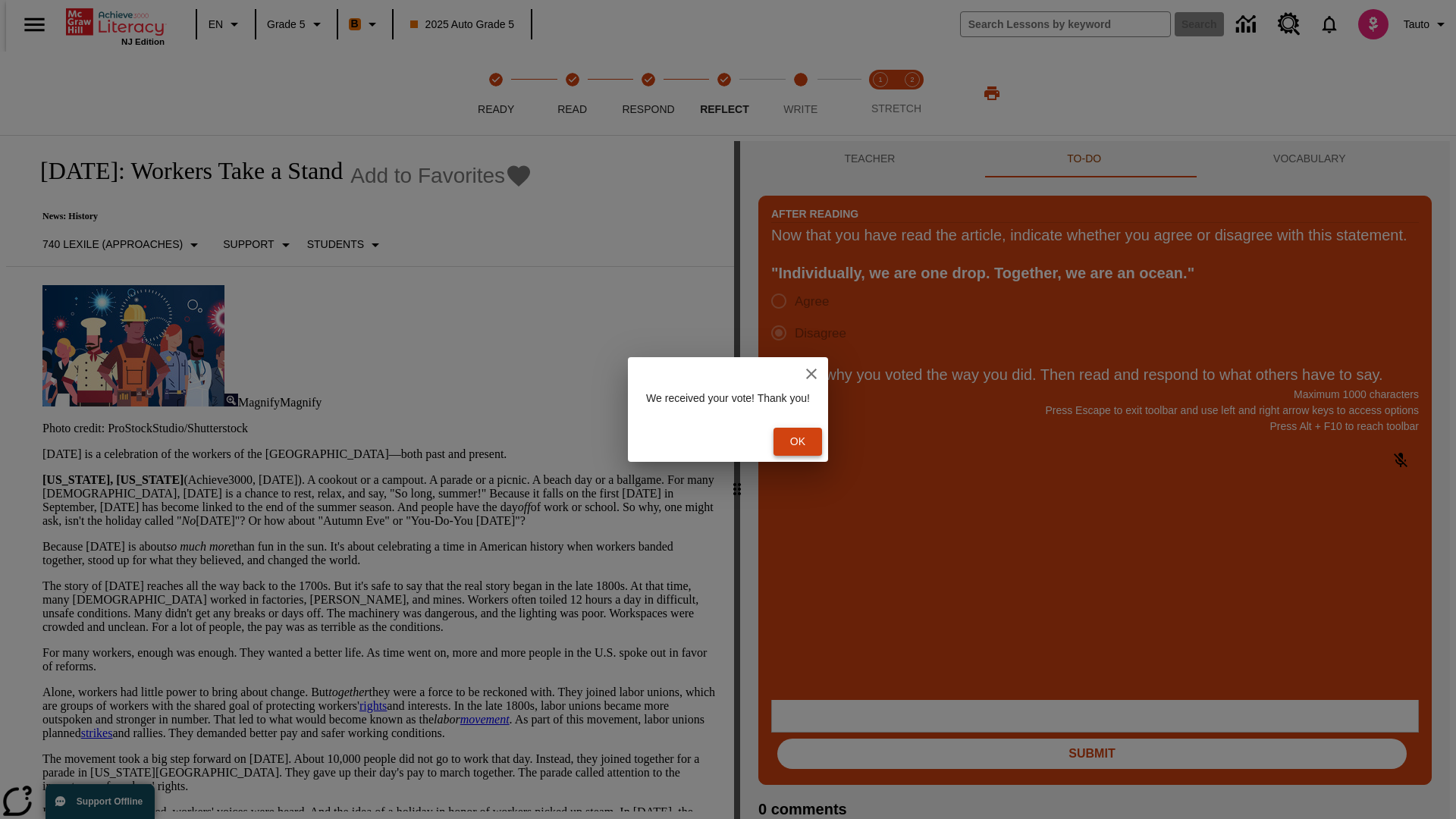
click at [806, 441] on button "Ok" at bounding box center [798, 441] width 49 height 28
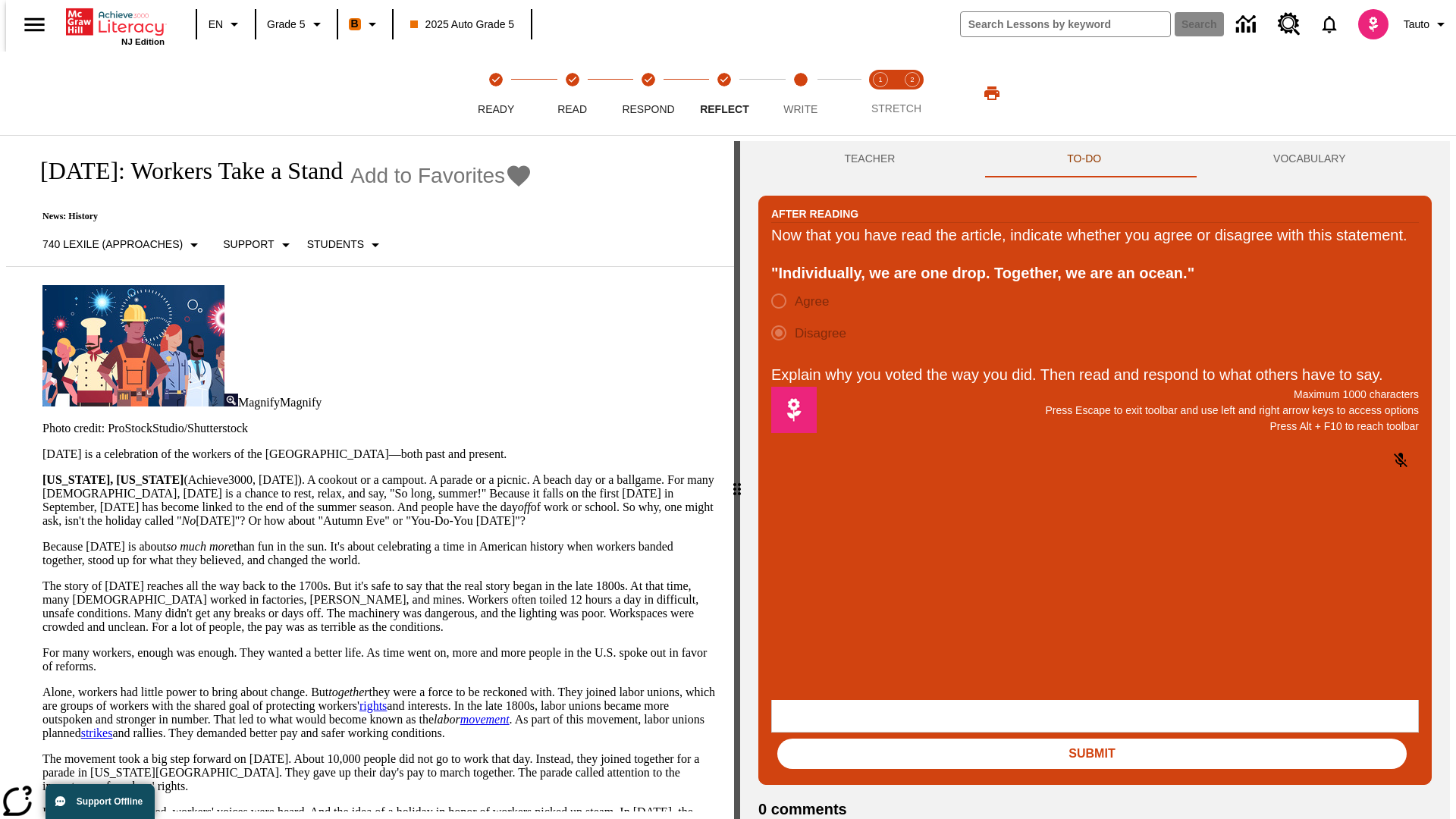
scroll to position [24, 0]
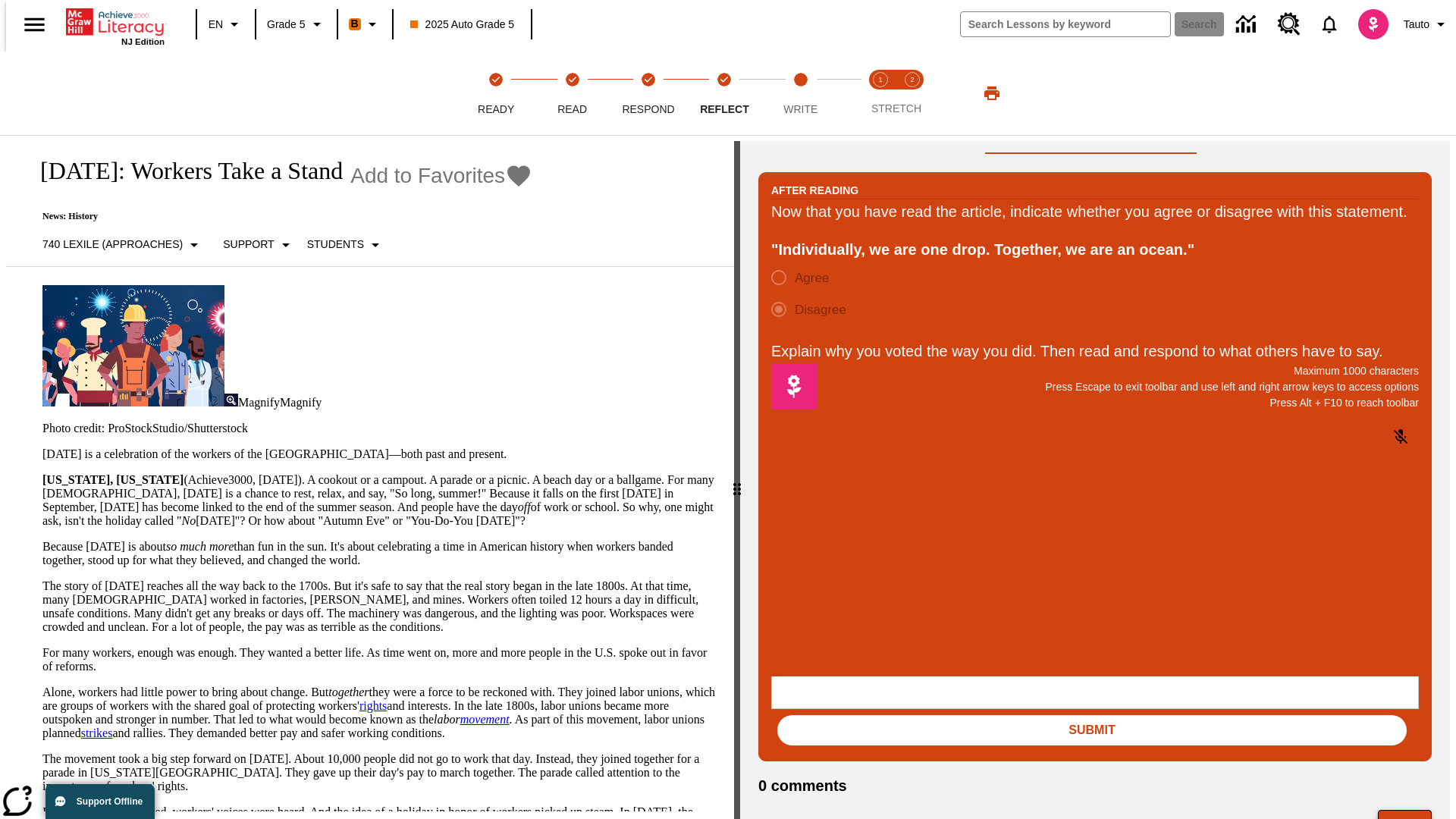
click at [1412, 810] on button "Next" at bounding box center [1405, 824] width 54 height 29
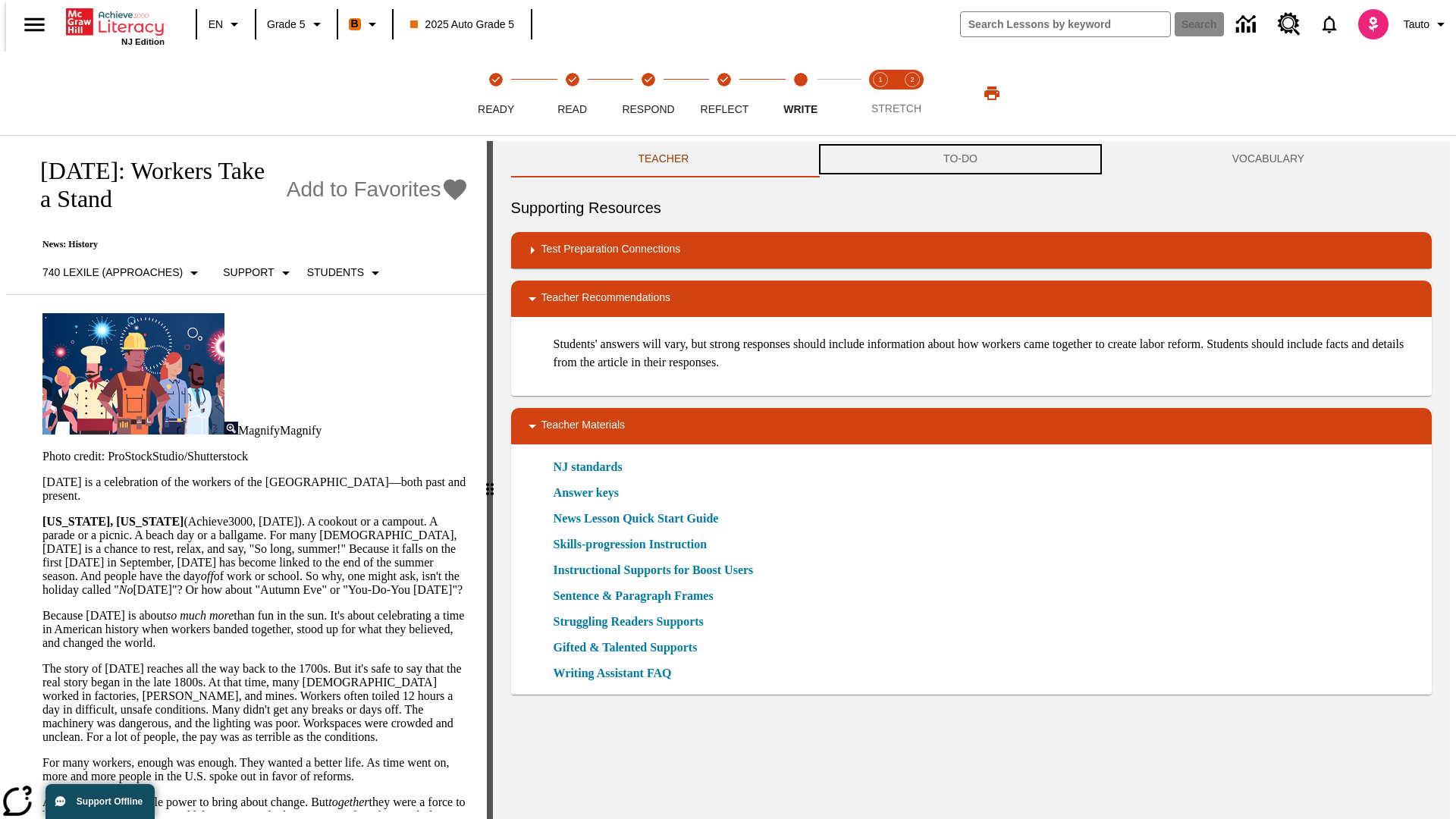
scroll to position [1, 0]
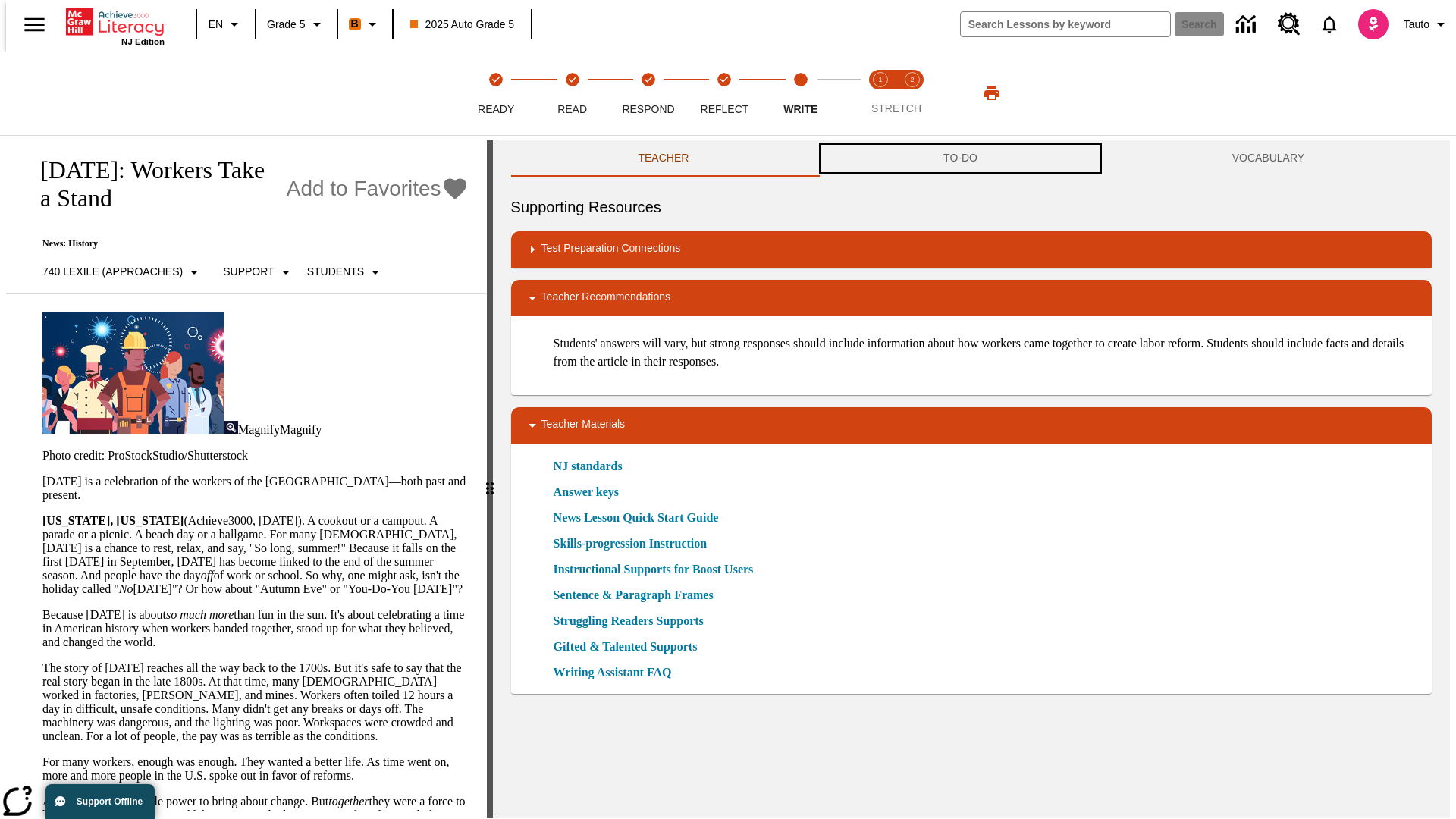
click at [961, 159] on button "TO-DO" at bounding box center [960, 158] width 289 height 36
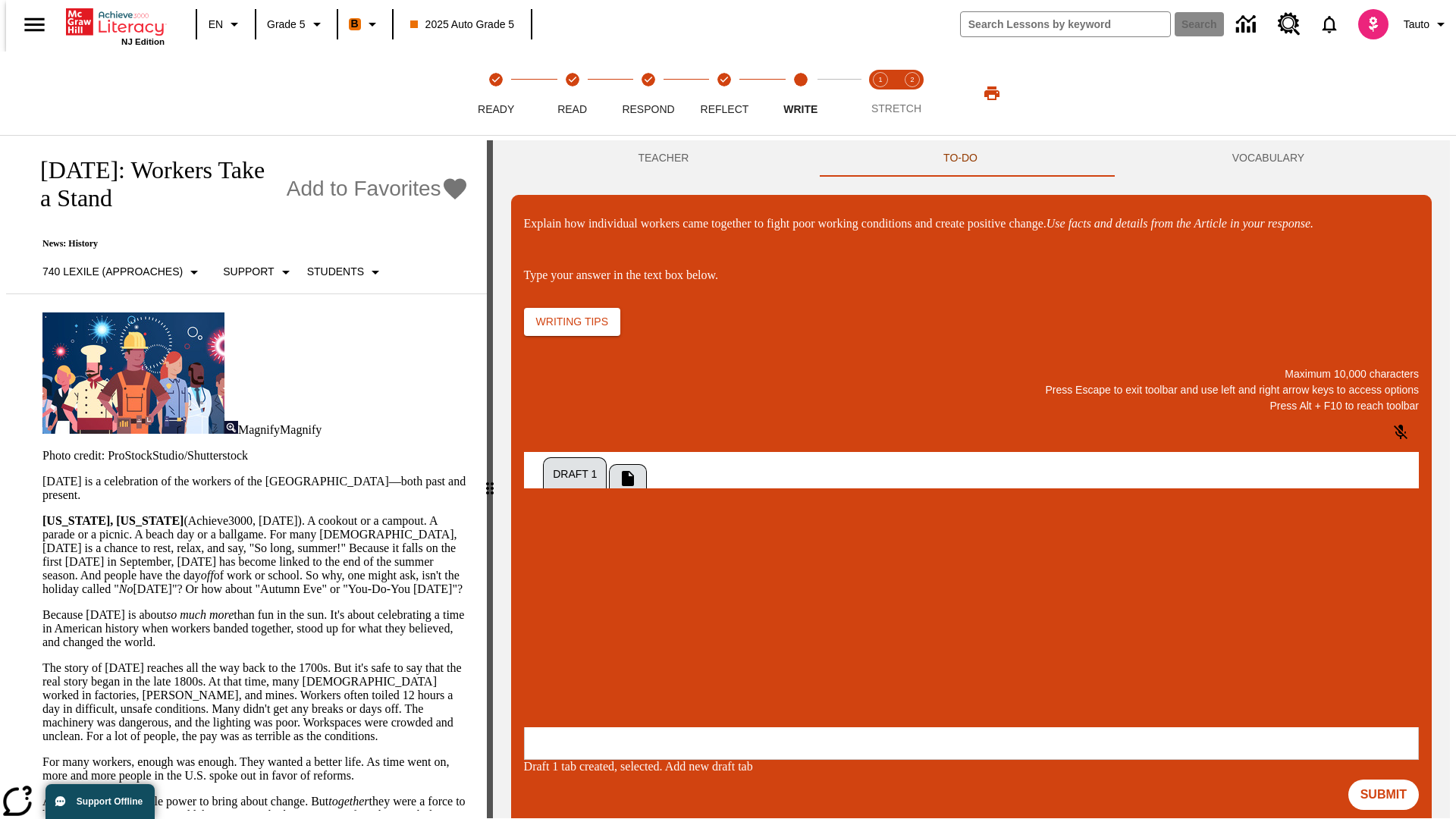
scroll to position [0, 0]
click at [745, 628] on p "\a\9Explain how individual workers came together to fight poor working conditio…" at bounding box center [637, 626] width 215 height 14
click at [1390, 779] on button "Submit" at bounding box center [1384, 795] width 71 height 31
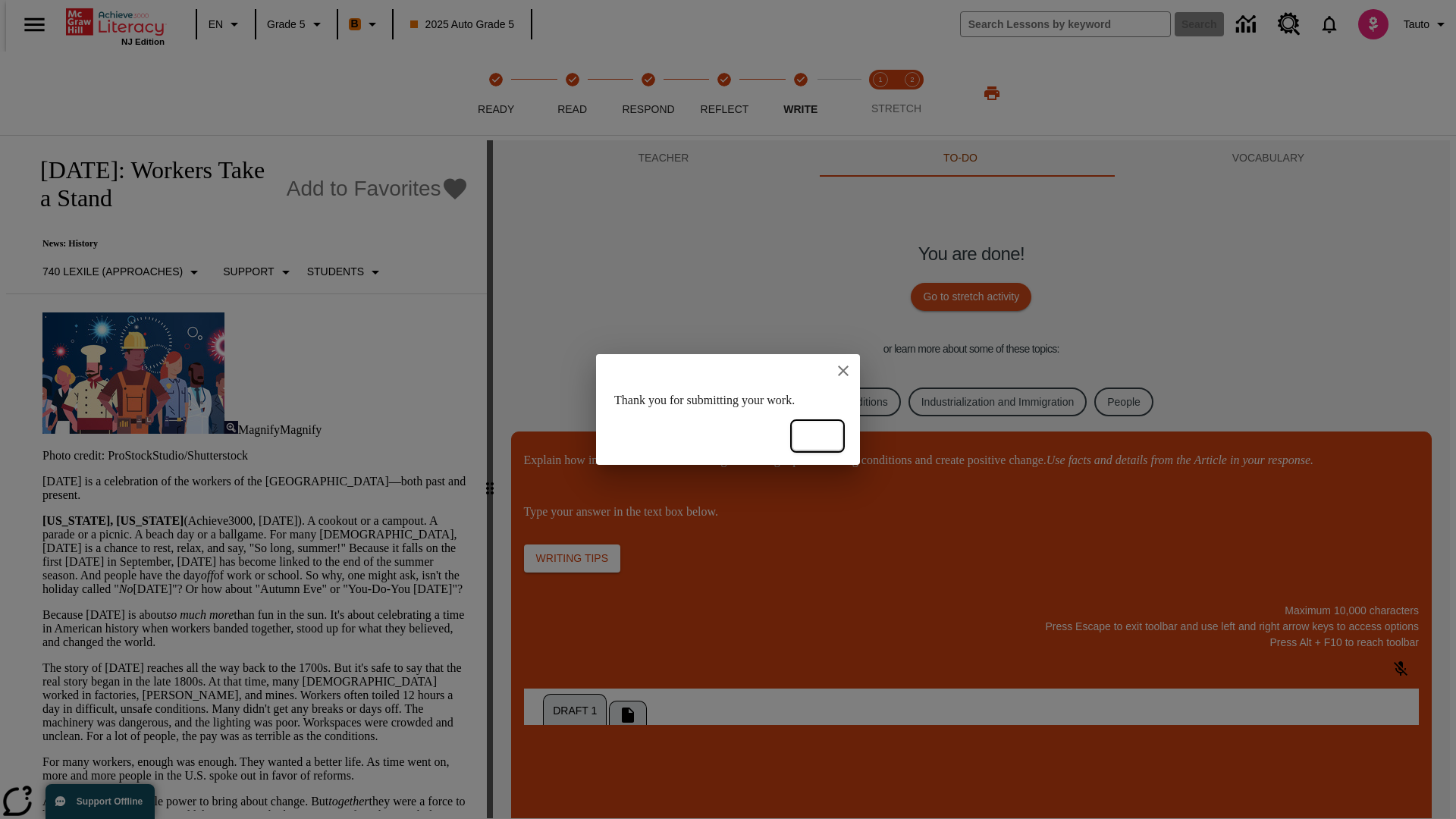
click at [818, 436] on button "Ok" at bounding box center [818, 436] width 49 height 28
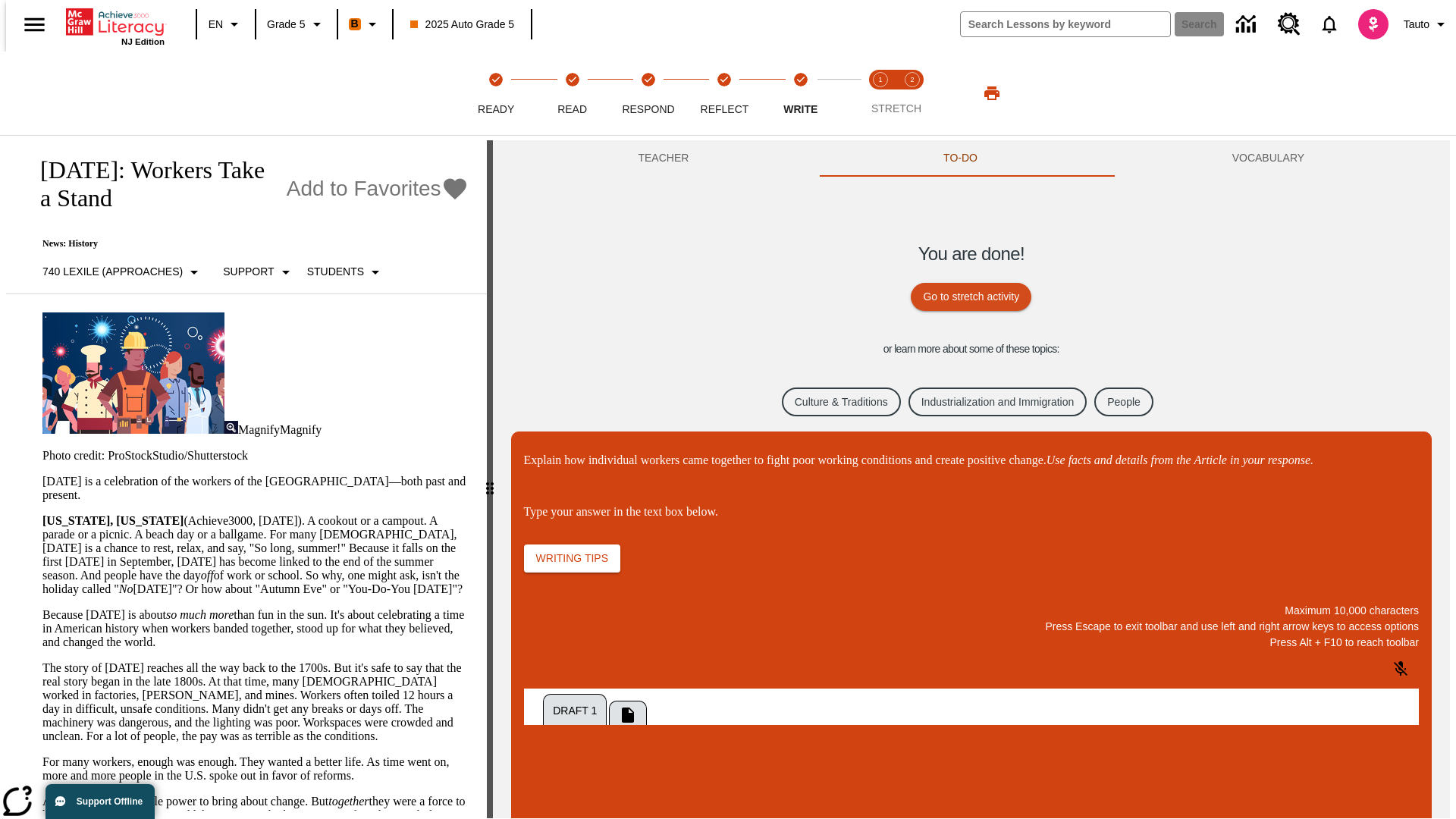
click at [829, 401] on link "Culture & Traditions" at bounding box center [842, 402] width 119 height 30
